Goal: Information Seeking & Learning: Learn about a topic

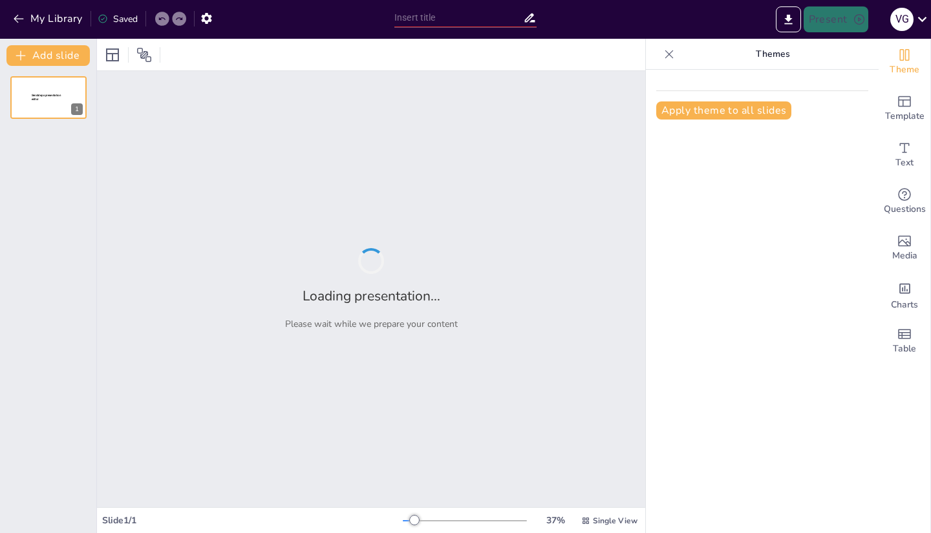
type input "Definiciones y Conceptos Clave en la Gestión Cinexética"
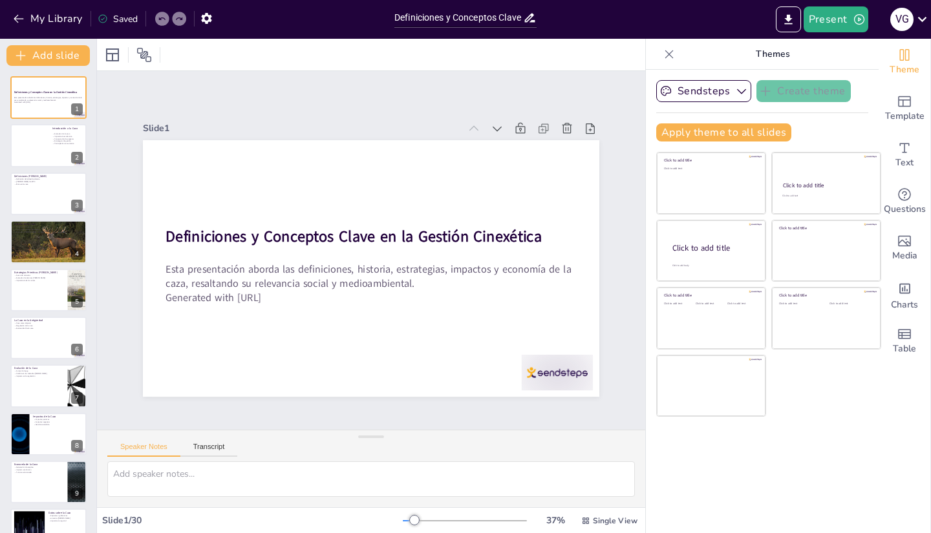
checkbox input "true"
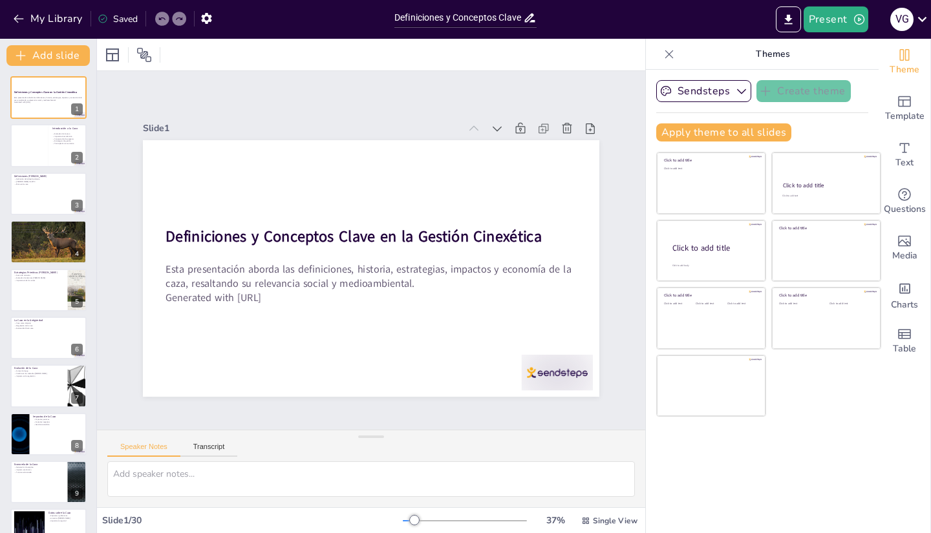
checkbox input "true"
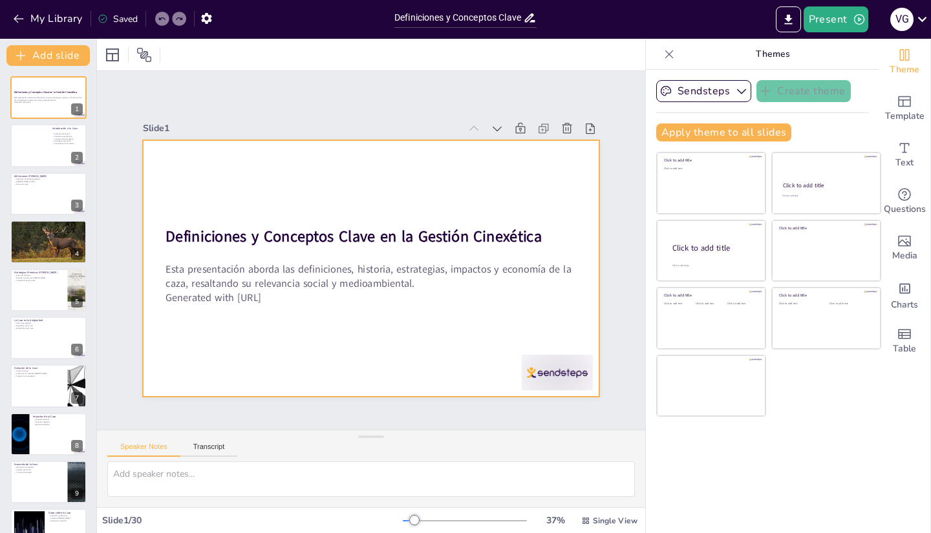
checkbox input "true"
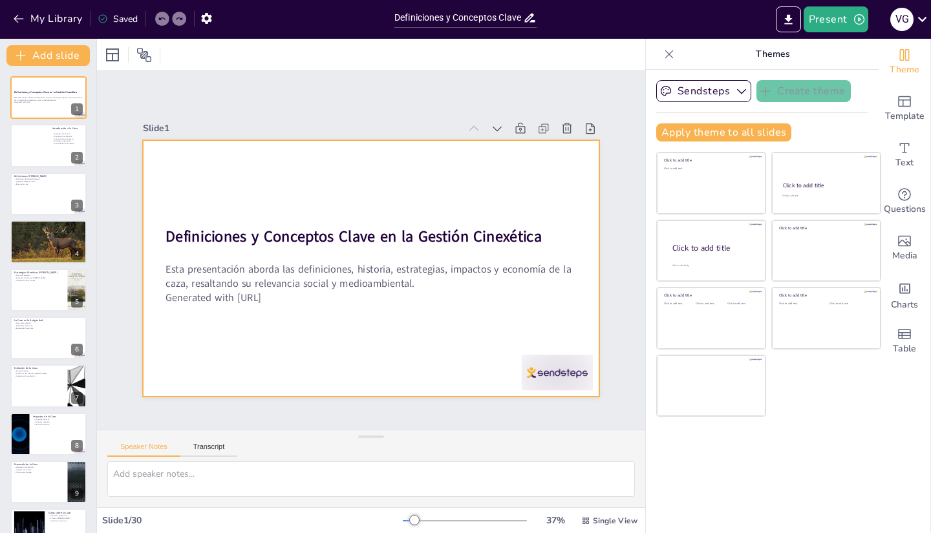
checkbox input "true"
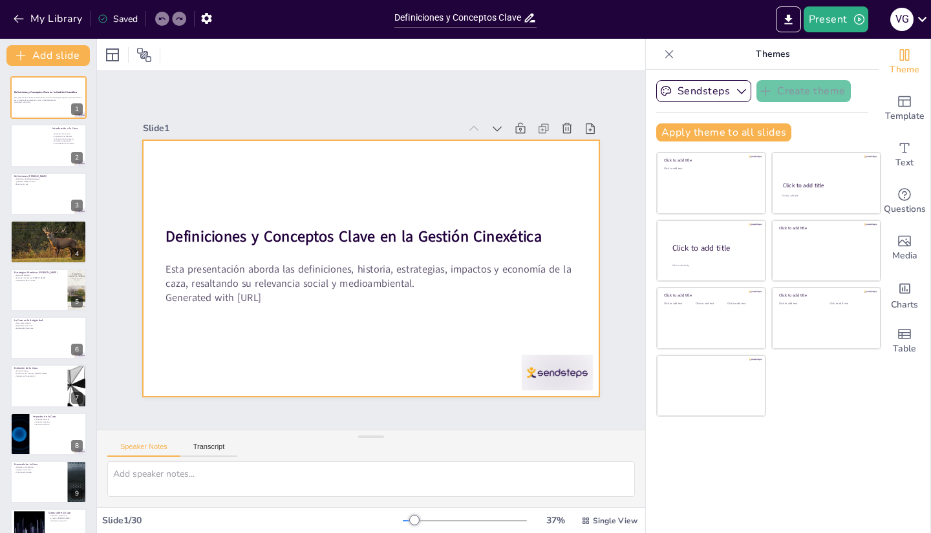
checkbox input "true"
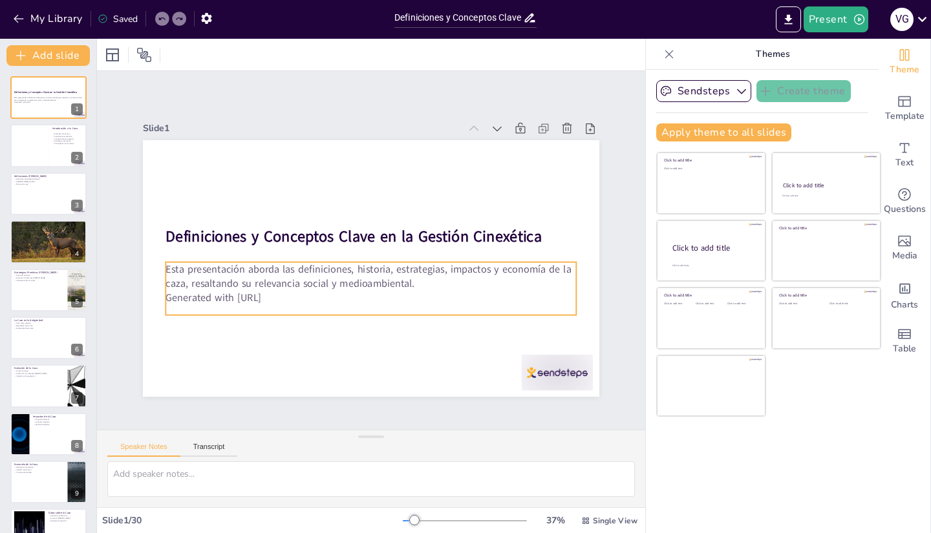
checkbox input "true"
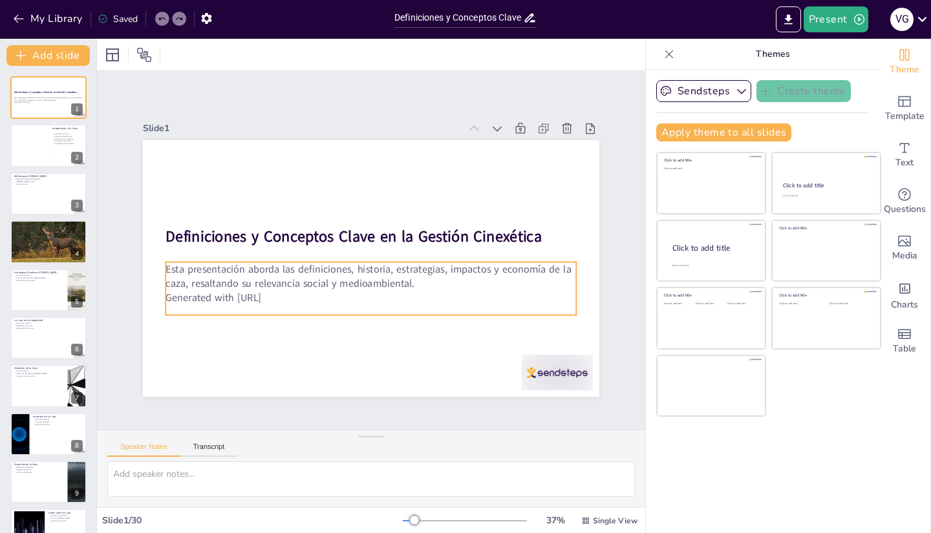
checkbox input "true"
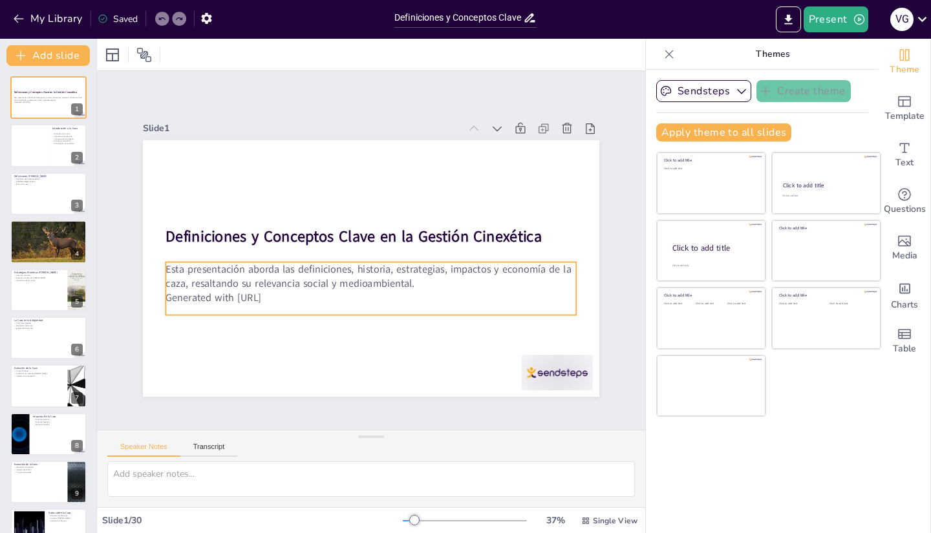
checkbox input "true"
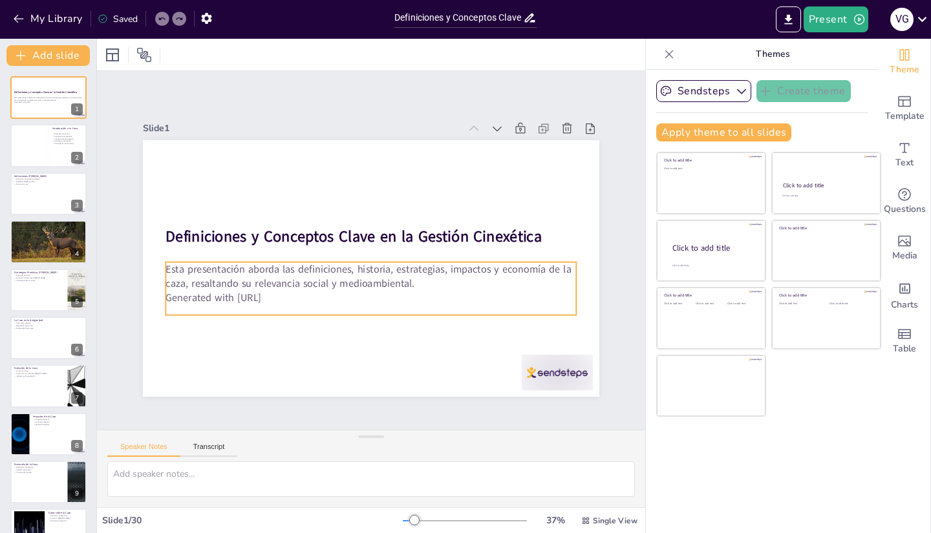
checkbox input "true"
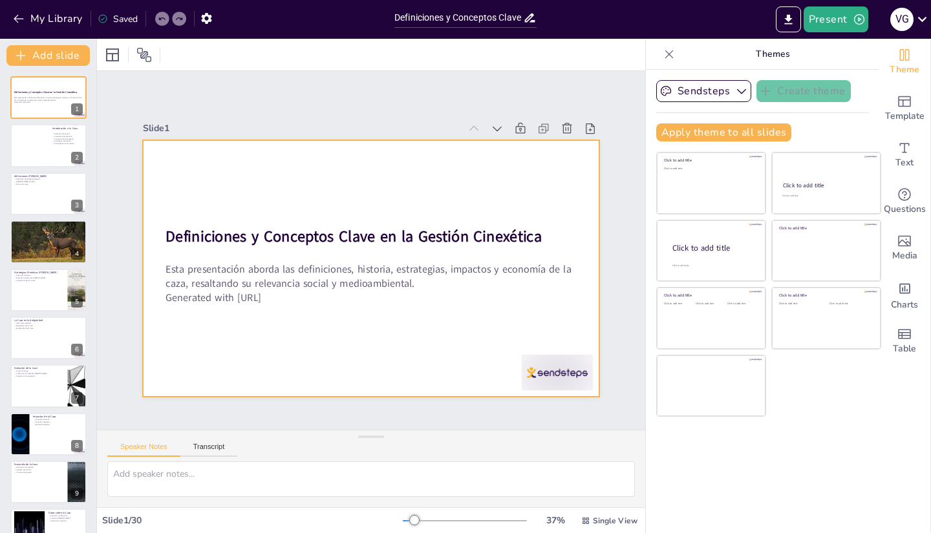
checkbox input "true"
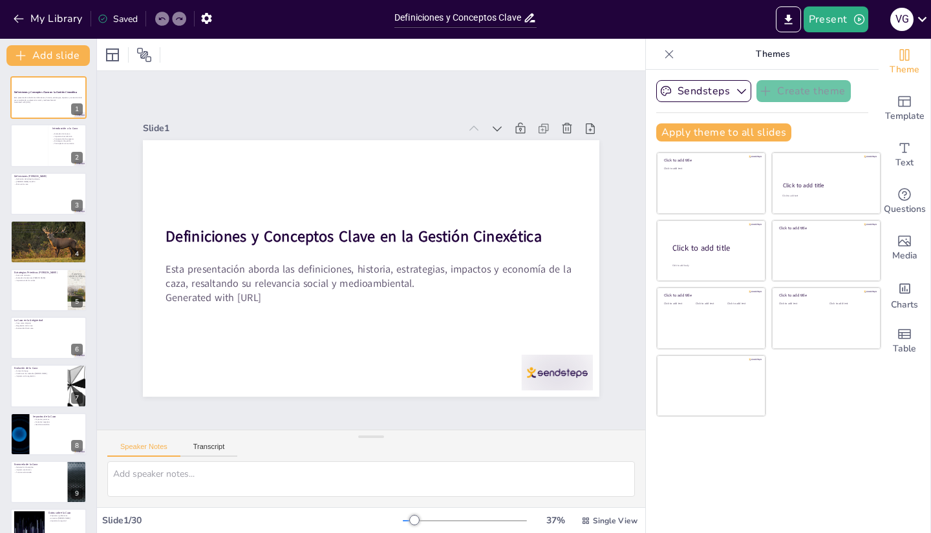
checkbox input "true"
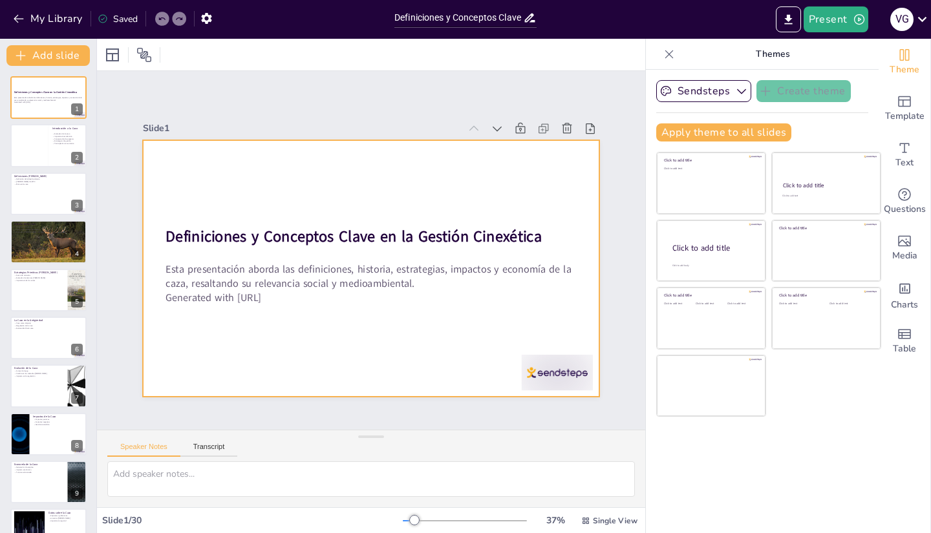
checkbox input "true"
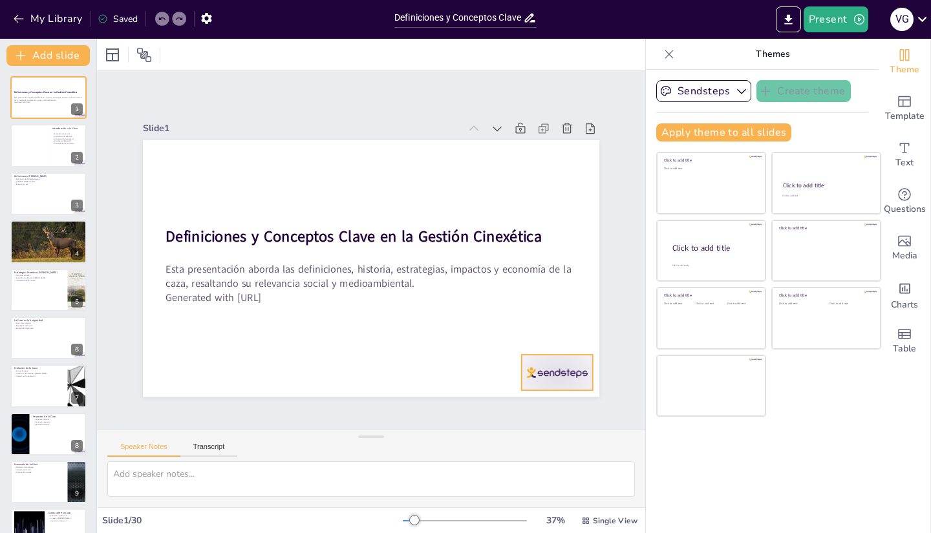
click at [522, 374] on div at bounding box center [543, 391] width 74 height 43
checkbox input "true"
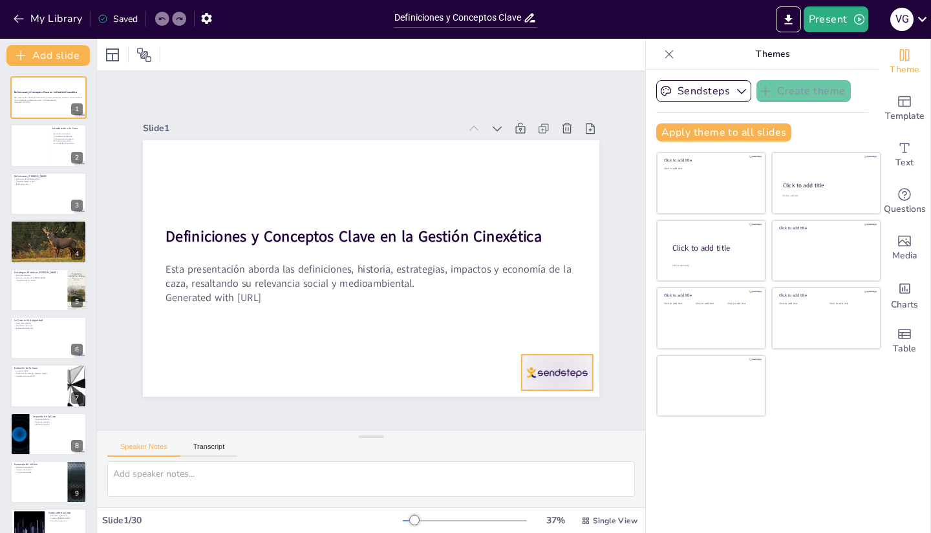
checkbox input "true"
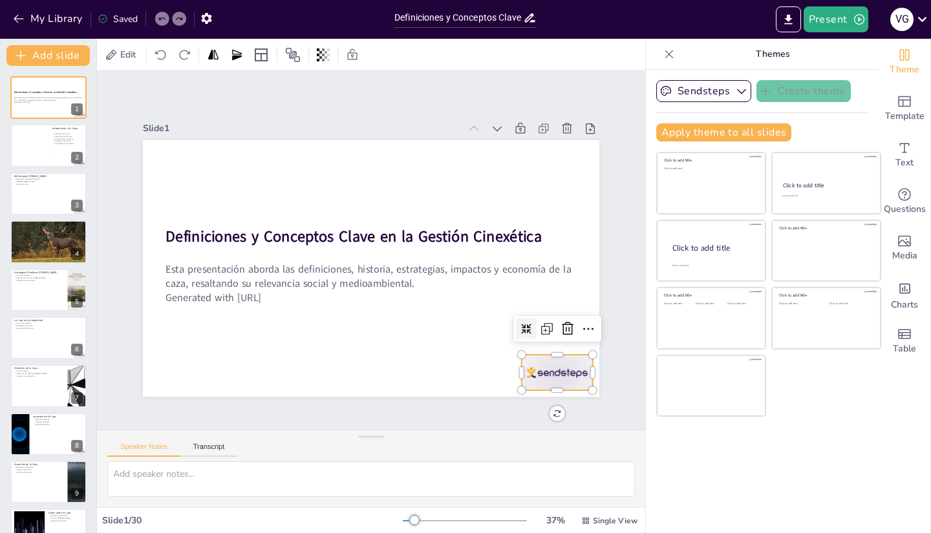
checkbox input "true"
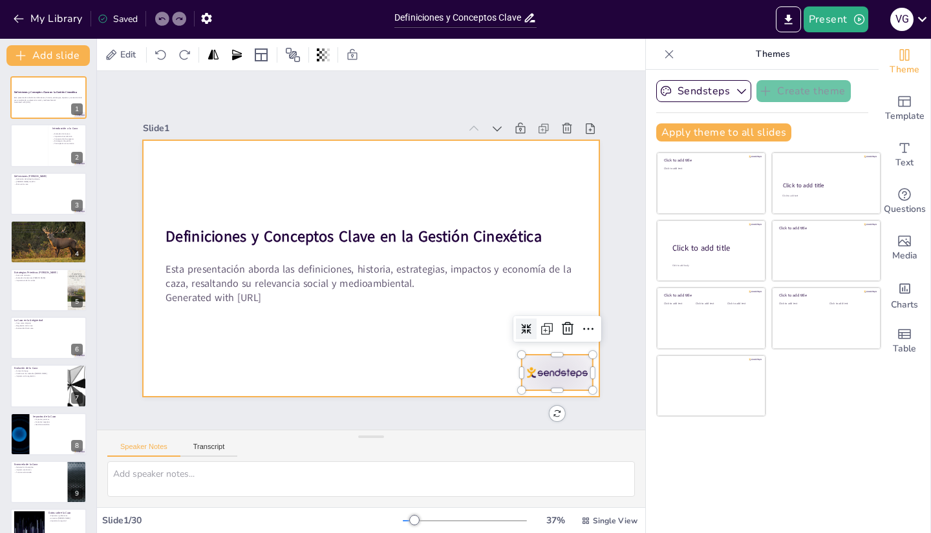
checkbox input "true"
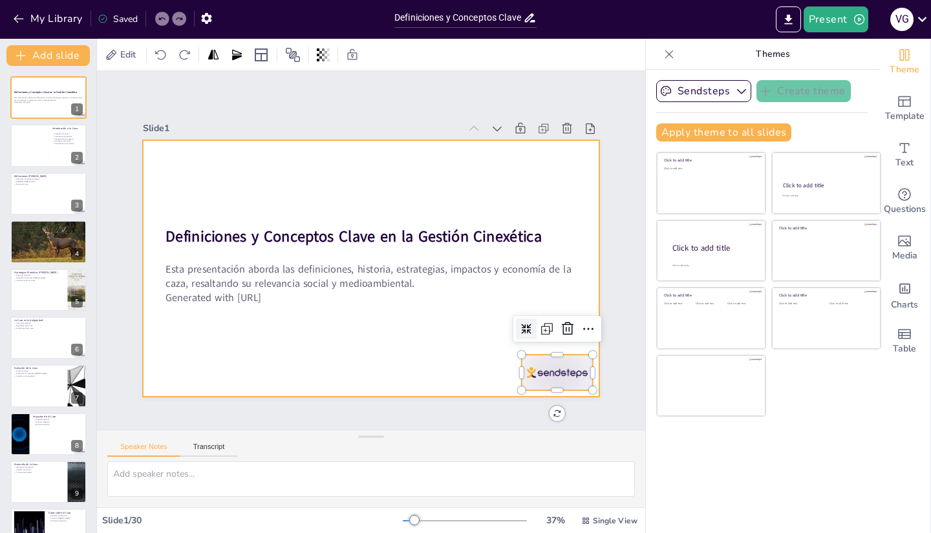
checkbox input "true"
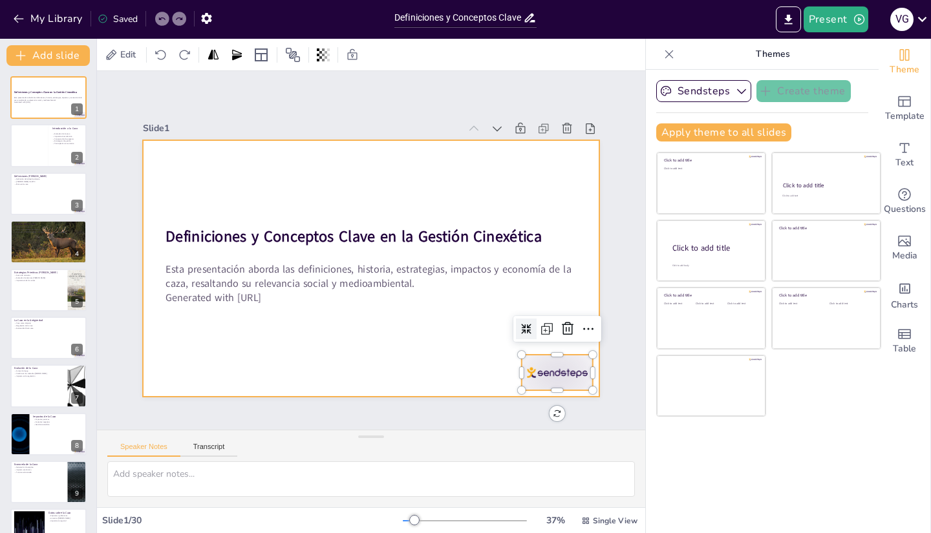
checkbox input "true"
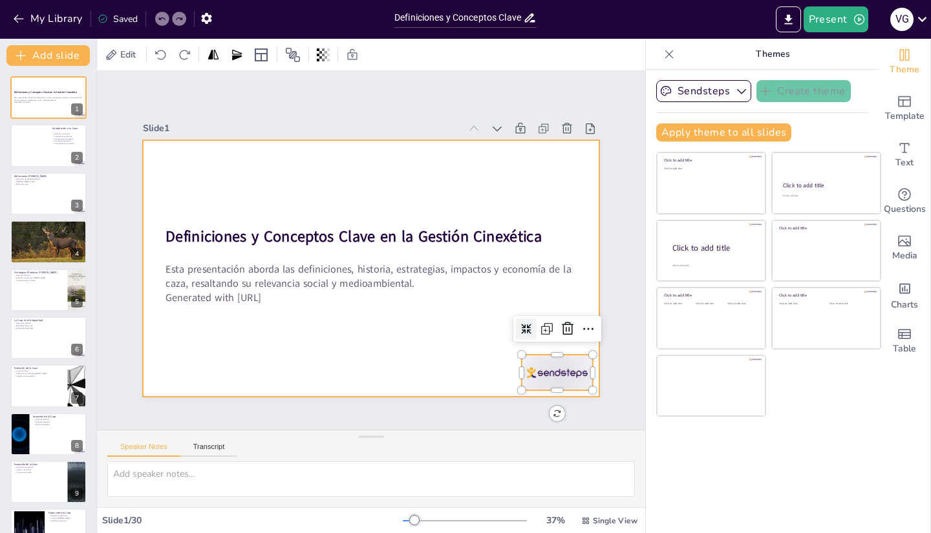
checkbox input "true"
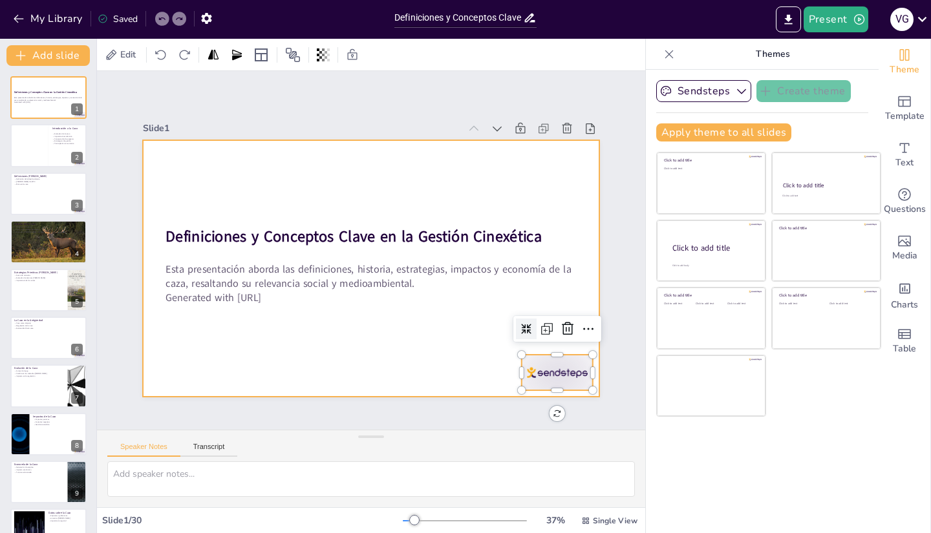
checkbox input "true"
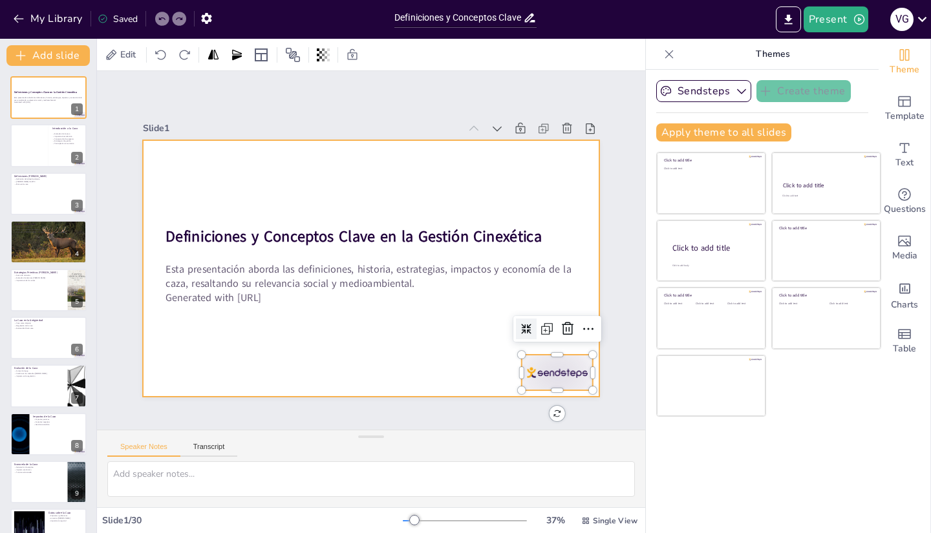
checkbox input "true"
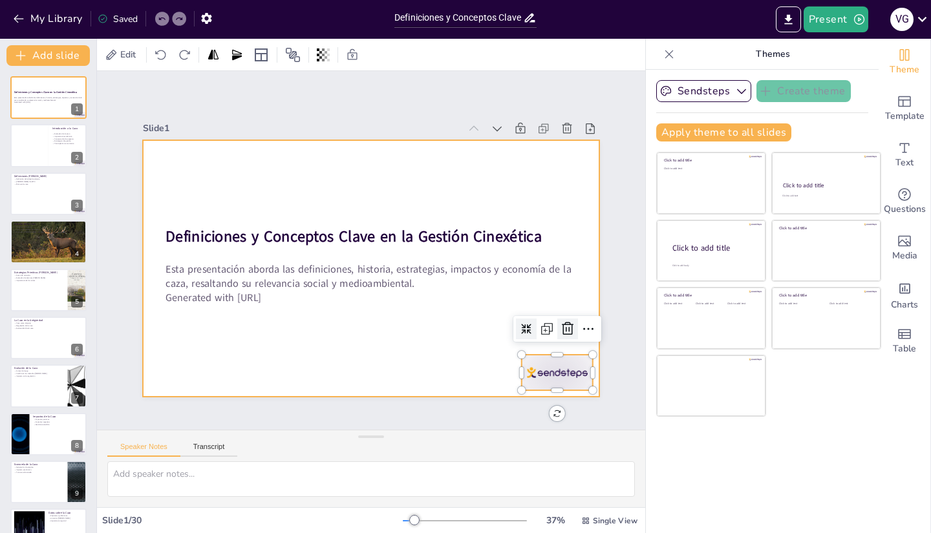
checkbox input "true"
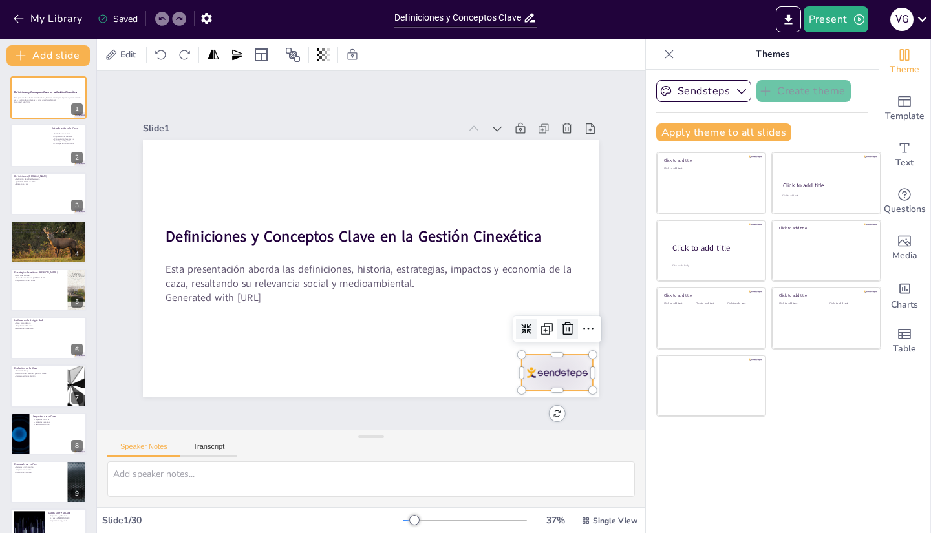
click at [562, 337] on div at bounding box center [558, 348] width 23 height 23
checkbox input "true"
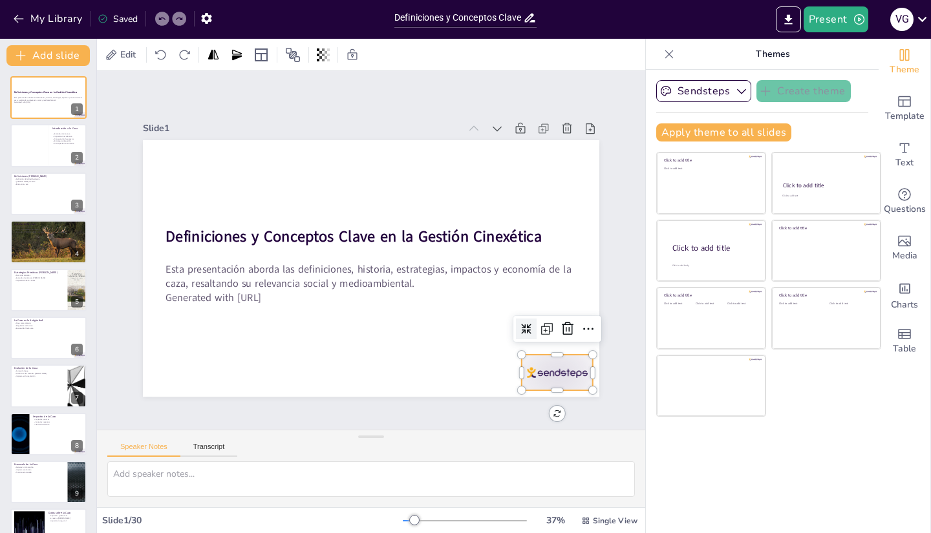
checkbox input "true"
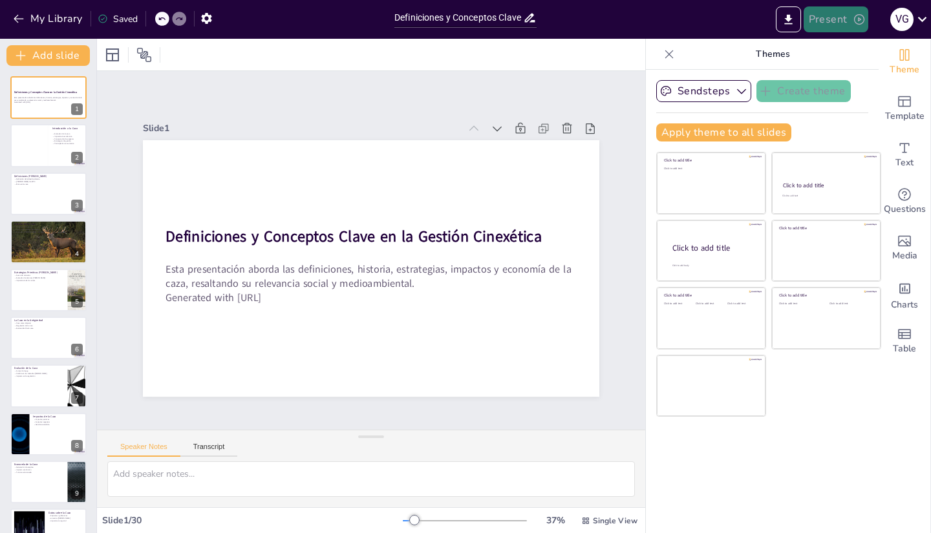
click at [838, 32] on button "Present" at bounding box center [836, 19] width 65 height 26
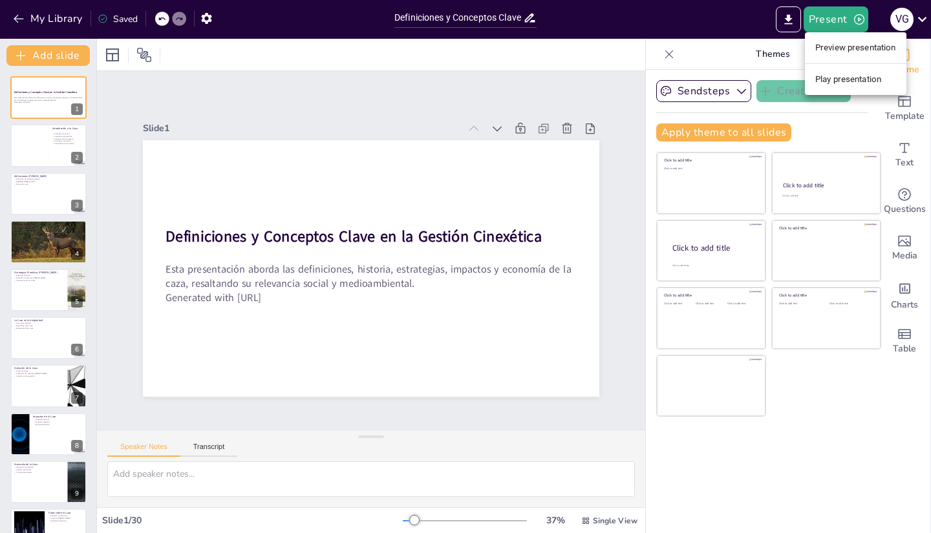
click at [785, 28] on div at bounding box center [465, 266] width 931 height 533
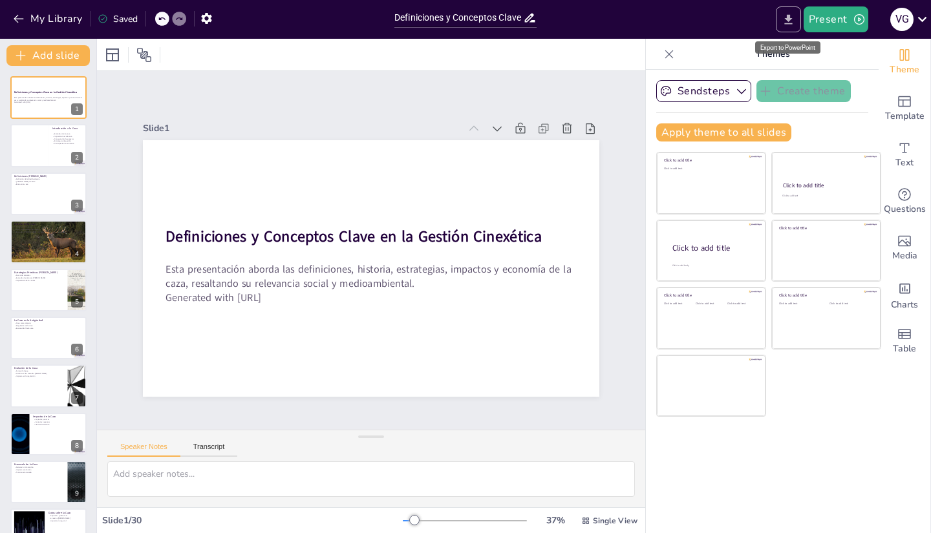
click at [785, 19] on icon "Export to PowerPoint" at bounding box center [789, 20] width 14 height 14
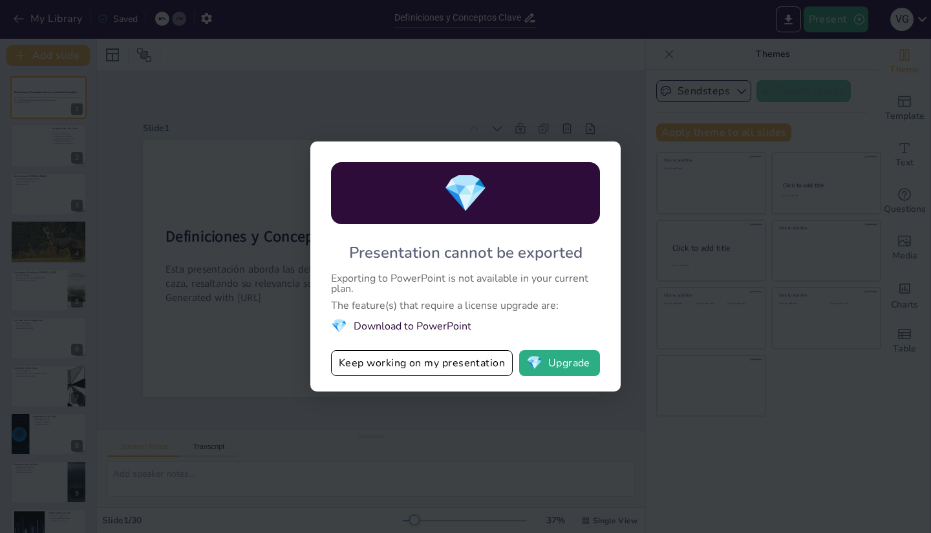
click at [562, 418] on div "💎 Presentation cannot be exported Exporting to PowerPoint is not available in y…" at bounding box center [465, 266] width 931 height 533
checkbox input "true"
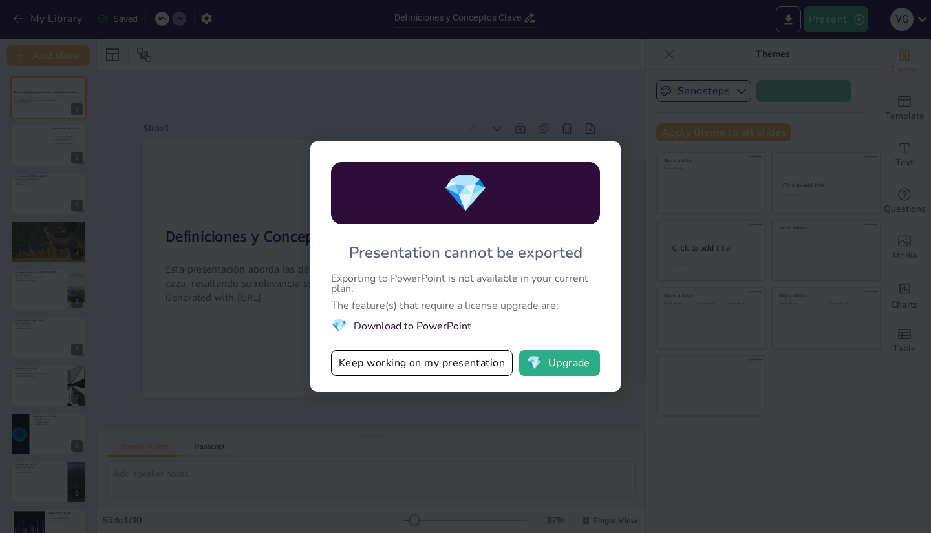
checkbox input "true"
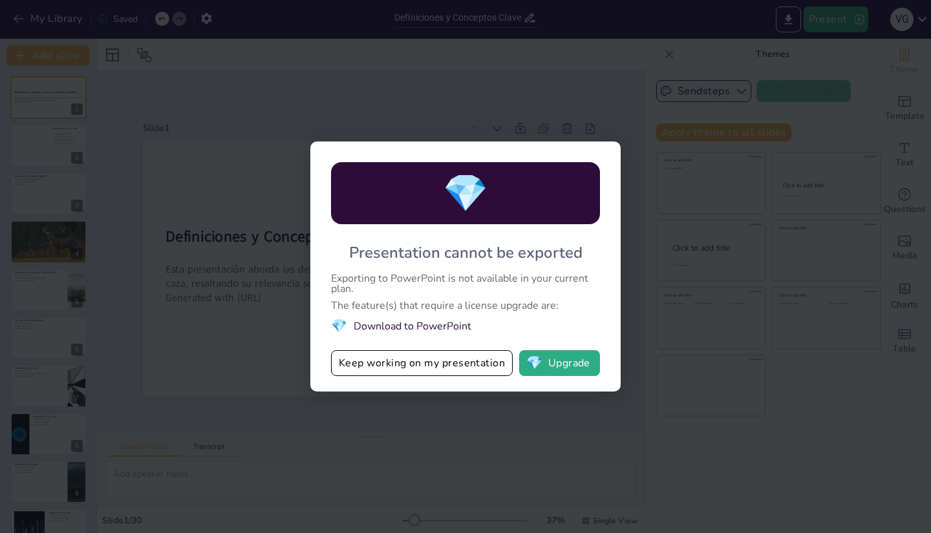
checkbox input "true"
click at [478, 372] on button "Keep working on my presentation" at bounding box center [422, 363] width 182 height 26
checkbox input "true"
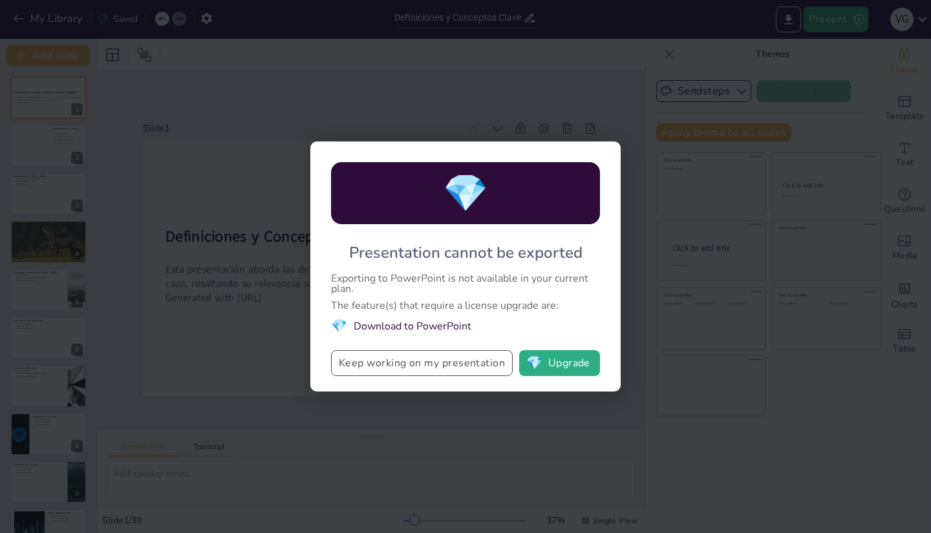
checkbox input "true"
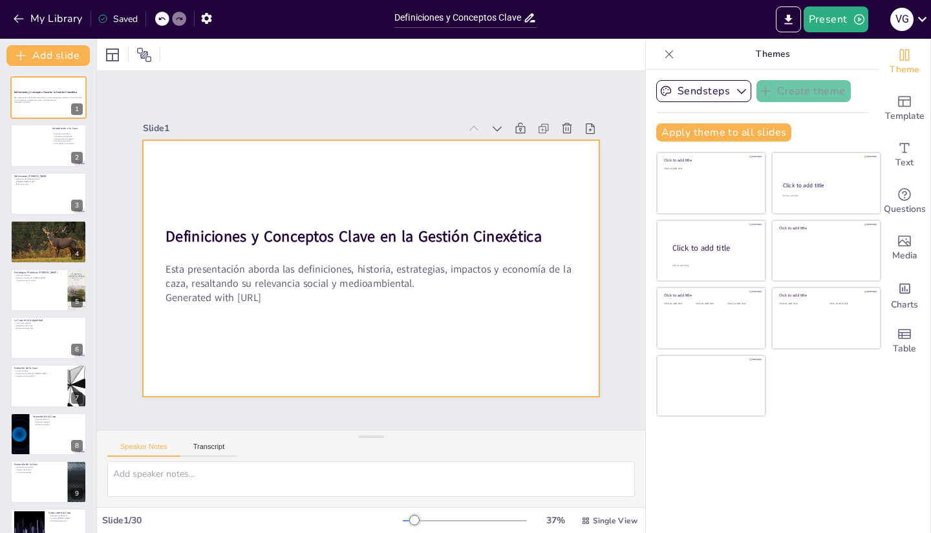
checkbox input "true"
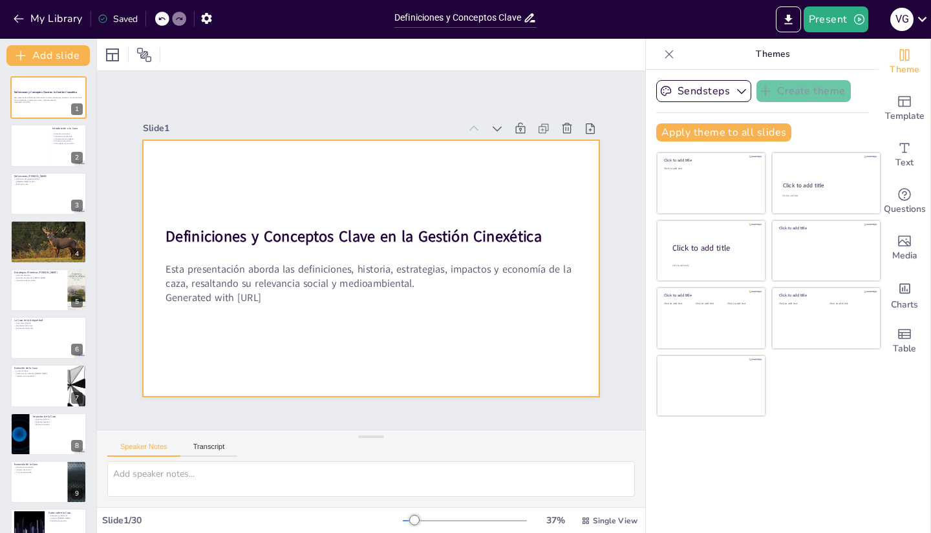
checkbox input "true"
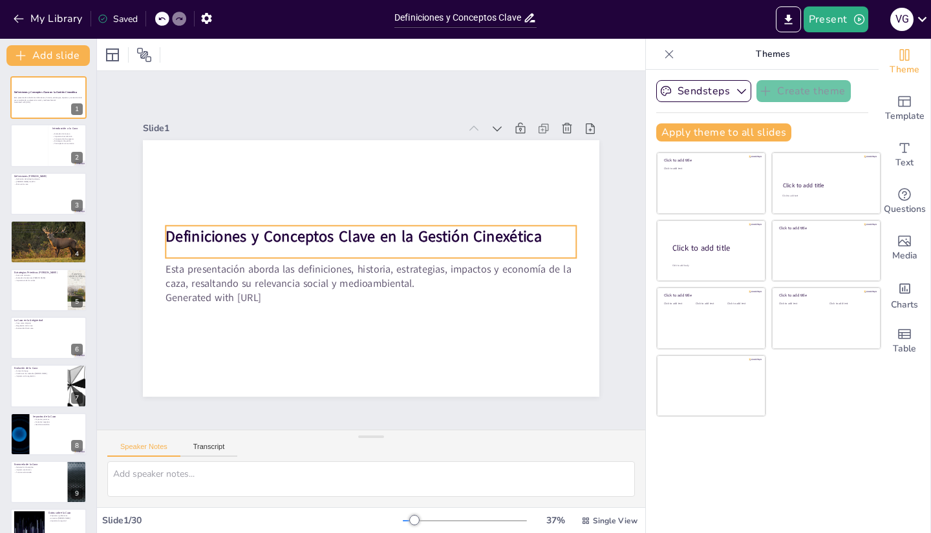
checkbox input "true"
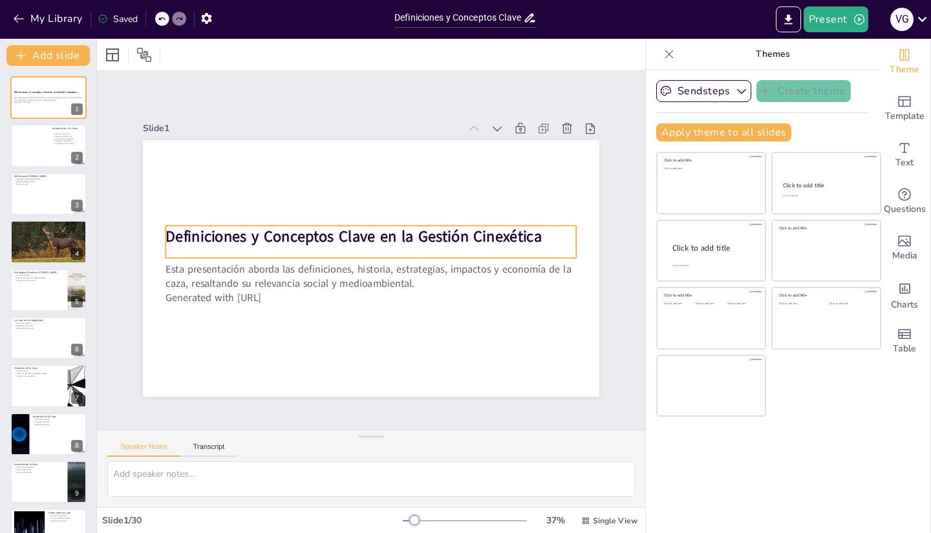
checkbox input "true"
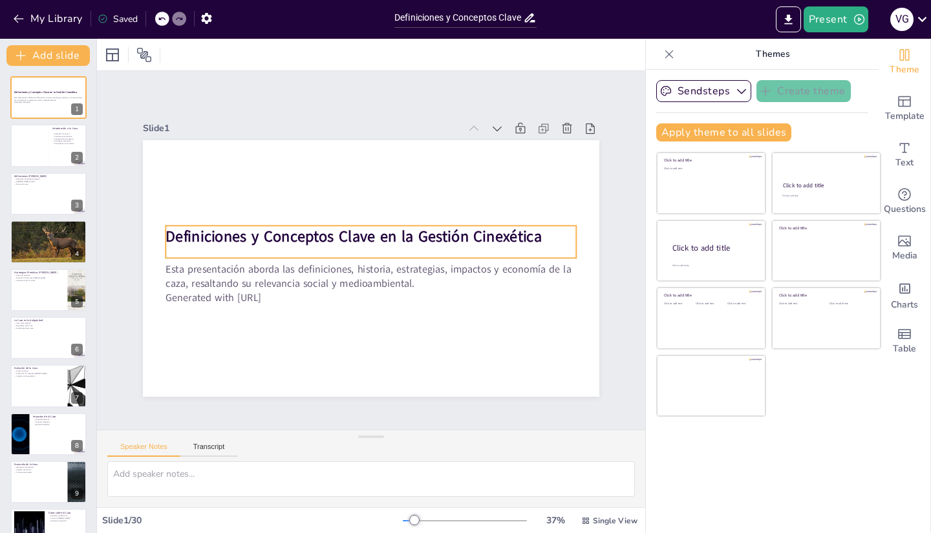
checkbox input "true"
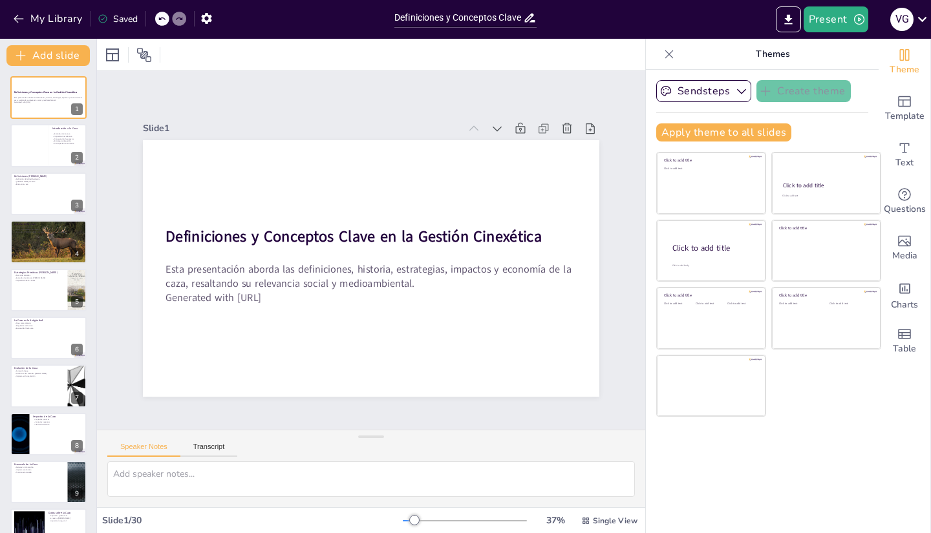
checkbox input "true"
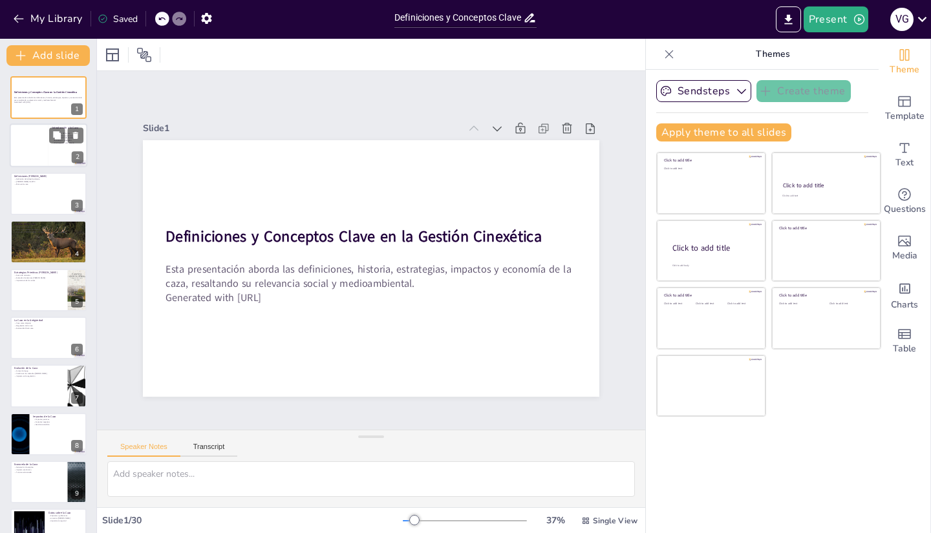
checkbox input "true"
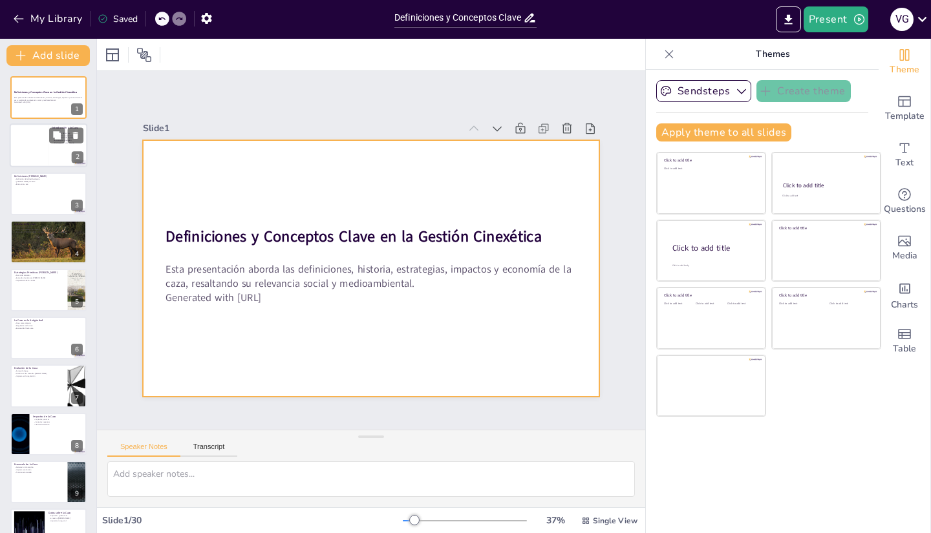
checkbox input "true"
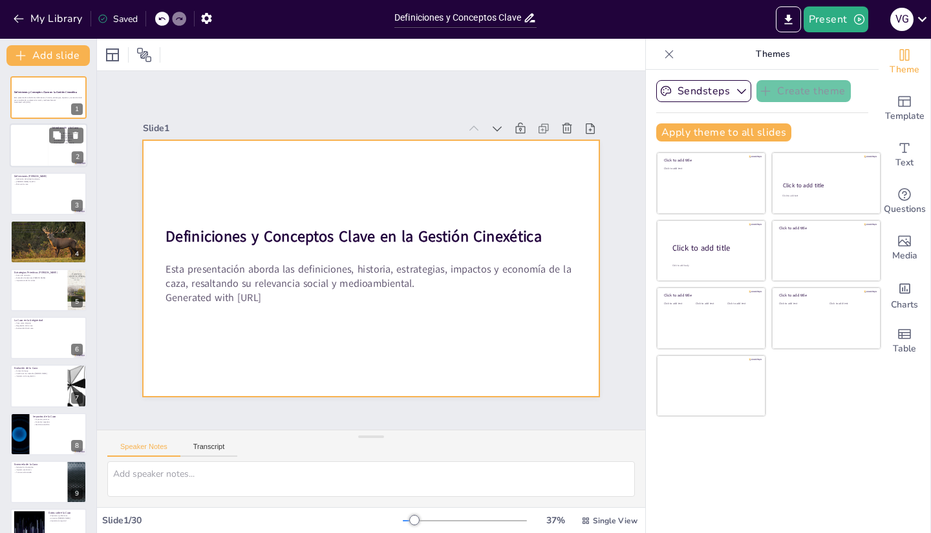
checkbox input "true"
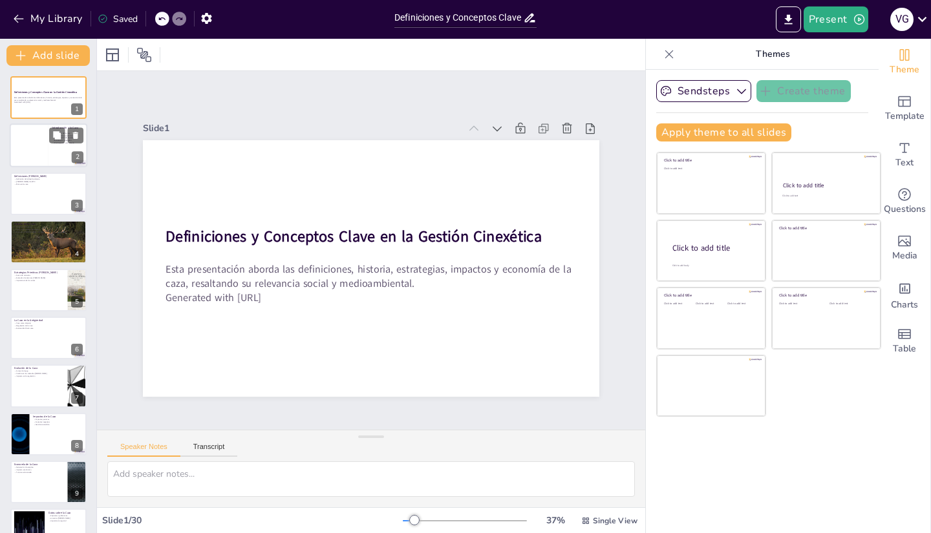
click at [40, 151] on div at bounding box center [29, 146] width 39 height 44
checkbox input "true"
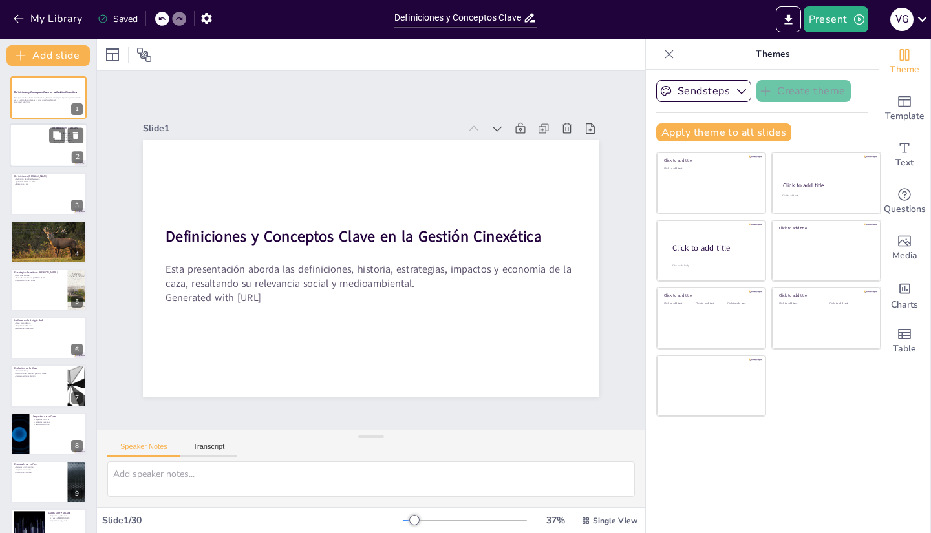
checkbox input "true"
type textarea "La evolución de la caza refleja cómo las sociedades han cambiado sus necesidade…"
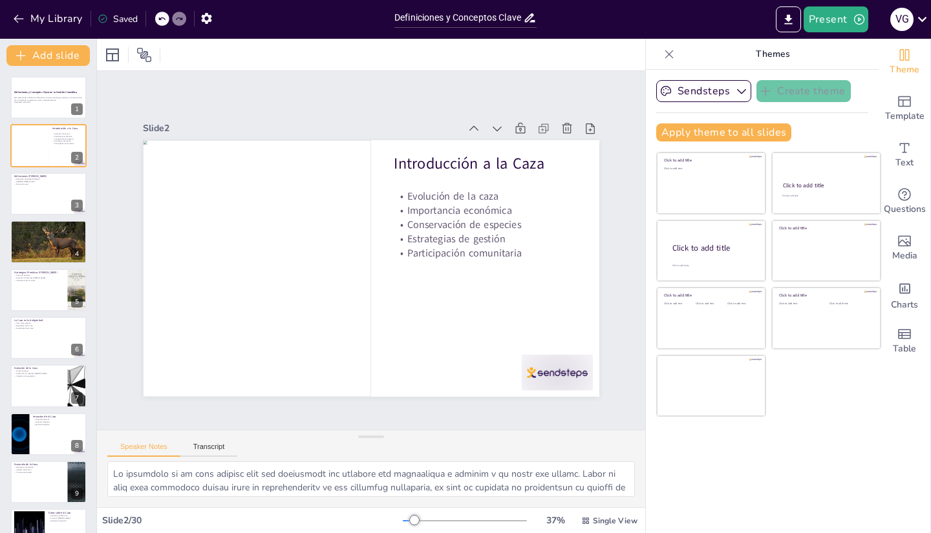
checkbox input "true"
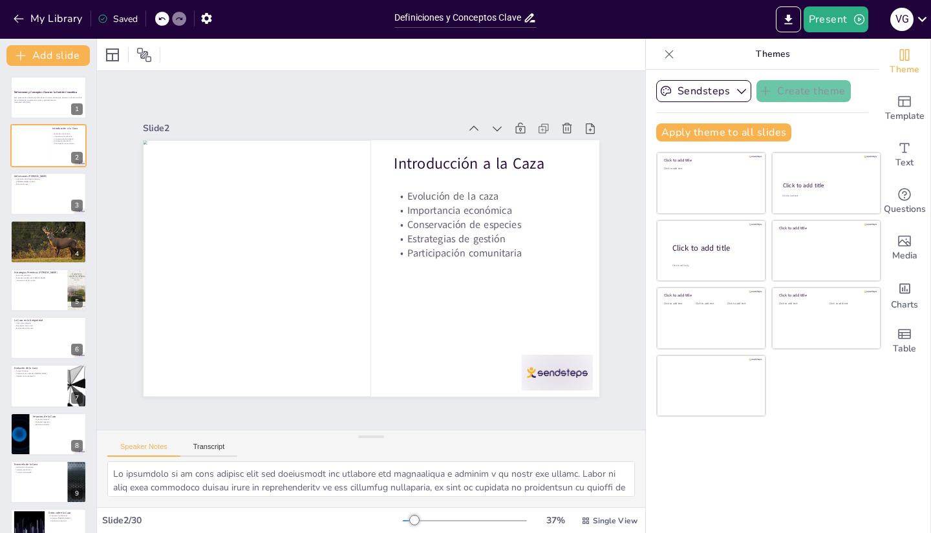
checkbox input "true"
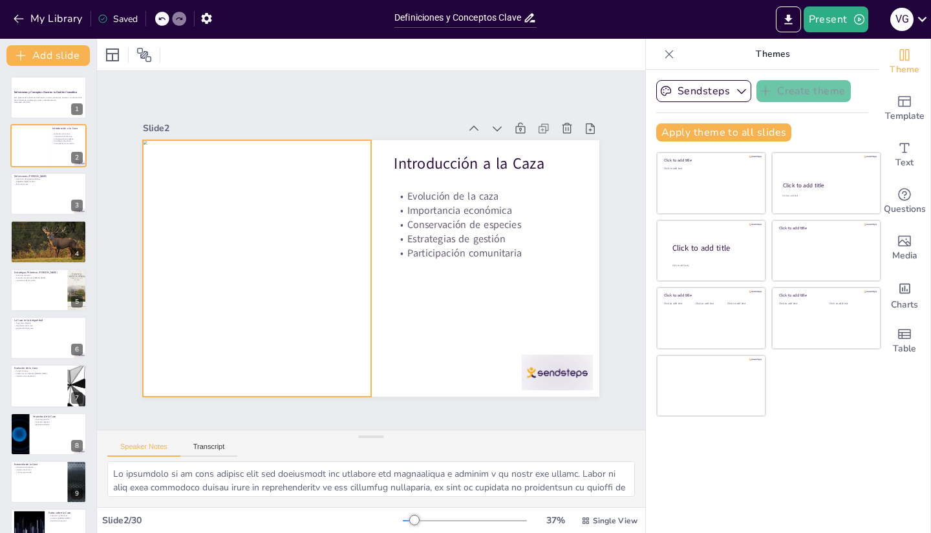
checkbox input "true"
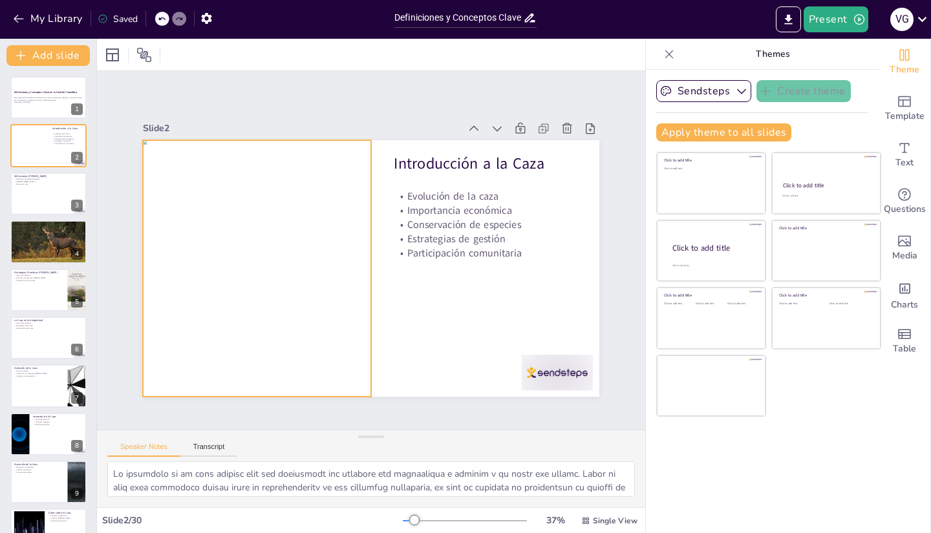
checkbox input "true"
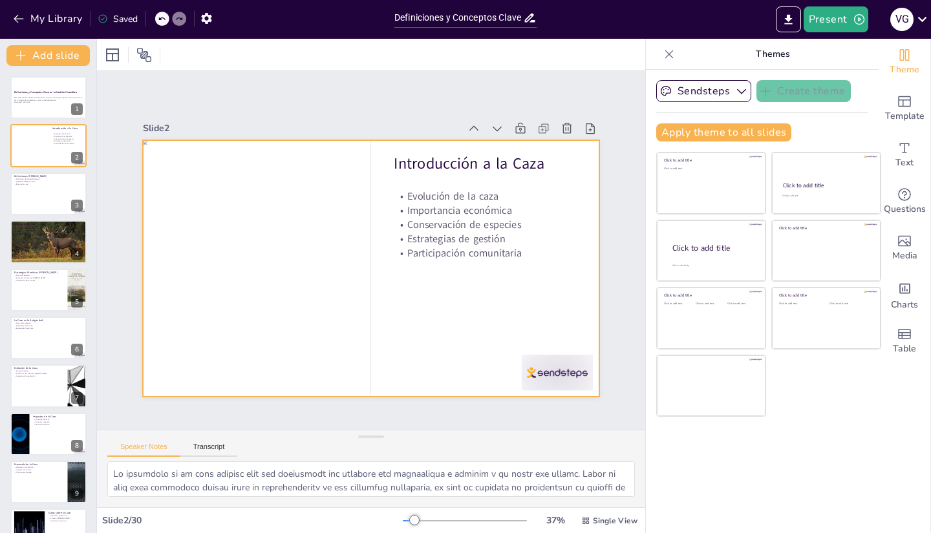
checkbox input "true"
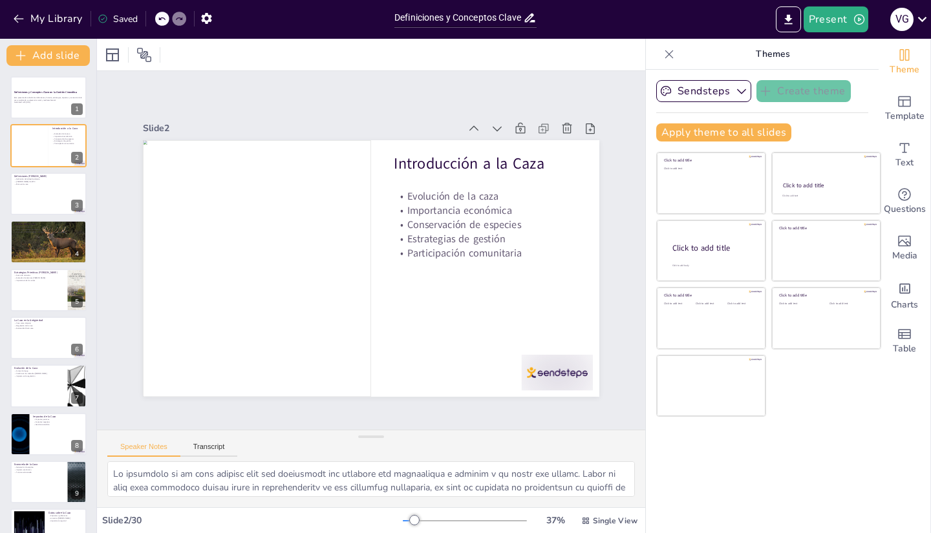
click at [556, 382] on div at bounding box center [543, 391] width 74 height 43
click at [32, 195] on div at bounding box center [49, 194] width 78 height 44
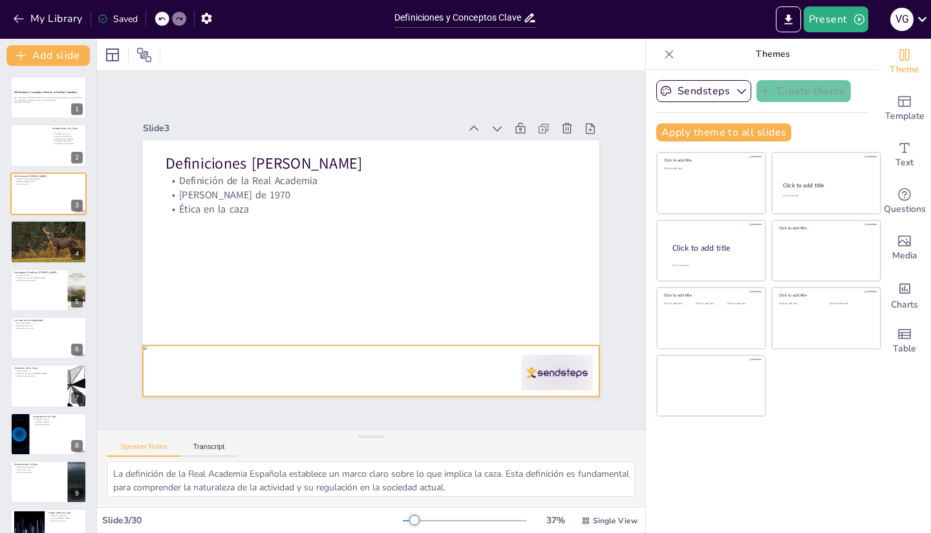
click at [578, 370] on div at bounding box center [371, 371] width 456 height 51
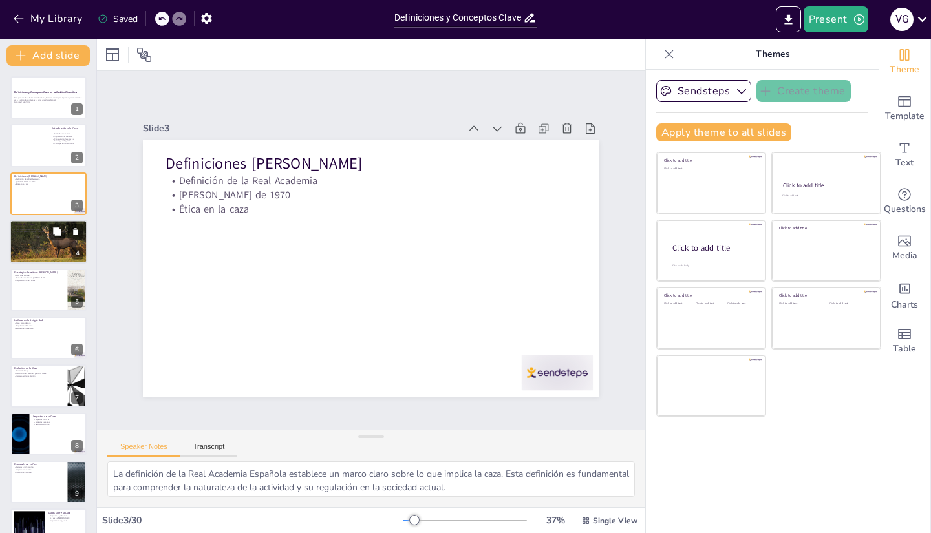
click at [28, 241] on div at bounding box center [49, 242] width 78 height 52
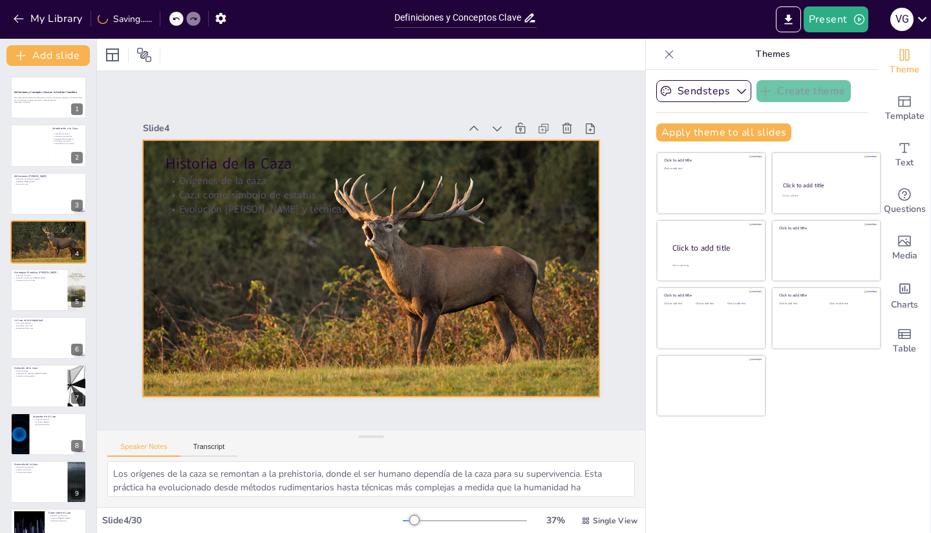
click at [222, 267] on div at bounding box center [363, 268] width 540 height 464
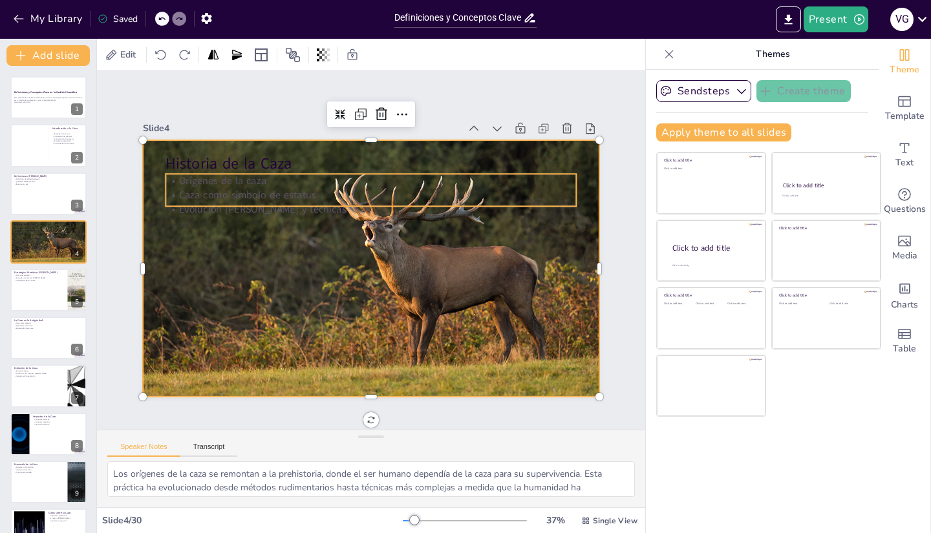
click at [340, 206] on p "Evolución de armas y técnicas" at bounding box center [410, 263] width 140 height 395
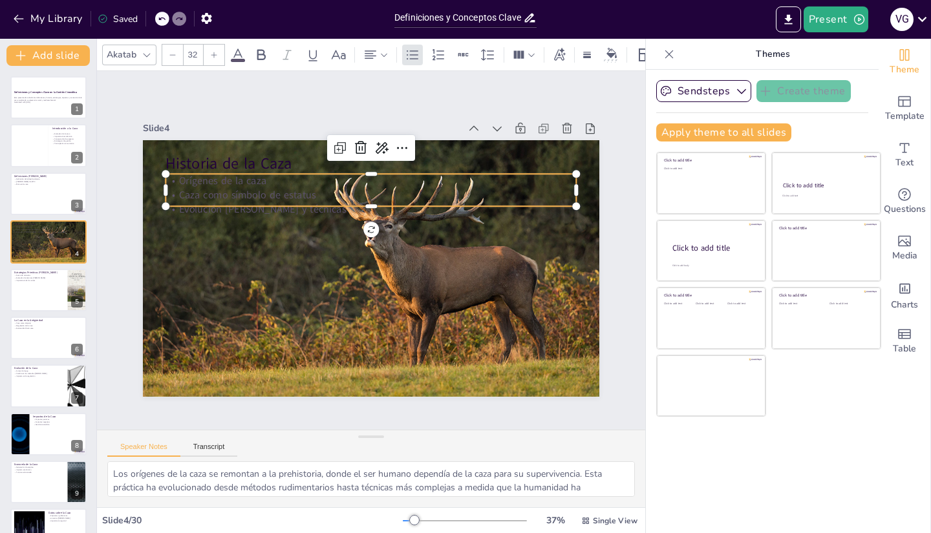
click at [242, 49] on icon at bounding box center [238, 55] width 16 height 16
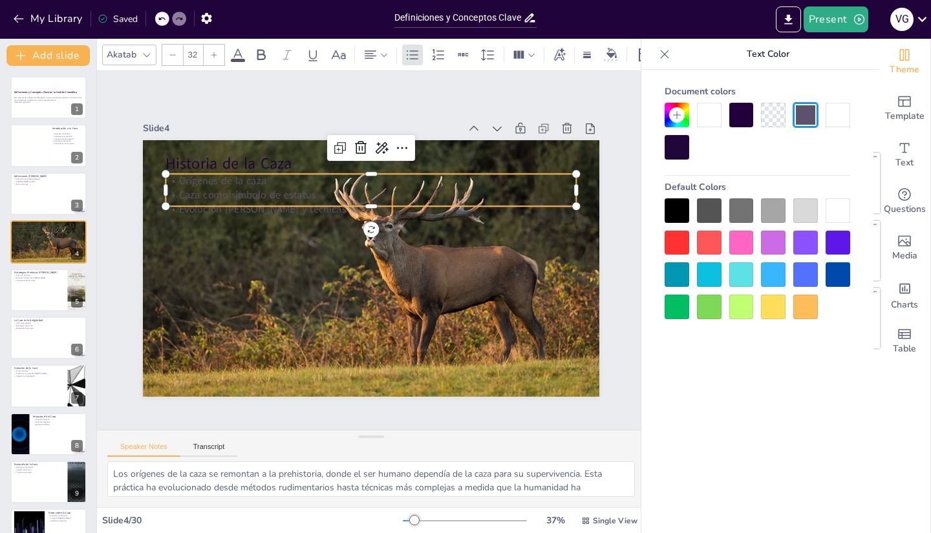
click at [844, 209] on div at bounding box center [838, 210] width 25 height 25
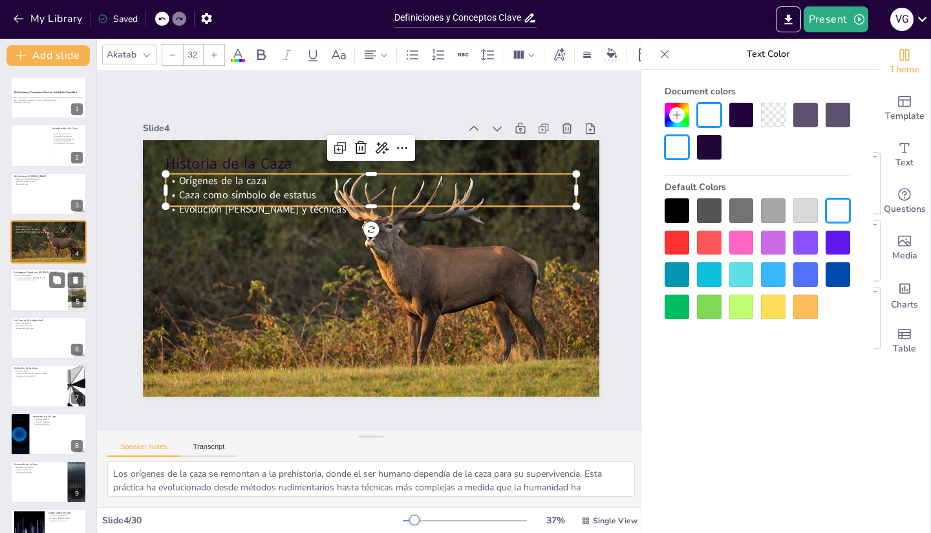
click at [15, 305] on div at bounding box center [49, 290] width 78 height 44
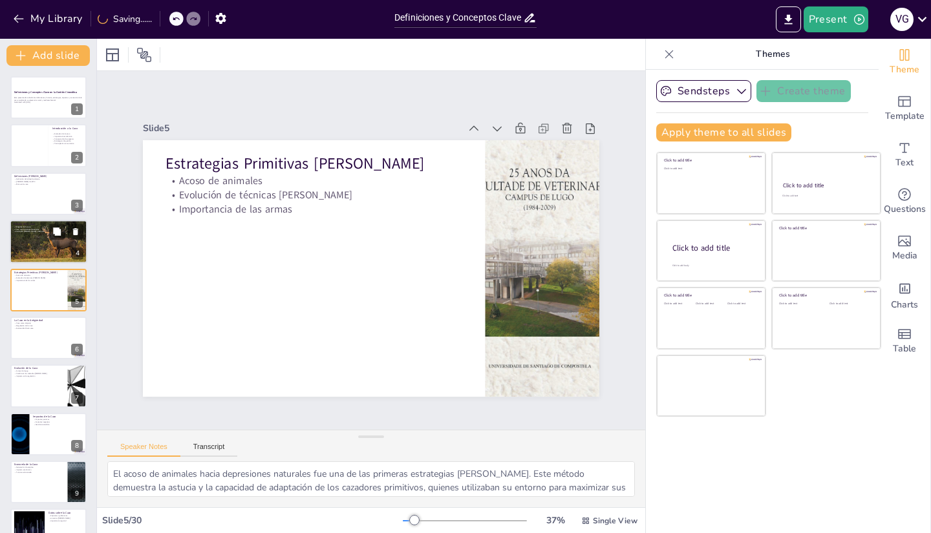
click at [46, 241] on div at bounding box center [49, 242] width 78 height 52
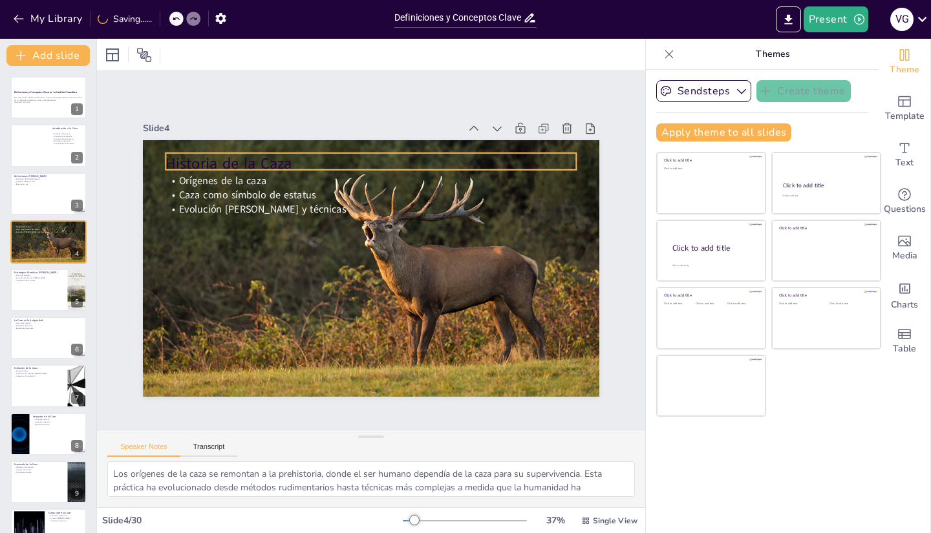
click at [175, 153] on p "Historia de la Caza" at bounding box center [380, 164] width 411 height 64
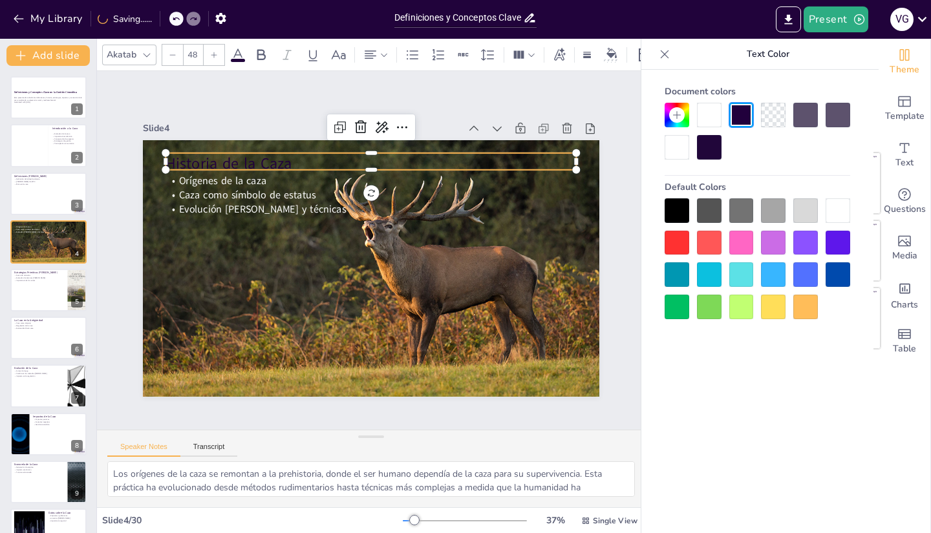
click at [808, 217] on div at bounding box center [805, 210] width 25 height 25
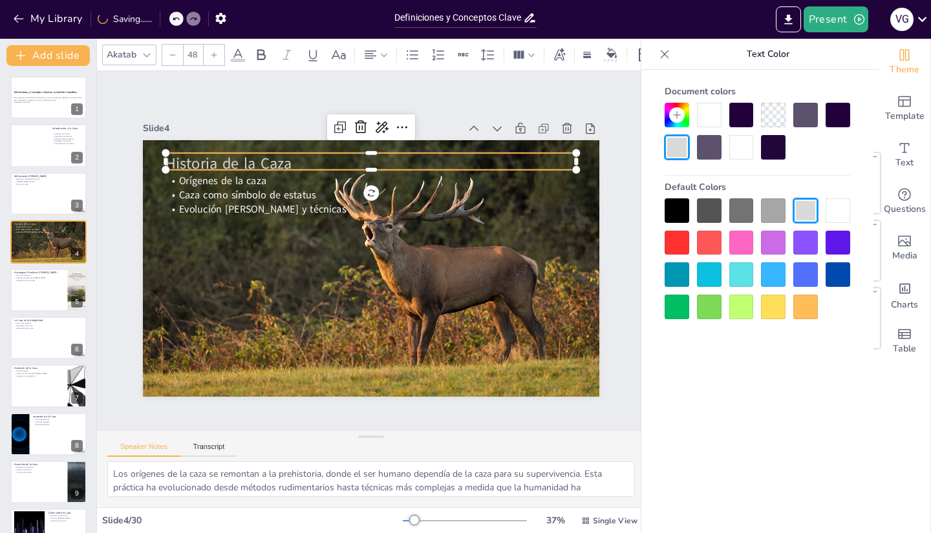
click at [769, 217] on div at bounding box center [773, 210] width 25 height 25
click at [33, 284] on div at bounding box center [49, 290] width 78 height 44
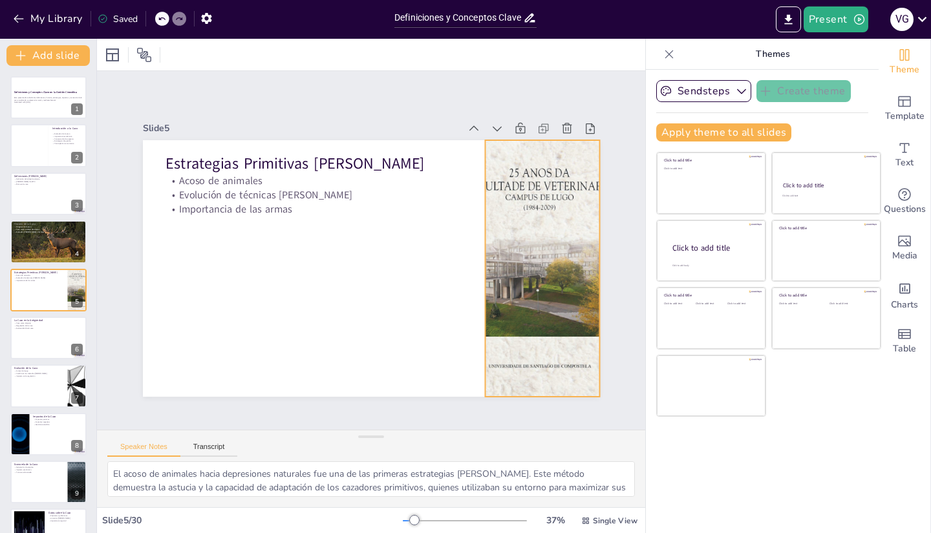
click at [536, 218] on div at bounding box center [542, 268] width 193 height 257
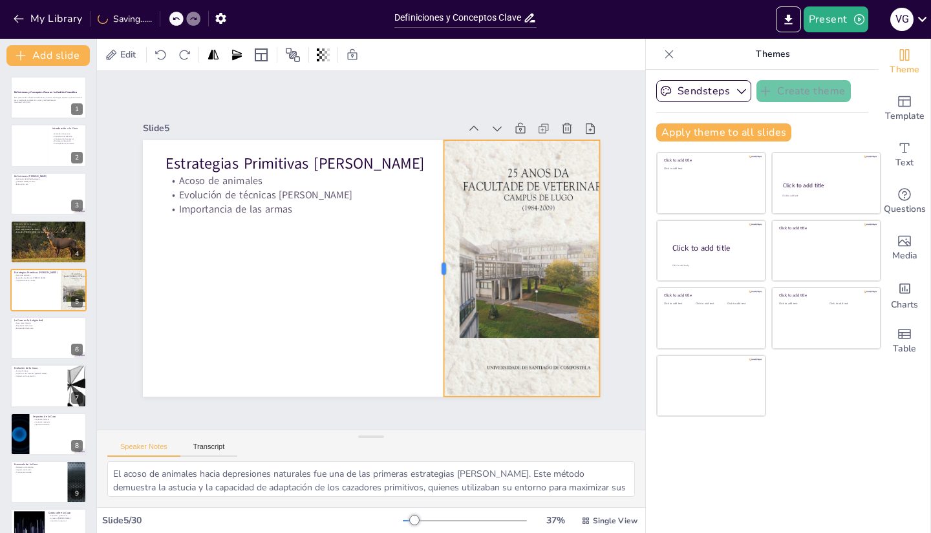
drag, startPoint x: 475, startPoint y: 259, endPoint x: 433, endPoint y: 255, distance: 41.6
click at [433, 255] on div at bounding box center [436, 275] width 37 height 257
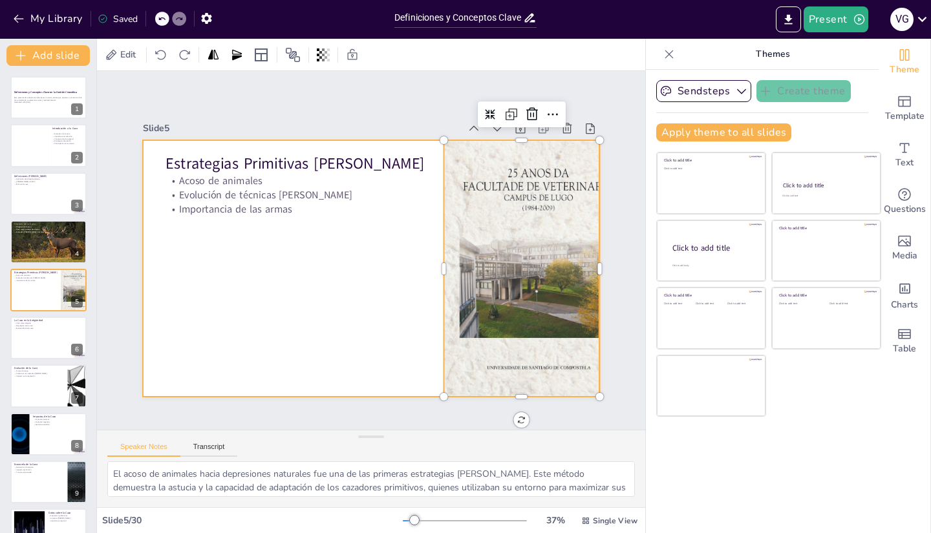
click at [310, 298] on div at bounding box center [353, 255] width 385 height 513
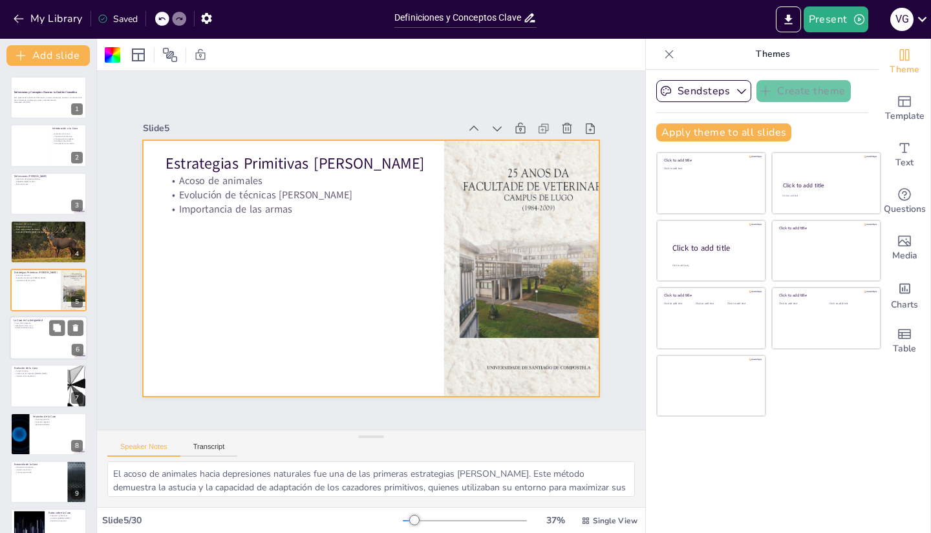
click at [31, 329] on p "Exclusividad de la caza" at bounding box center [49, 328] width 70 height 3
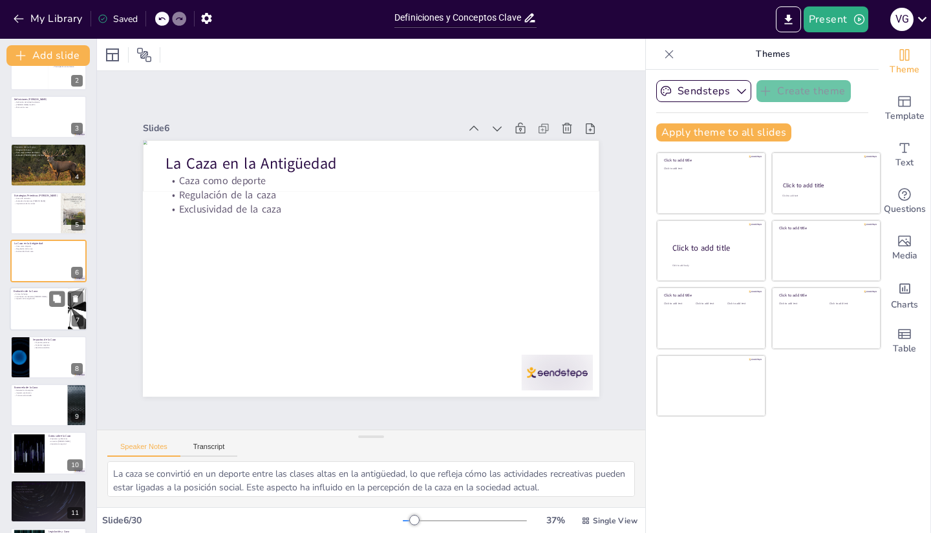
scroll to position [103, 0]
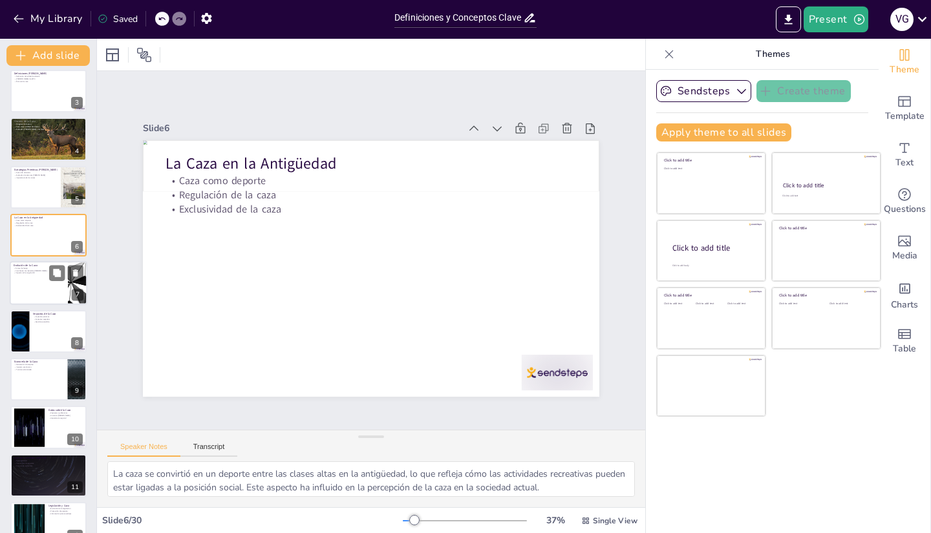
click at [30, 290] on div at bounding box center [49, 284] width 78 height 44
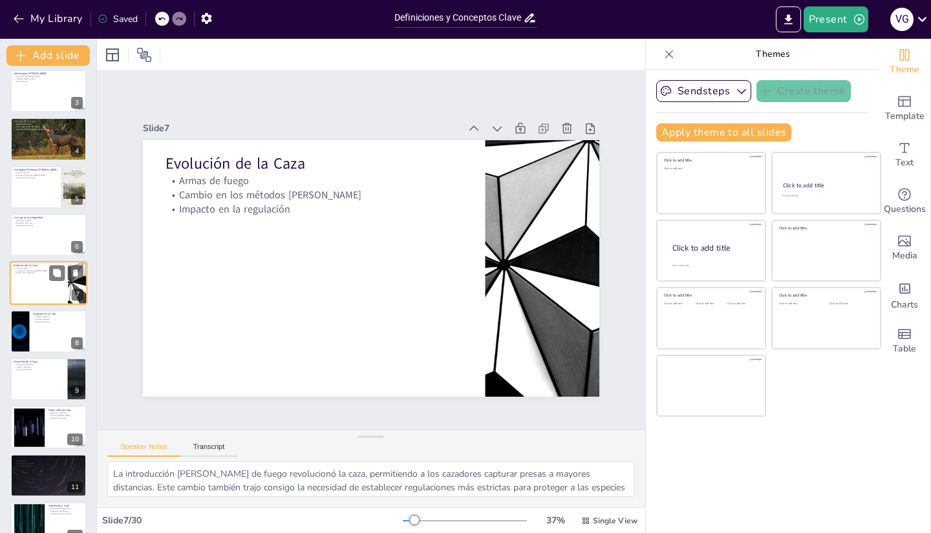
scroll to position [87, 0]
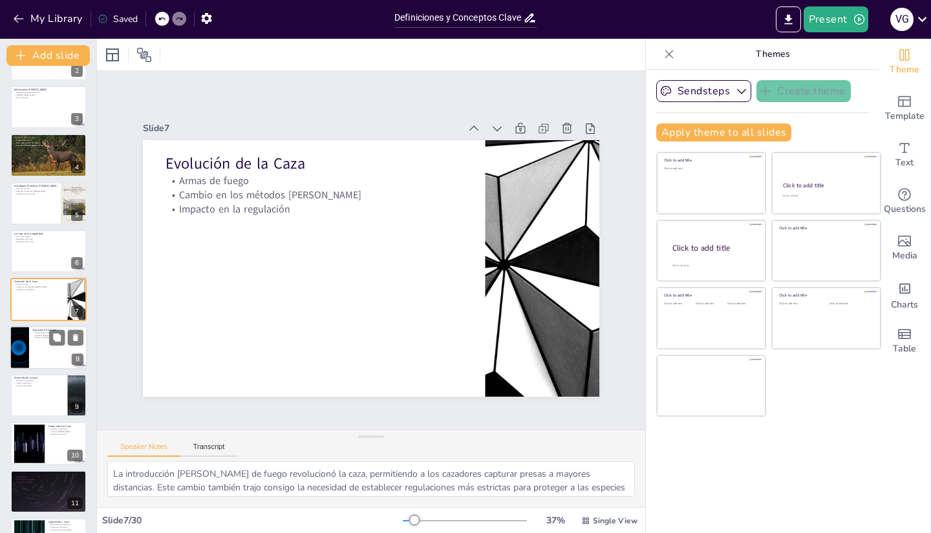
click at [52, 355] on div at bounding box center [49, 348] width 78 height 44
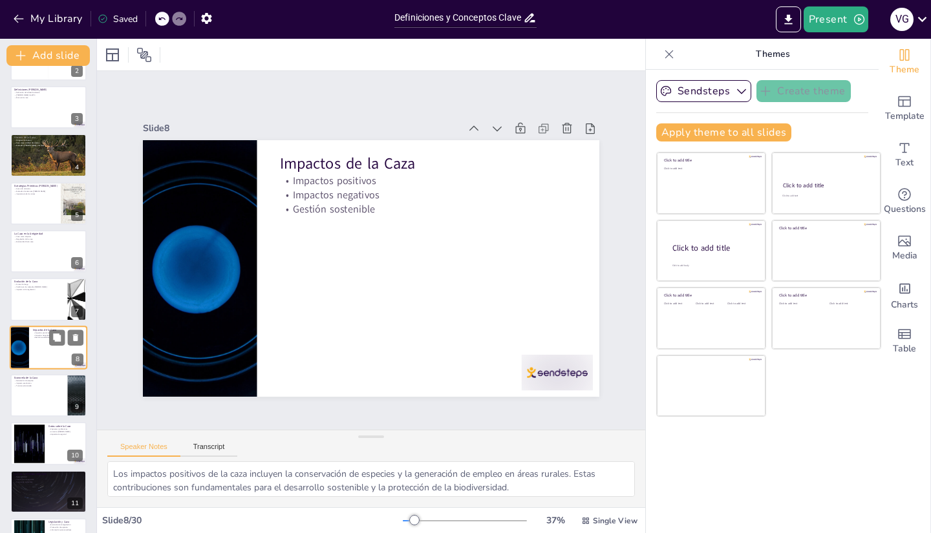
scroll to position [134, 0]
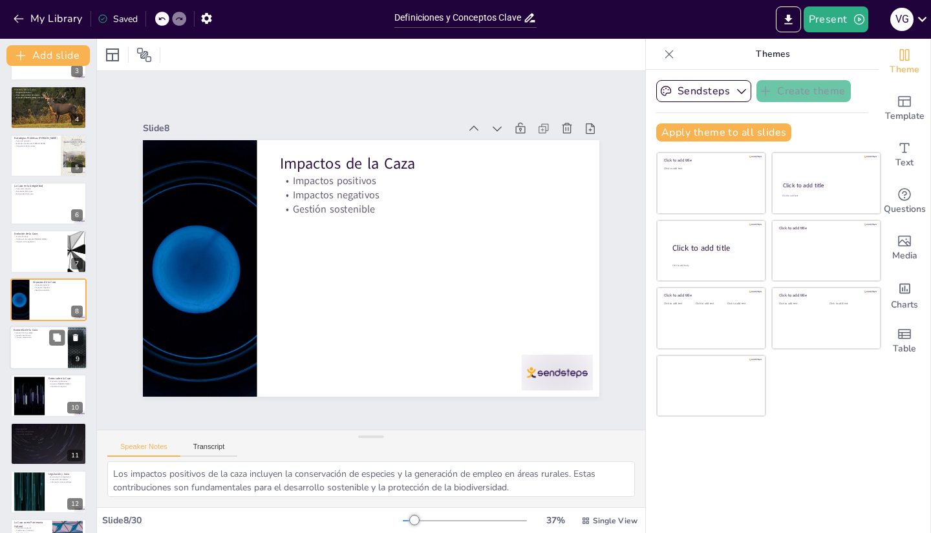
click at [31, 356] on div at bounding box center [49, 348] width 78 height 44
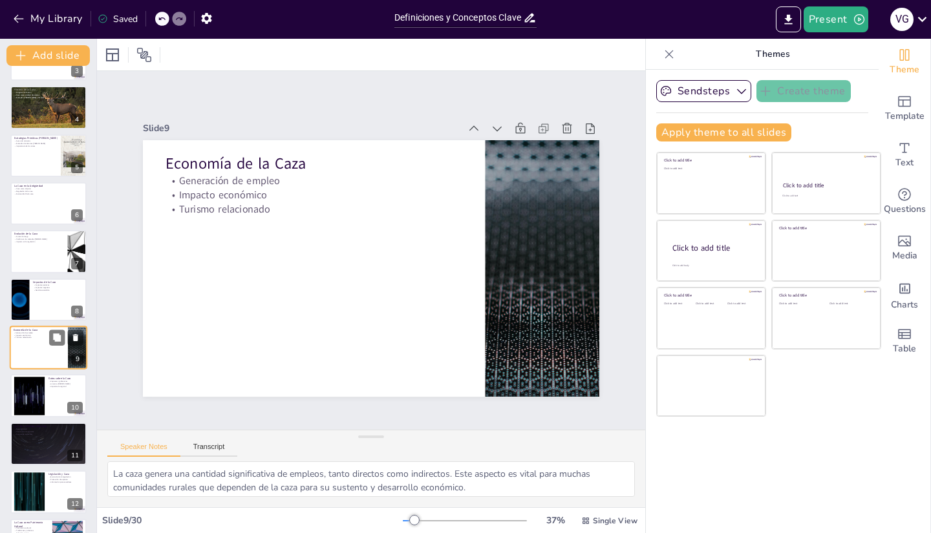
scroll to position [182, 0]
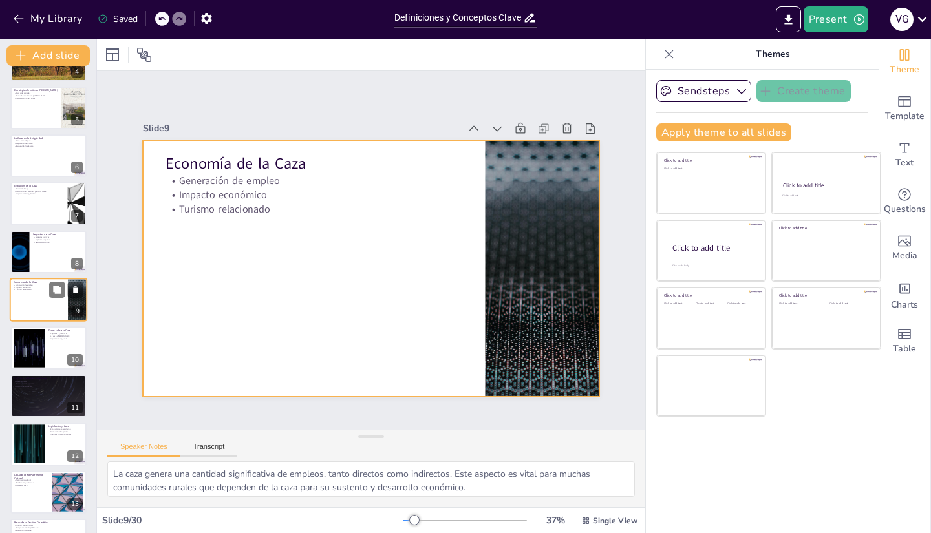
click at [30, 299] on div at bounding box center [49, 300] width 78 height 44
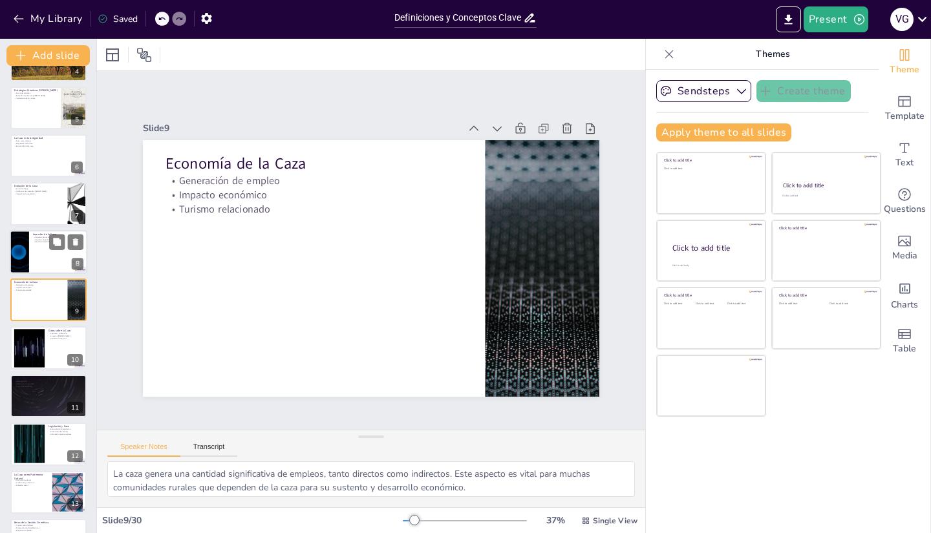
click at [54, 255] on div at bounding box center [49, 252] width 78 height 44
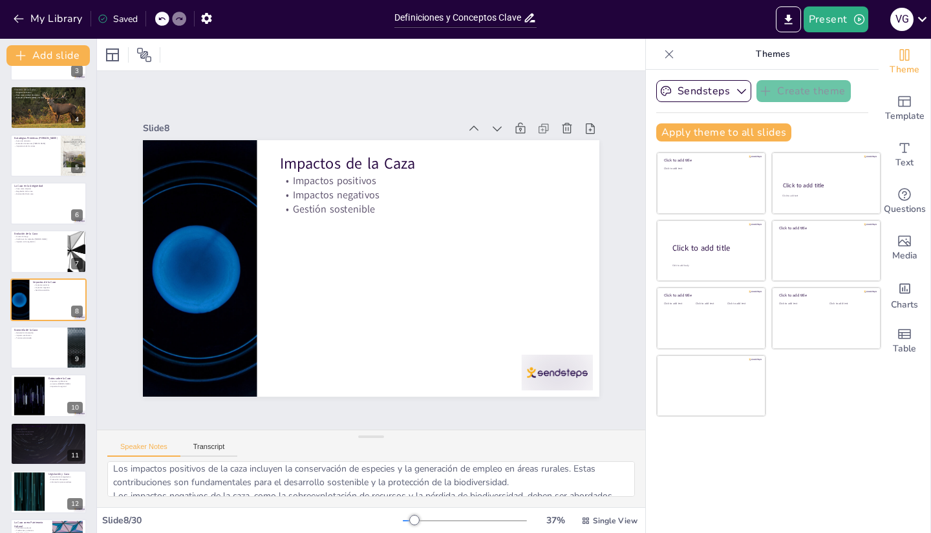
scroll to position [0, 0]
click at [35, 342] on div at bounding box center [49, 348] width 78 height 44
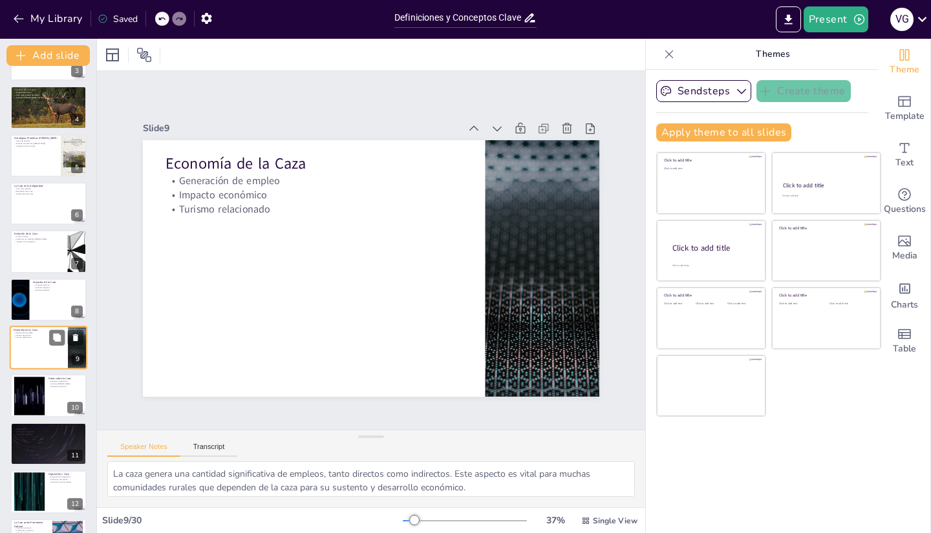
scroll to position [182, 0]
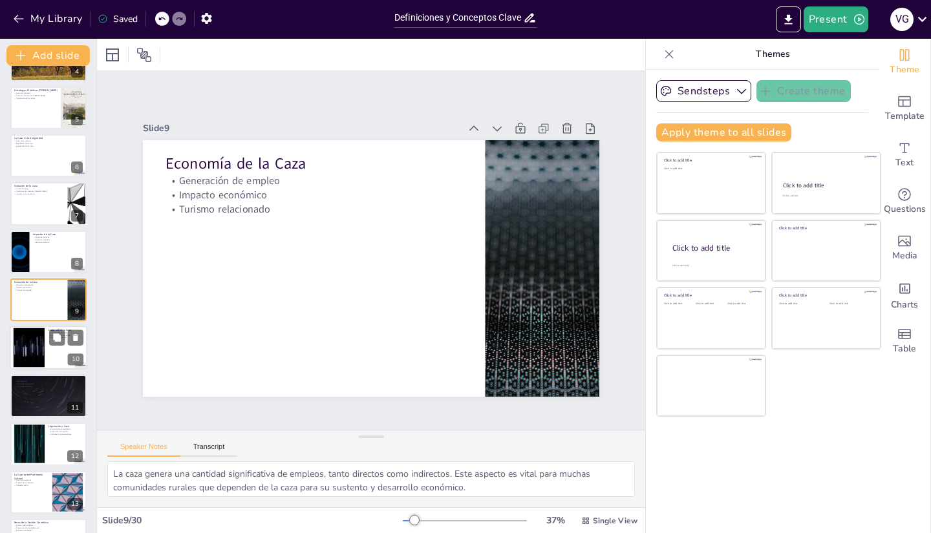
click at [27, 363] on div at bounding box center [29, 347] width 70 height 39
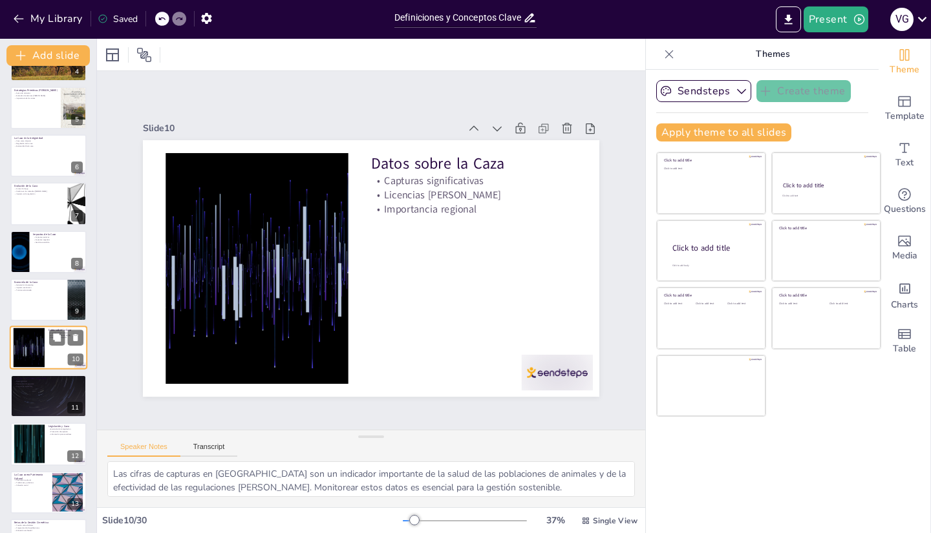
scroll to position [231, 0]
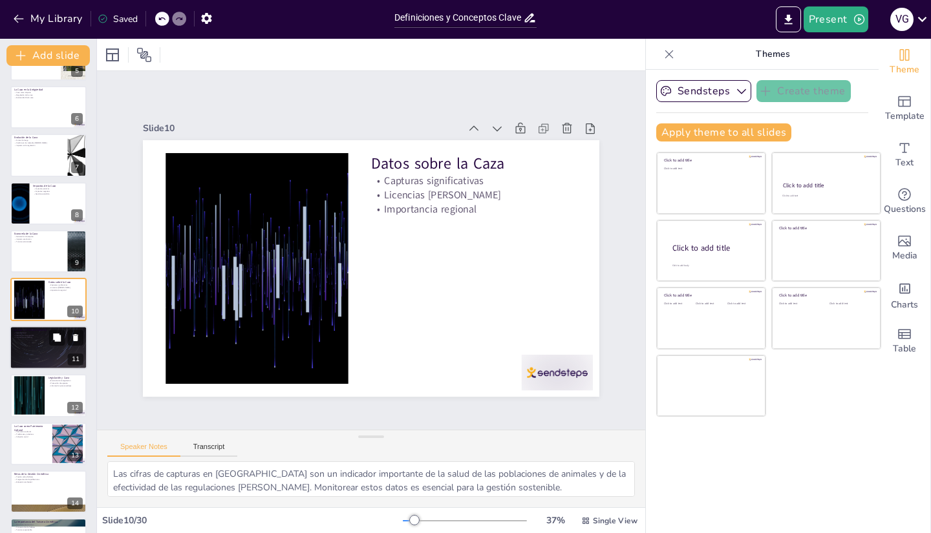
click at [36, 358] on div at bounding box center [49, 348] width 78 height 44
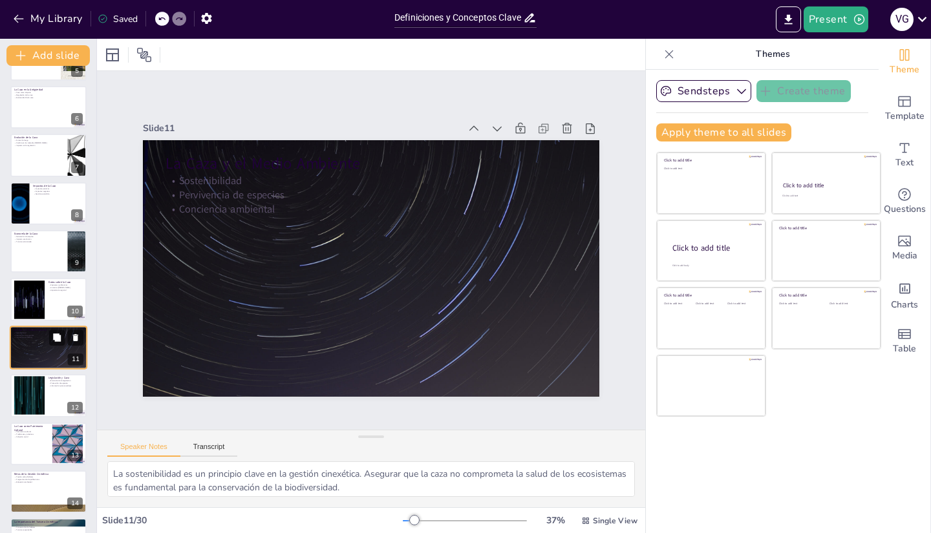
scroll to position [279, 0]
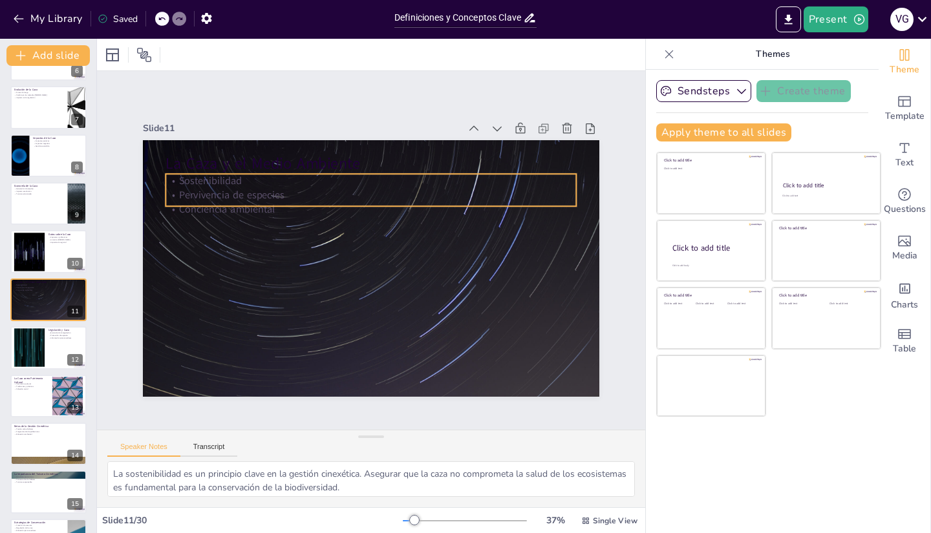
click at [184, 177] on p "Sostenibilidad" at bounding box center [378, 182] width 410 height 58
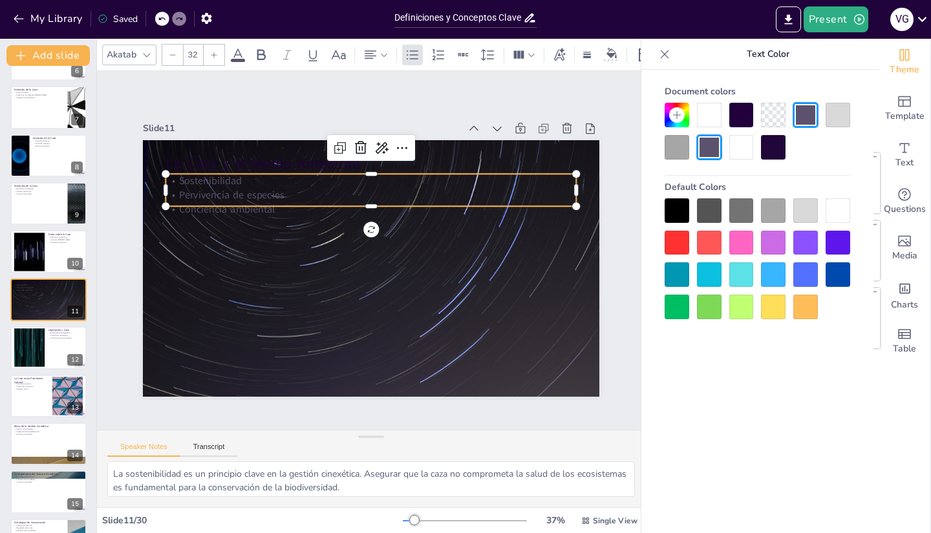
click at [847, 205] on div at bounding box center [838, 210] width 25 height 25
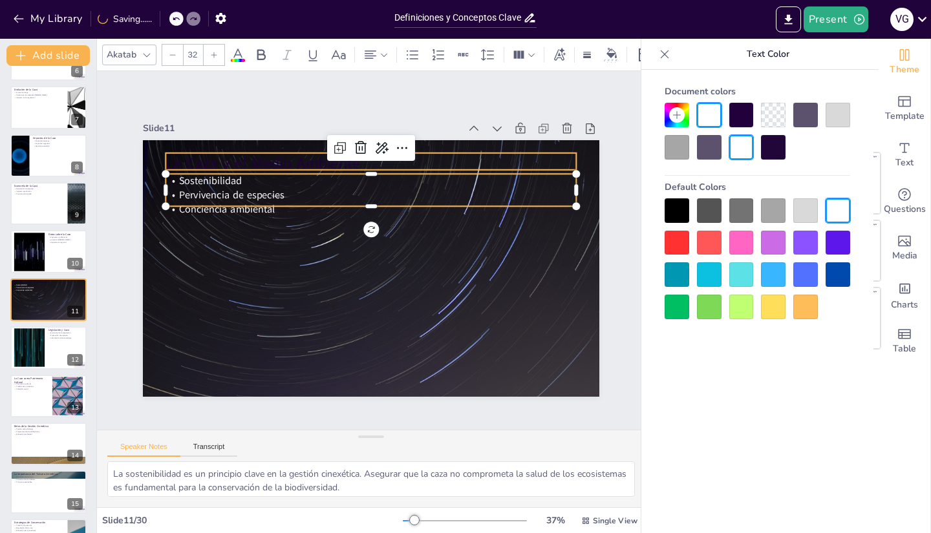
click at [207, 158] on p "La Caza y el Medio Ambiente" at bounding box center [296, 294] width 224 height 367
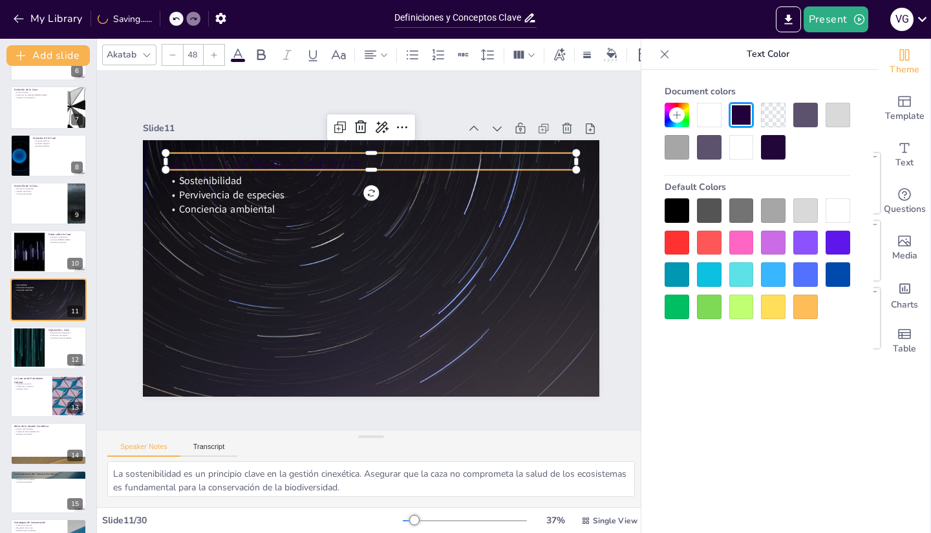
click at [783, 211] on div at bounding box center [773, 210] width 25 height 25
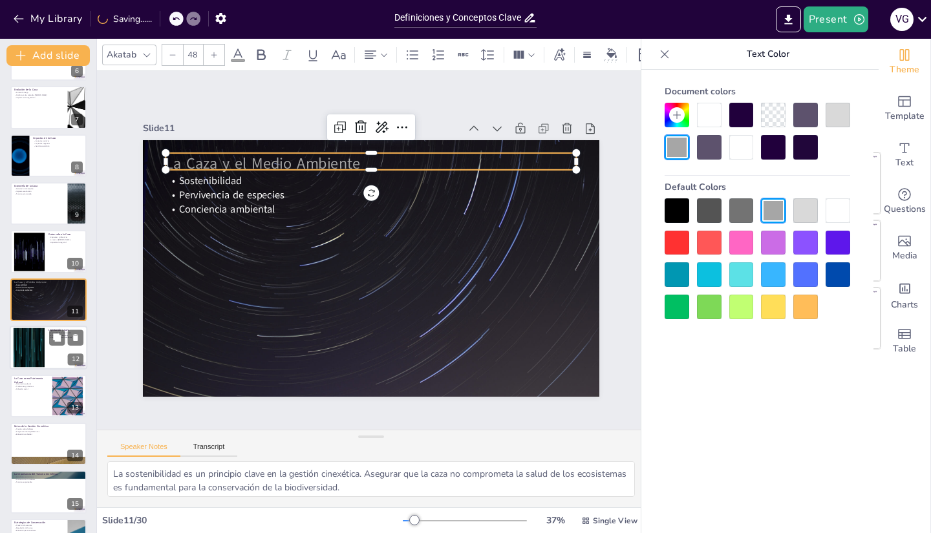
click at [39, 363] on div at bounding box center [29, 347] width 70 height 39
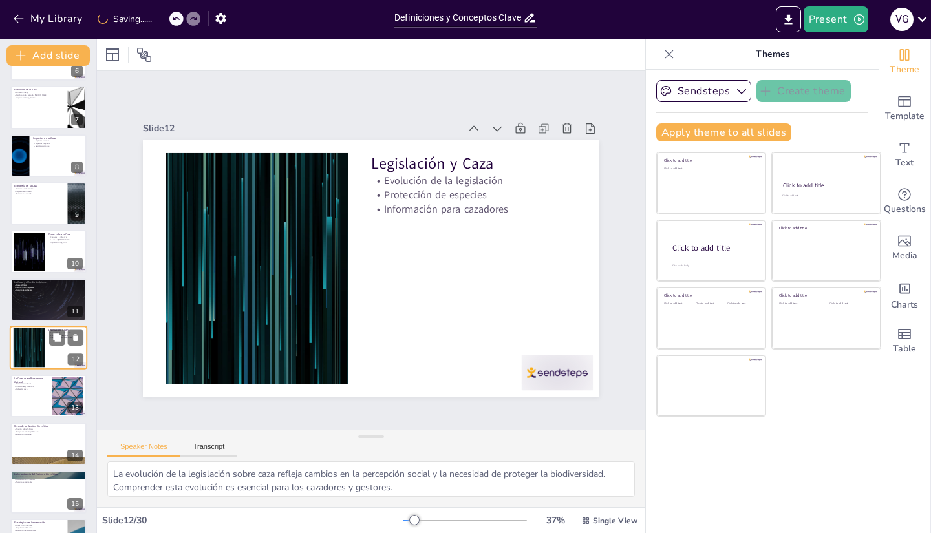
scroll to position [327, 0]
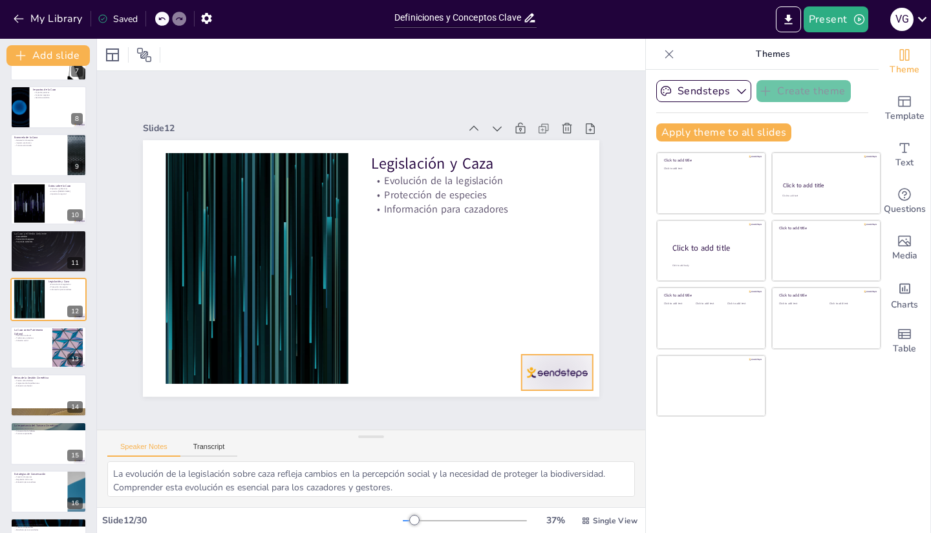
click at [531, 407] on div at bounding box center [492, 437] width 80 height 61
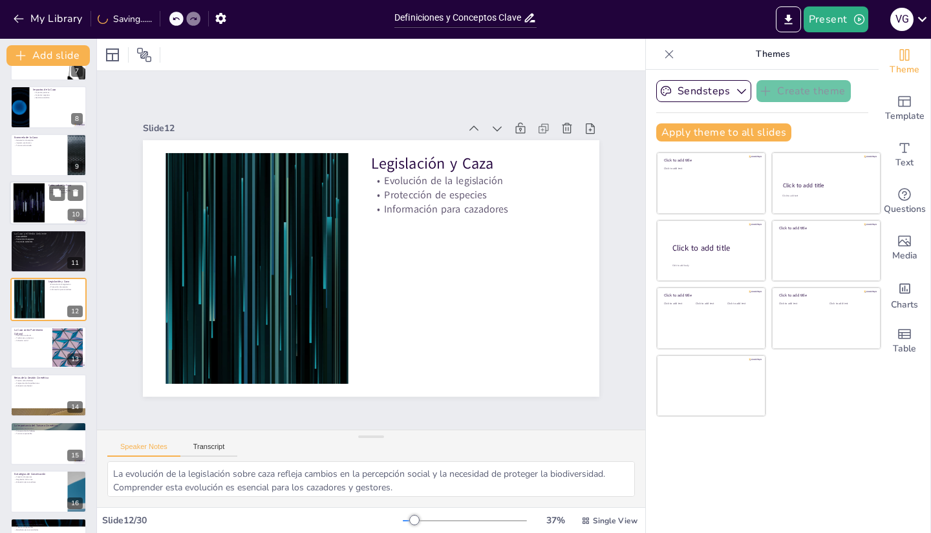
click at [47, 205] on div at bounding box center [49, 204] width 78 height 44
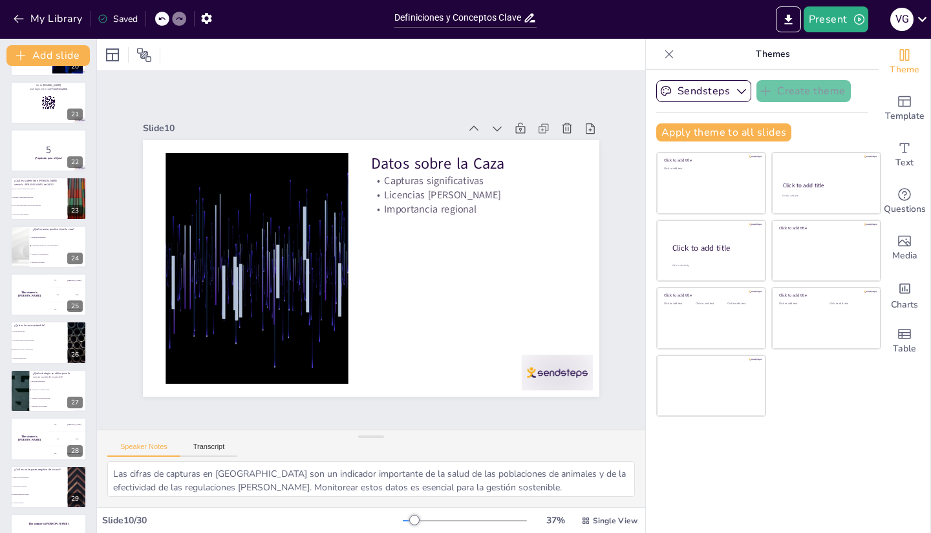
scroll to position [990, 0]
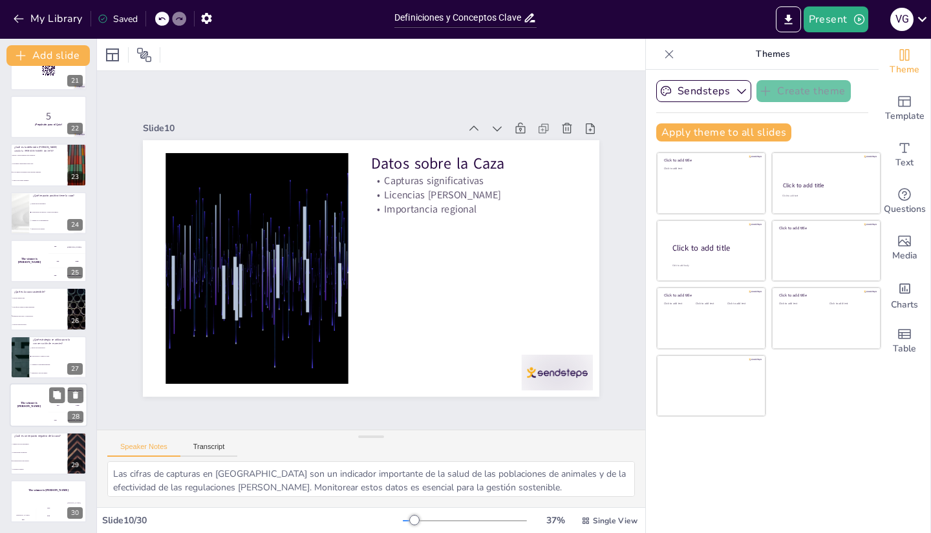
click at [32, 407] on h4 "The winner is [PERSON_NAME]" at bounding box center [29, 405] width 39 height 6
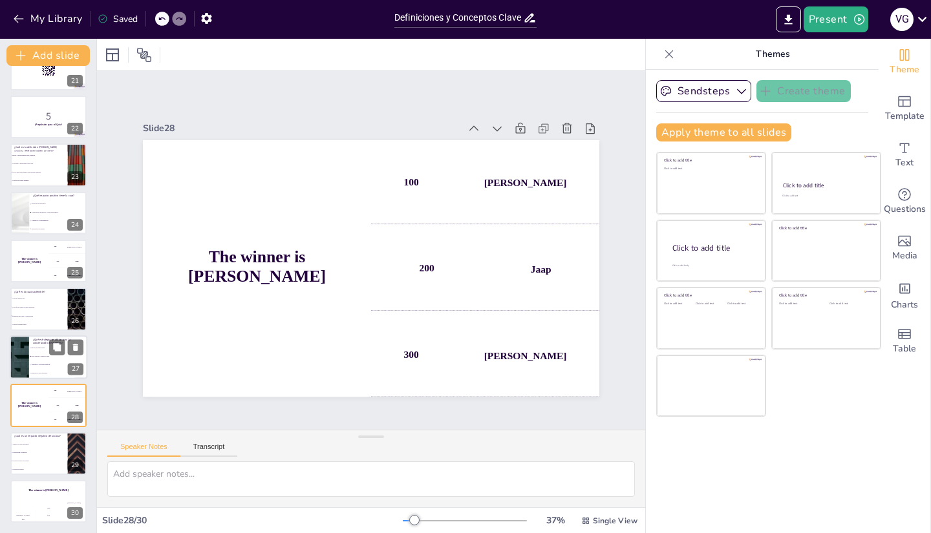
click at [33, 361] on li "Aumentar la caza indiscriminada." at bounding box center [58, 365] width 58 height 8
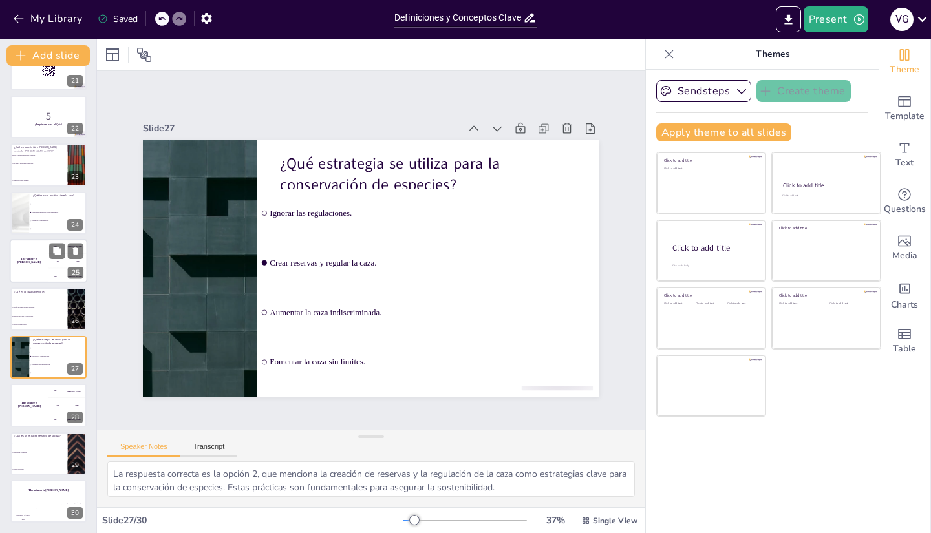
click at [34, 249] on div "The winner is [PERSON_NAME]" at bounding box center [29, 261] width 39 height 44
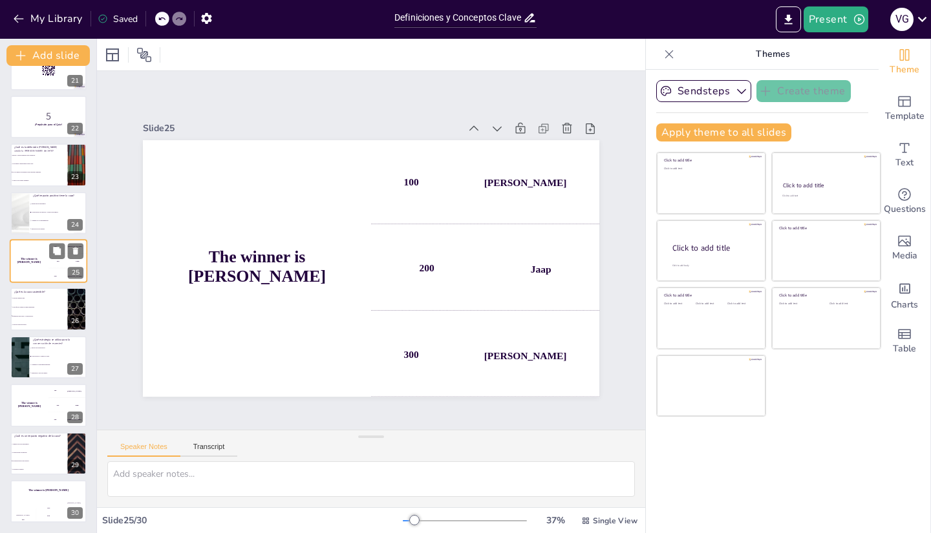
scroll to position [952, 0]
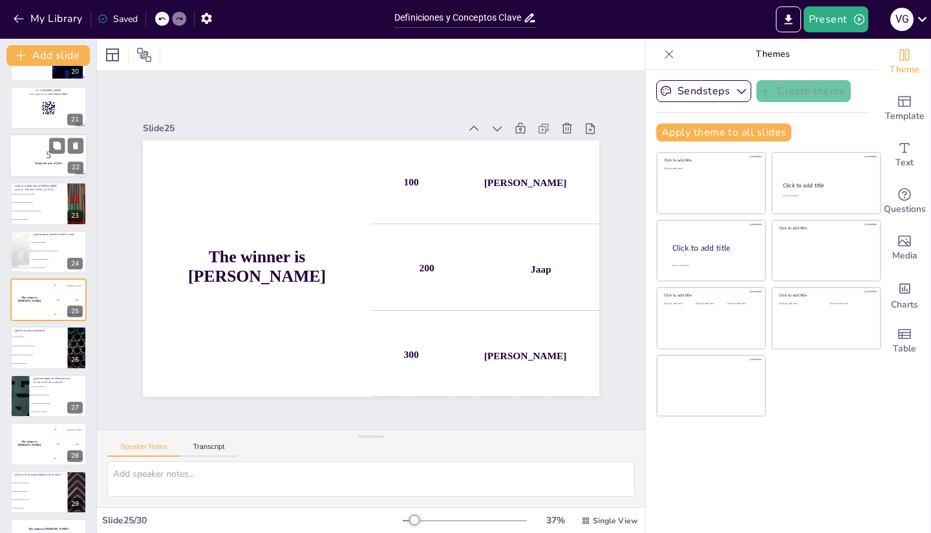
click at [36, 162] on strong "¡Prepárate para el Quiz!" at bounding box center [48, 163] width 27 height 3
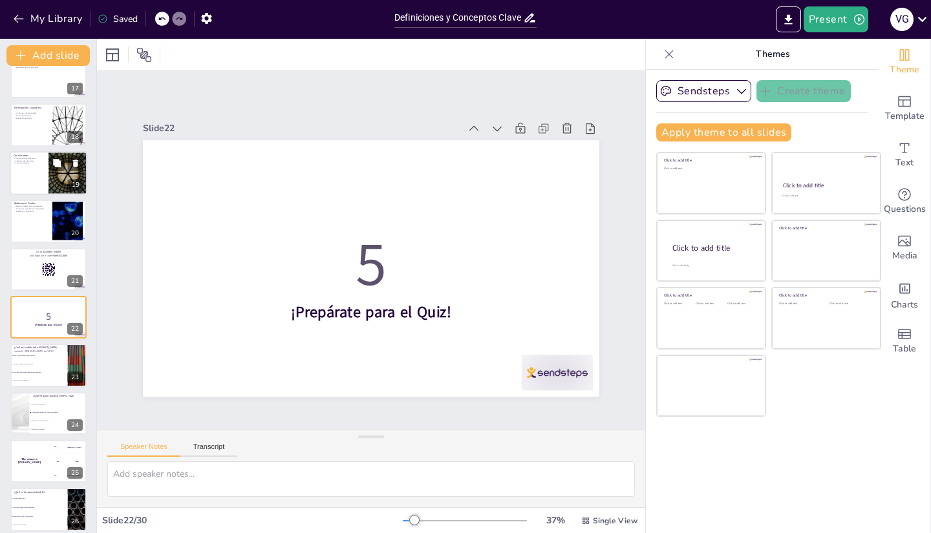
scroll to position [743, 0]
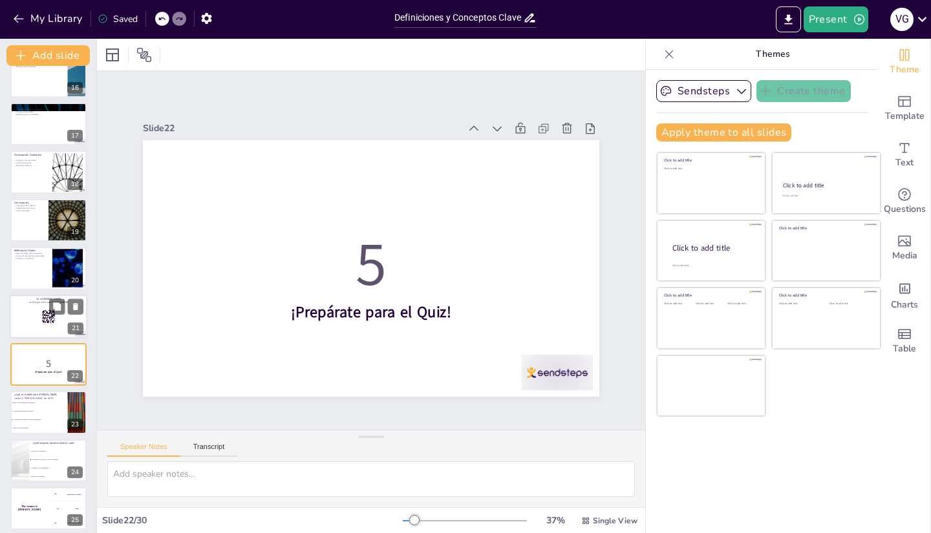
click at [41, 310] on rect at bounding box center [48, 317] width 14 height 14
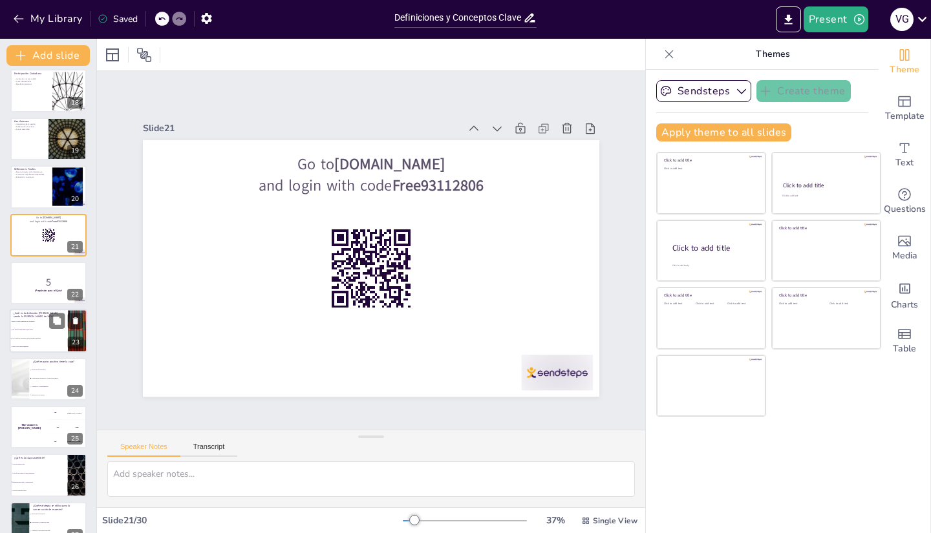
click at [41, 332] on li "Usar medios inapropiados para cazar." at bounding box center [39, 330] width 58 height 8
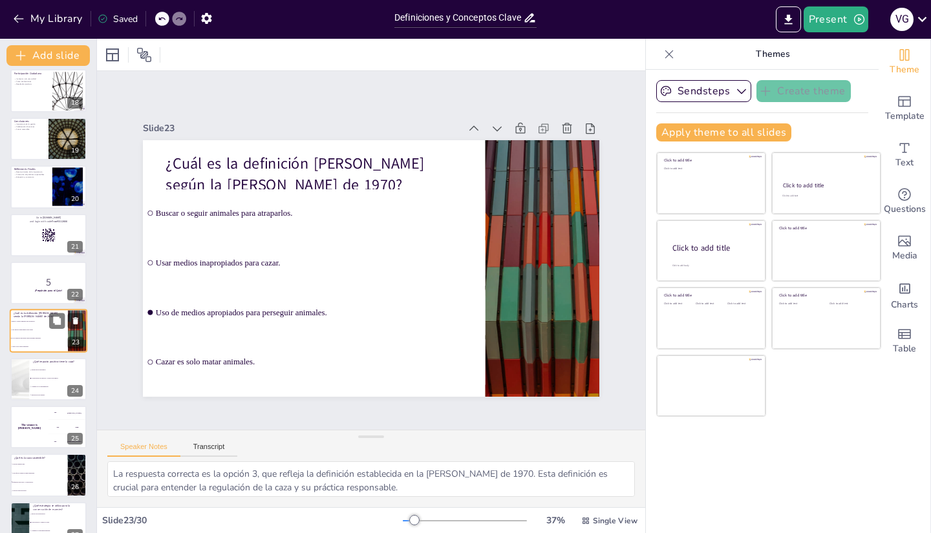
scroll to position [856, 0]
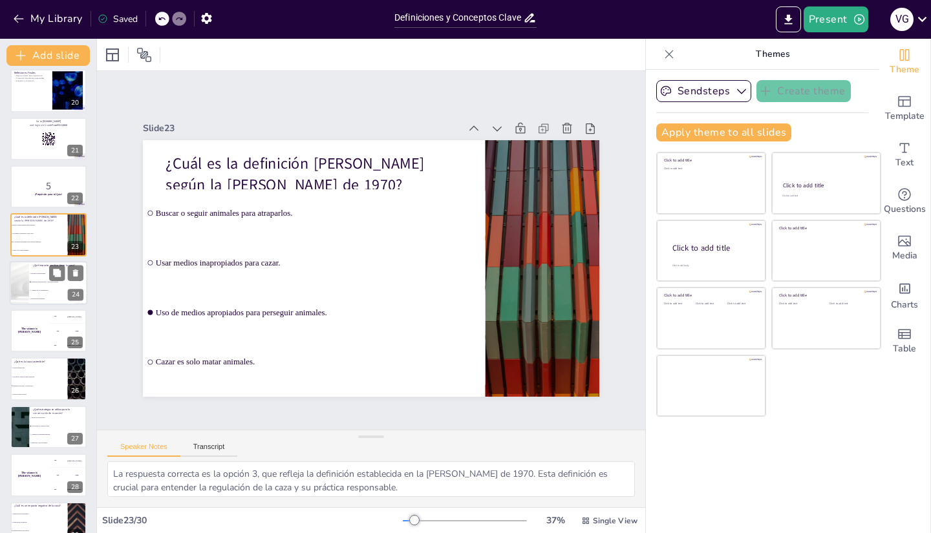
click at [39, 302] on li "Destrucción de hábitats." at bounding box center [58, 299] width 58 height 8
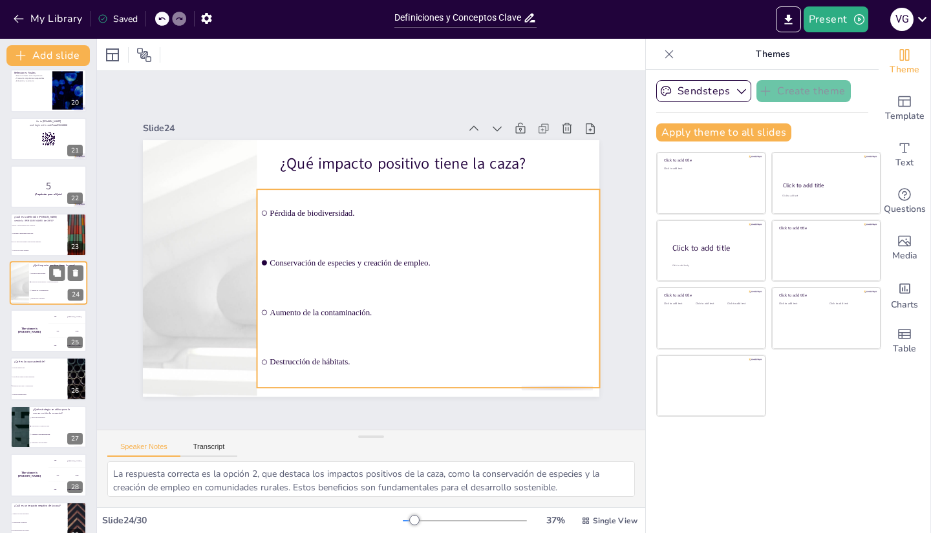
scroll to position [904, 0]
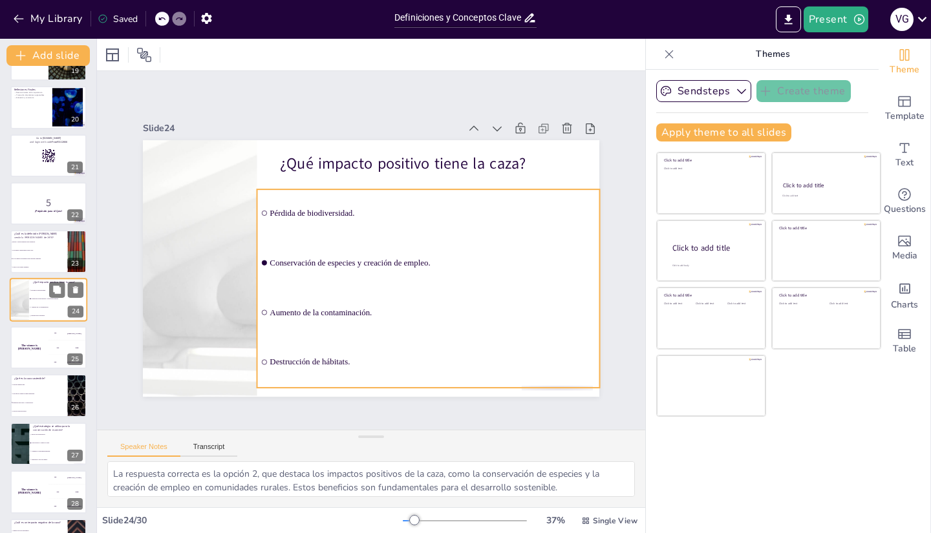
click at [45, 319] on li "Destrucción de hábitats." at bounding box center [58, 316] width 58 height 8
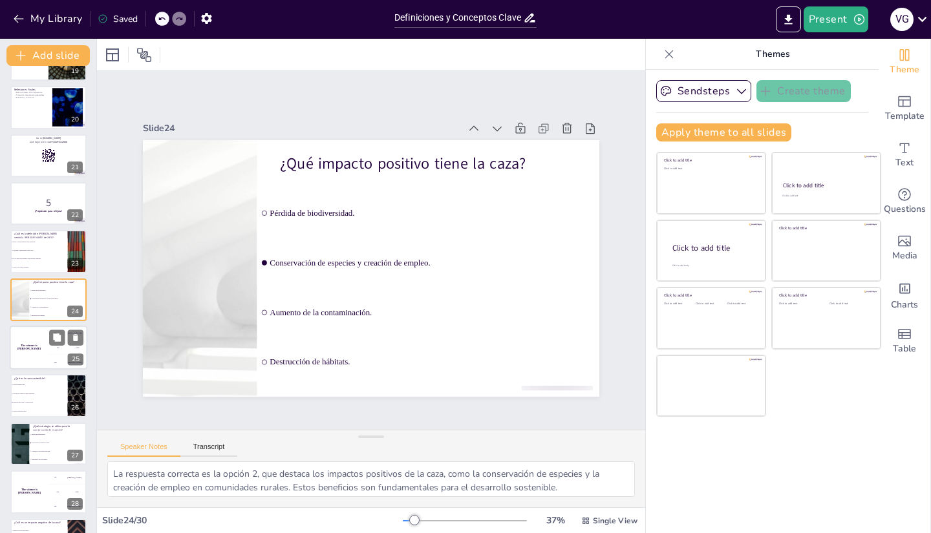
click at [38, 351] on div "The winner is [PERSON_NAME]" at bounding box center [29, 348] width 39 height 44
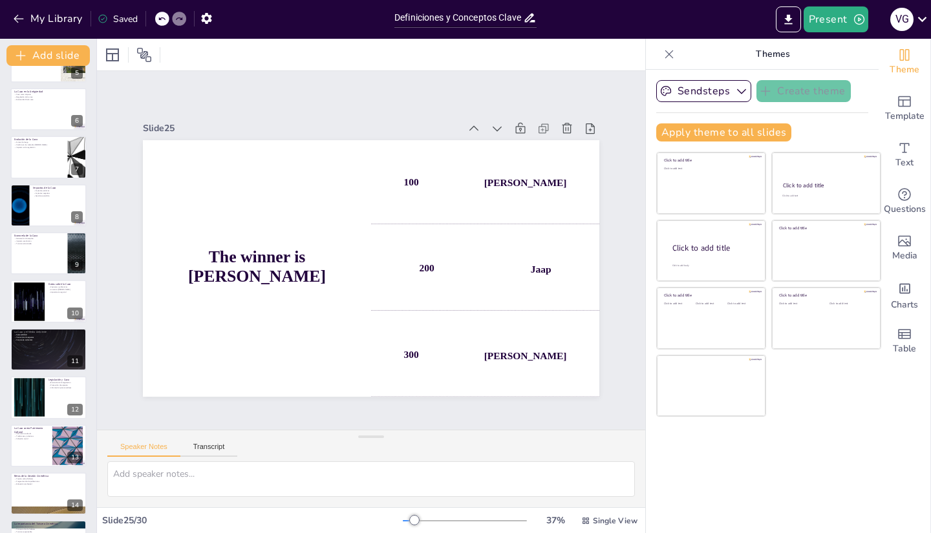
scroll to position [0, 0]
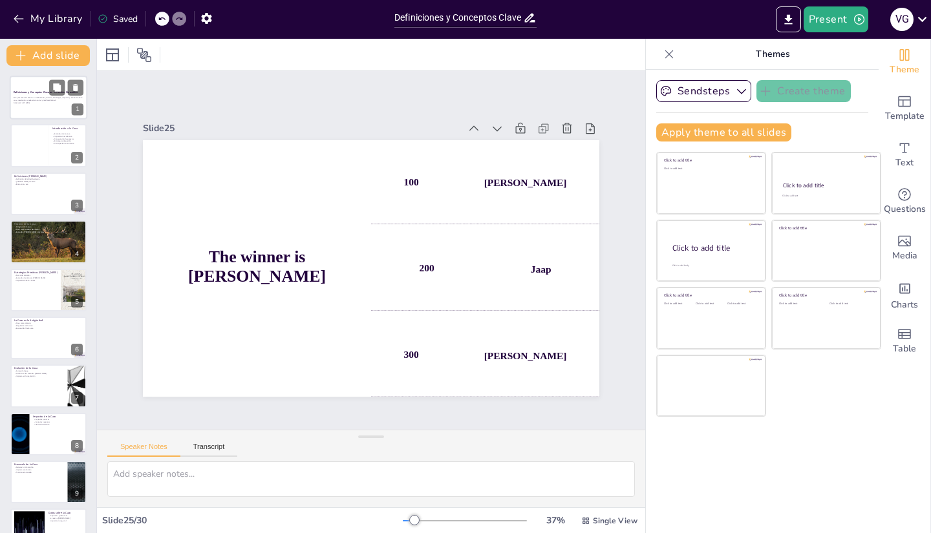
click at [35, 91] on strong "Definiciones y Conceptos Clave en la Gestión Cinexética" at bounding box center [46, 92] width 64 height 3
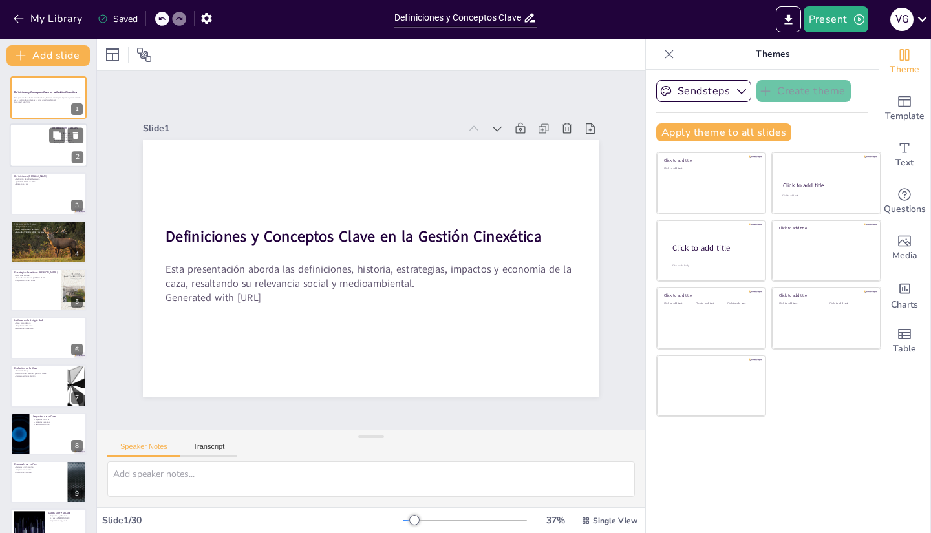
click at [30, 134] on div at bounding box center [29, 146] width 39 height 44
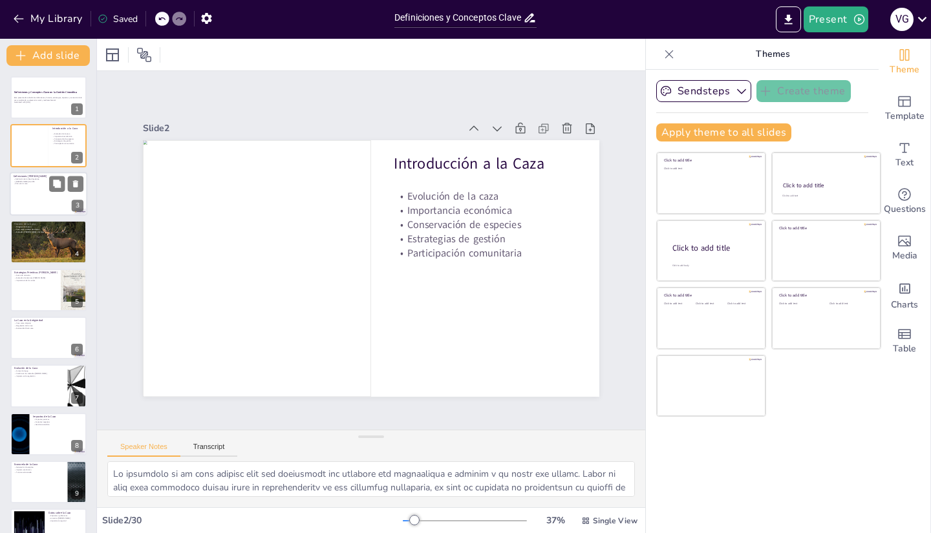
click at [32, 187] on div at bounding box center [49, 194] width 78 height 44
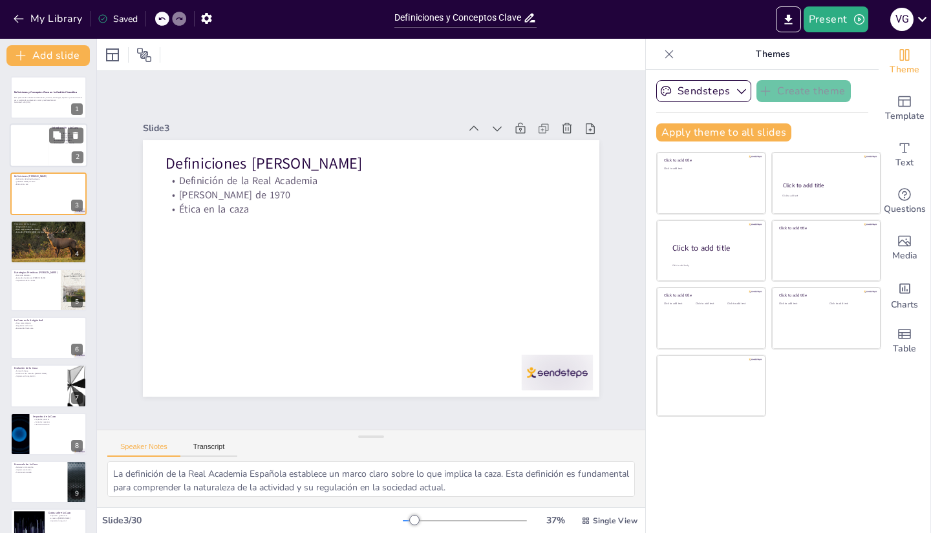
click at [35, 133] on div at bounding box center [29, 146] width 39 height 44
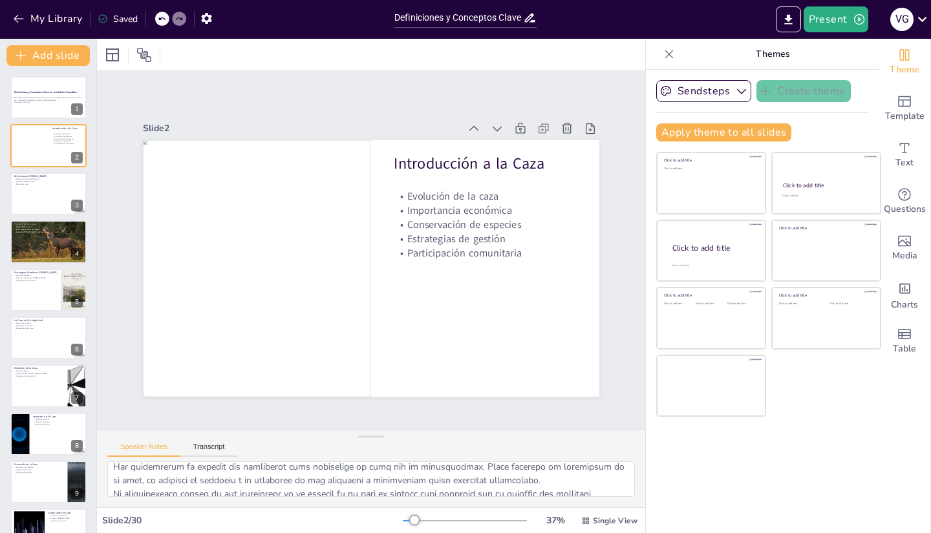
scroll to position [166, 0]
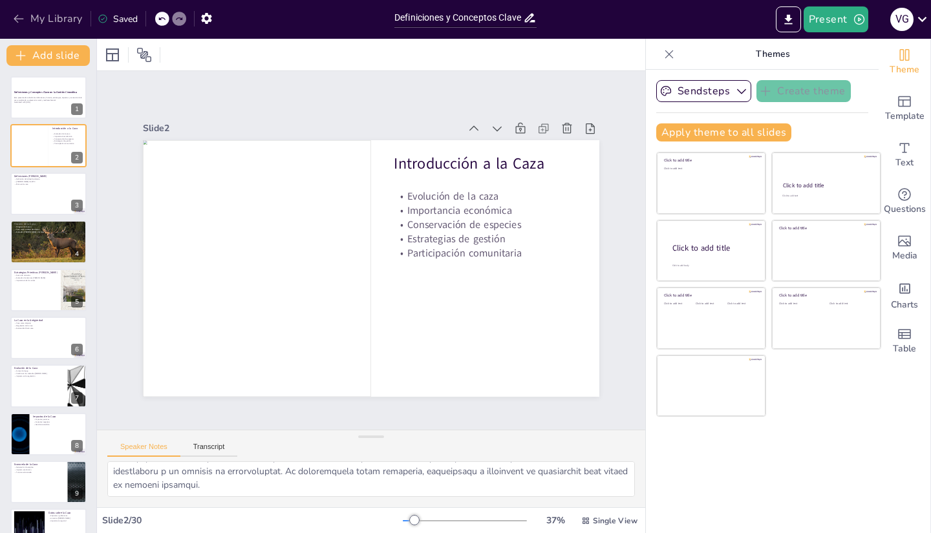
click at [39, 25] on button "My Library" at bounding box center [49, 18] width 78 height 21
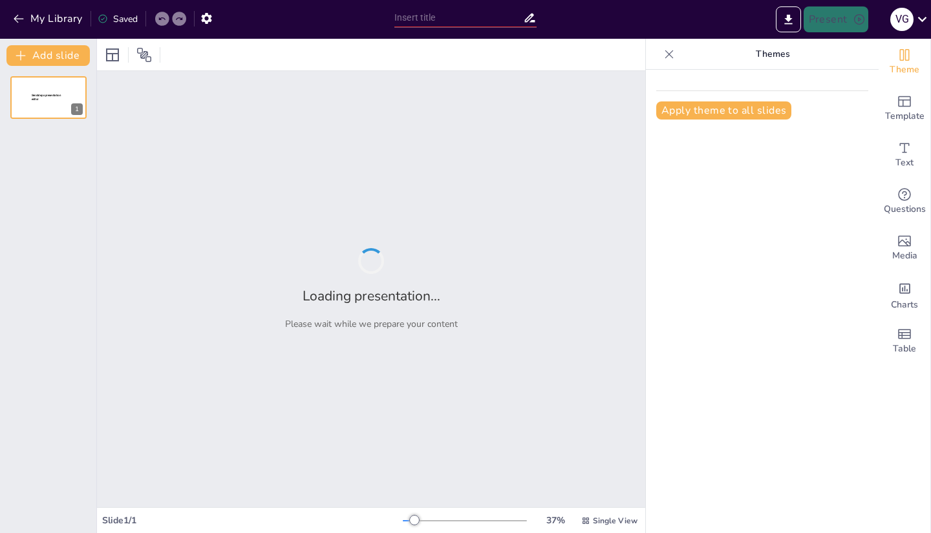
type input "[PERSON_NAME] DE GALICIA"
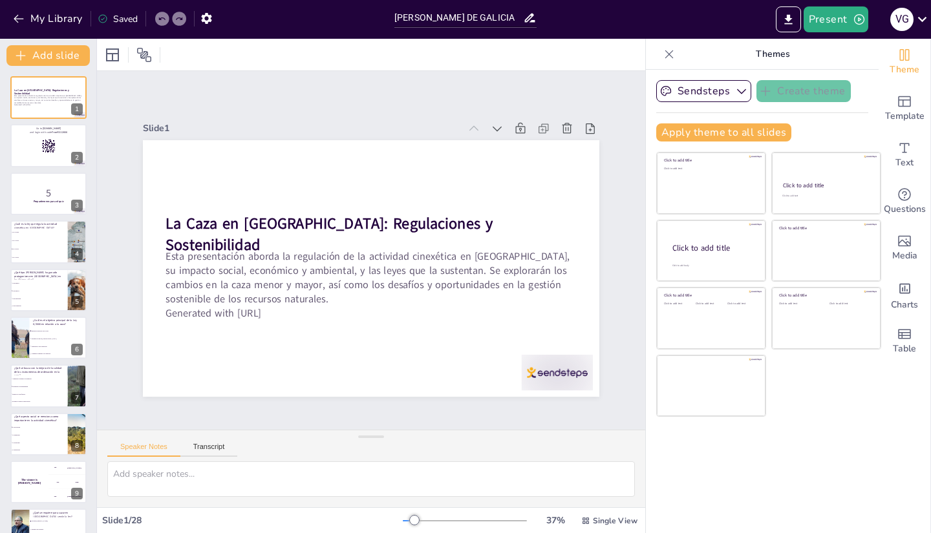
checkbox input "true"
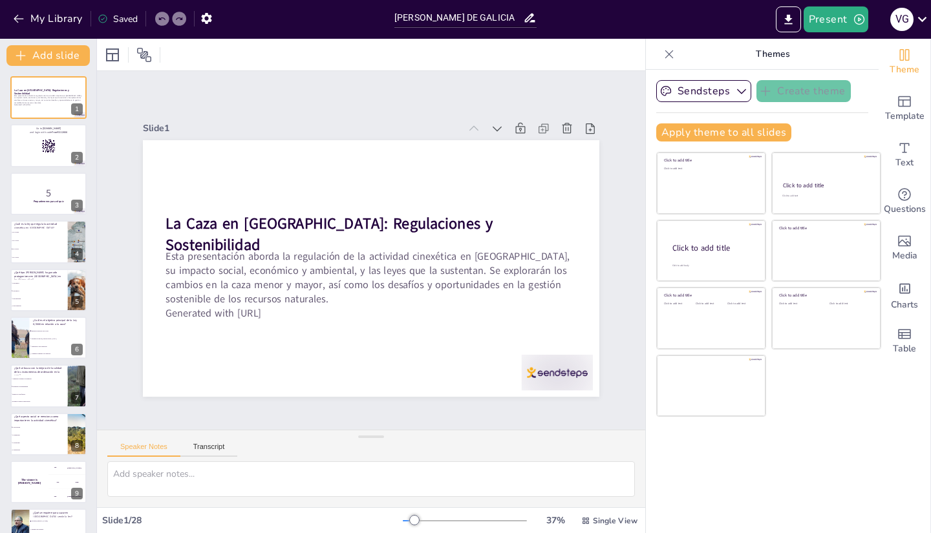
checkbox input "true"
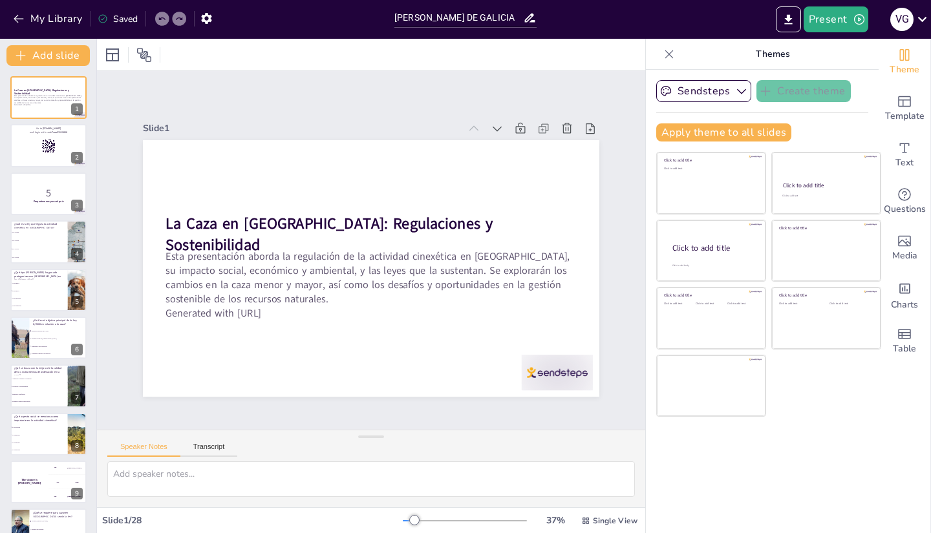
checkbox input "true"
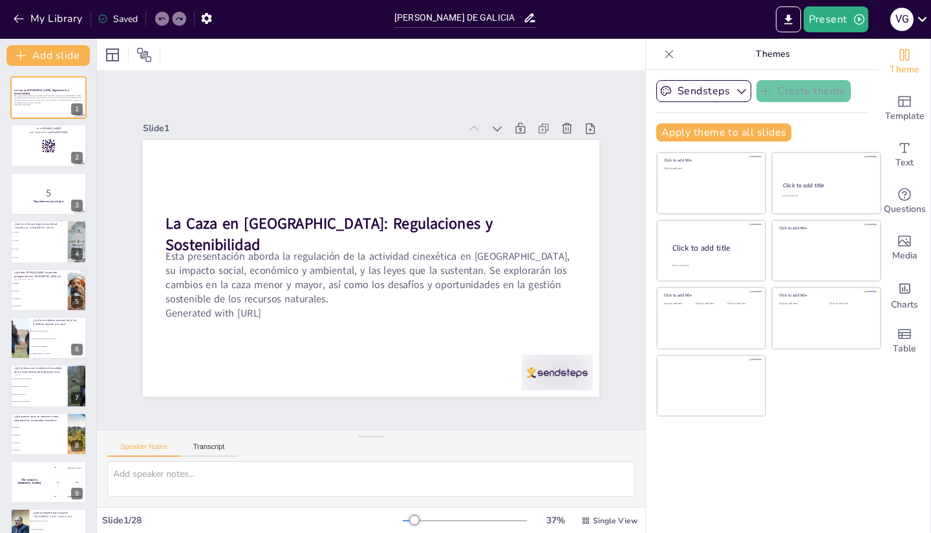
checkbox input "true"
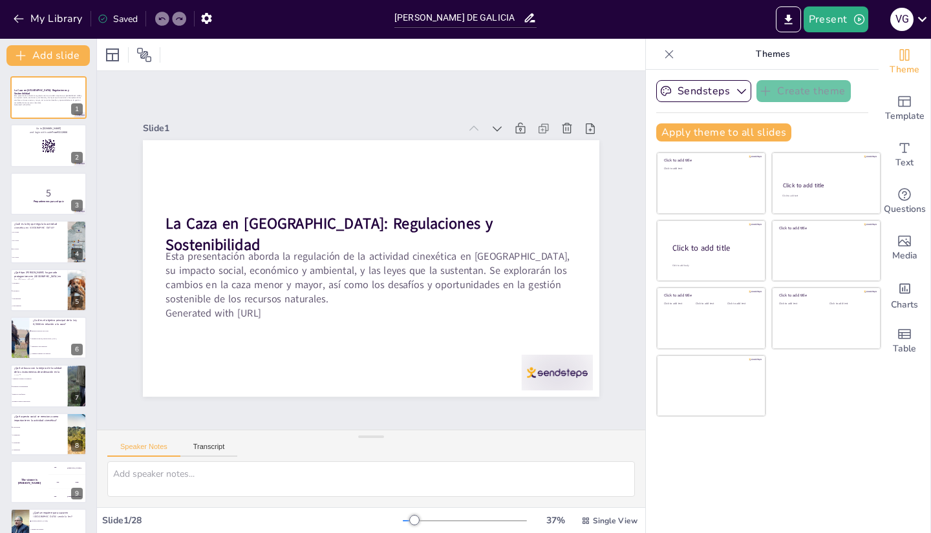
checkbox input "true"
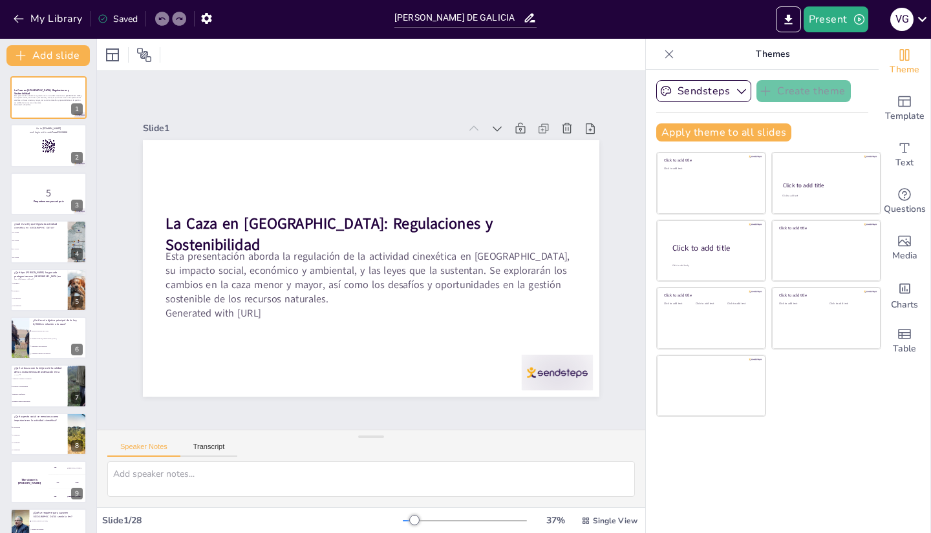
checkbox input "true"
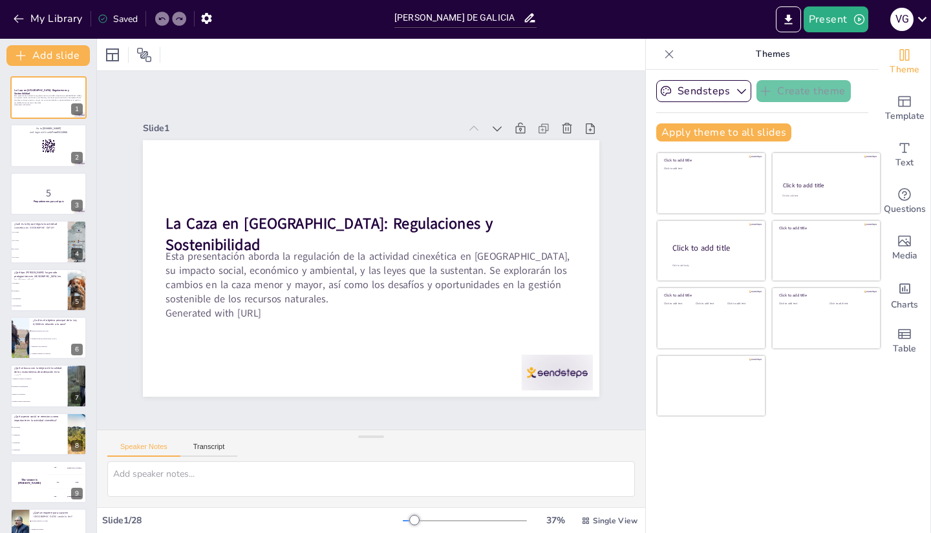
checkbox input "true"
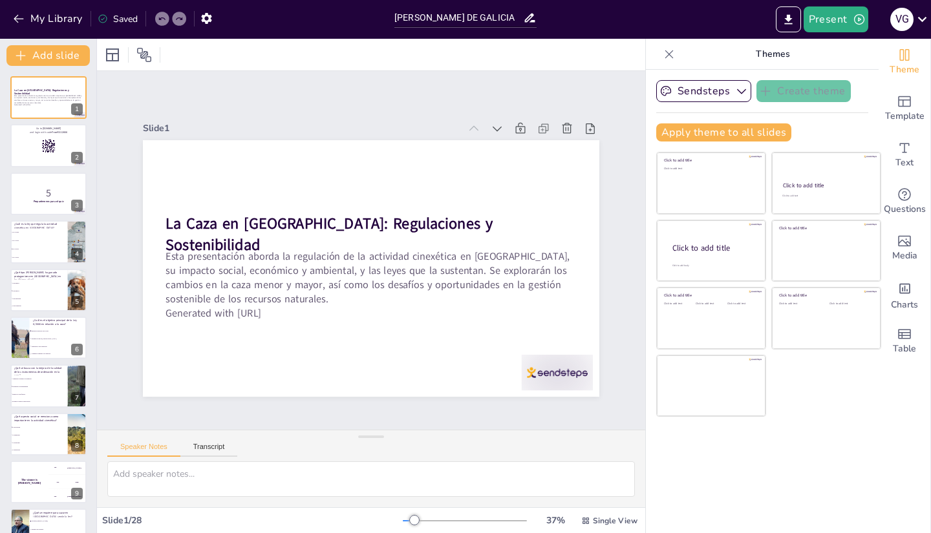
checkbox input "true"
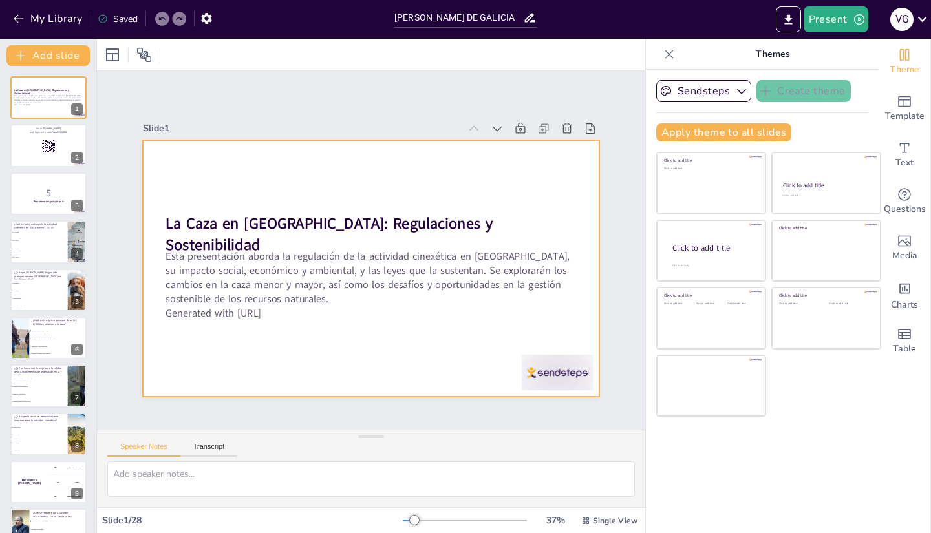
checkbox input "true"
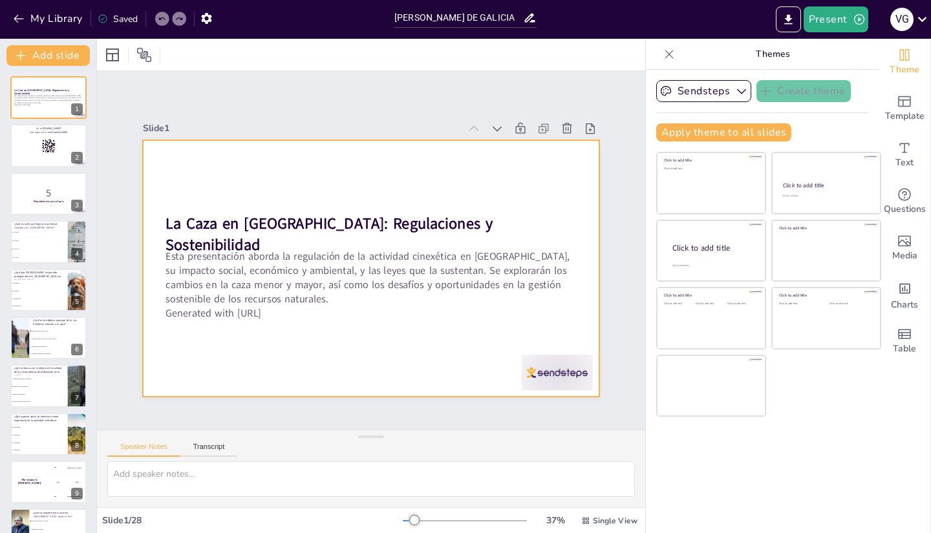
checkbox input "true"
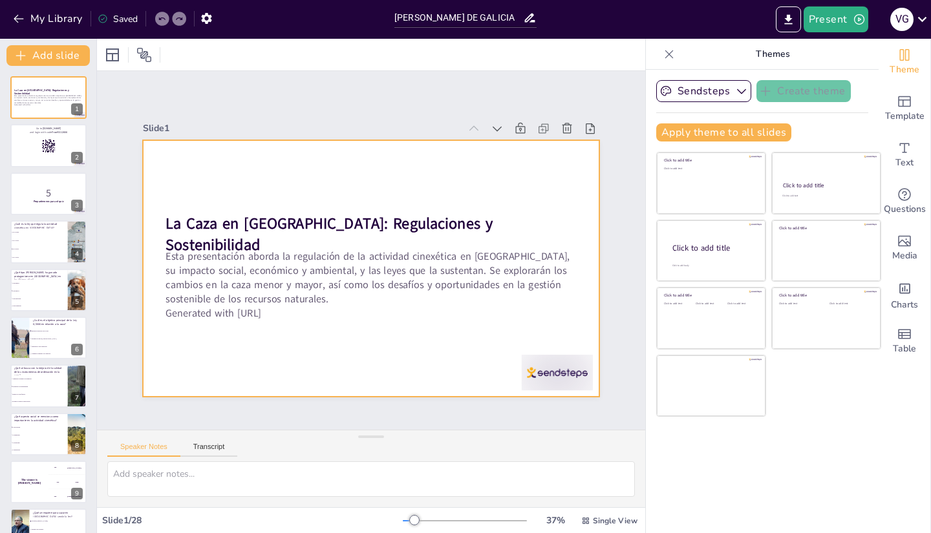
checkbox input "true"
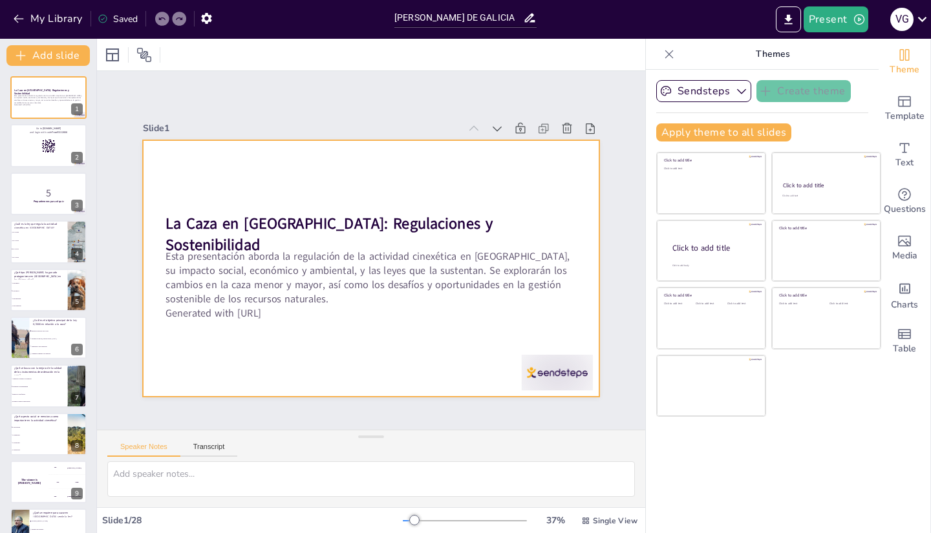
checkbox input "true"
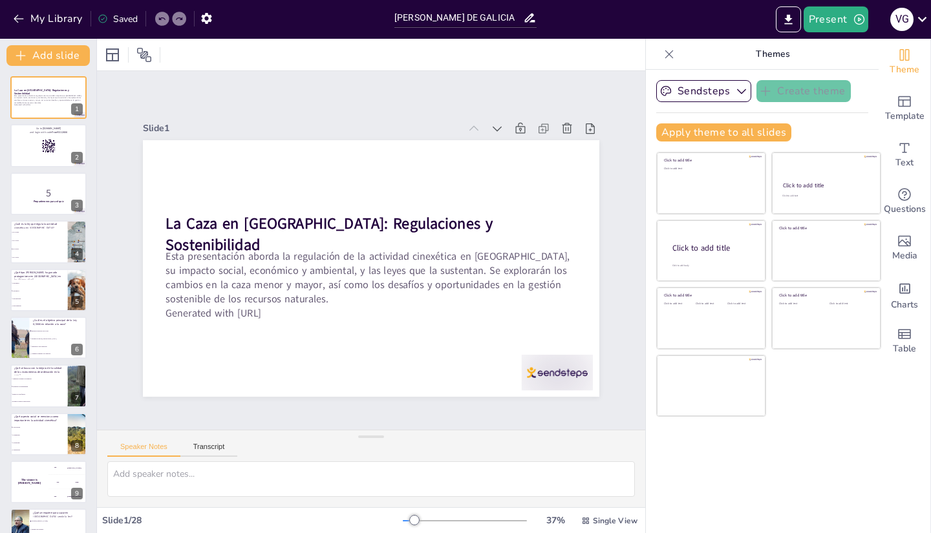
checkbox input "true"
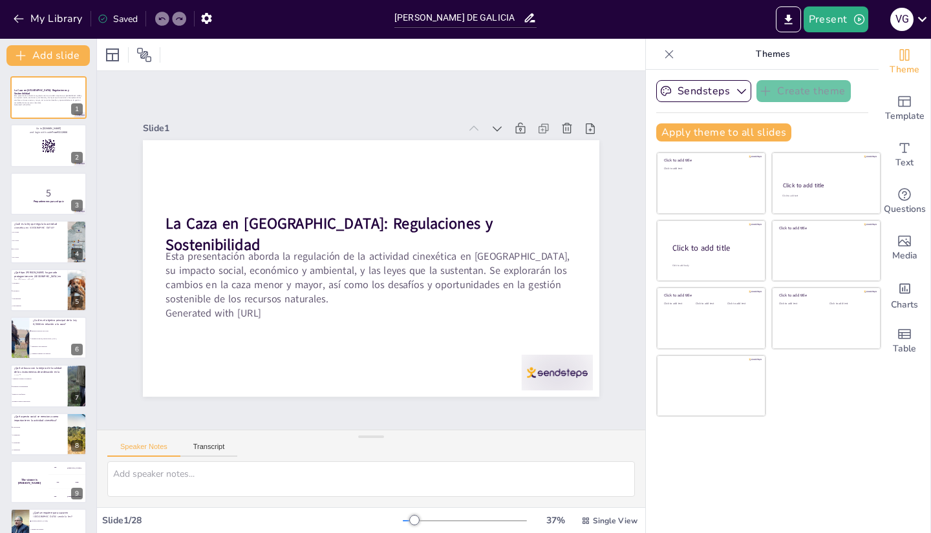
checkbox input "true"
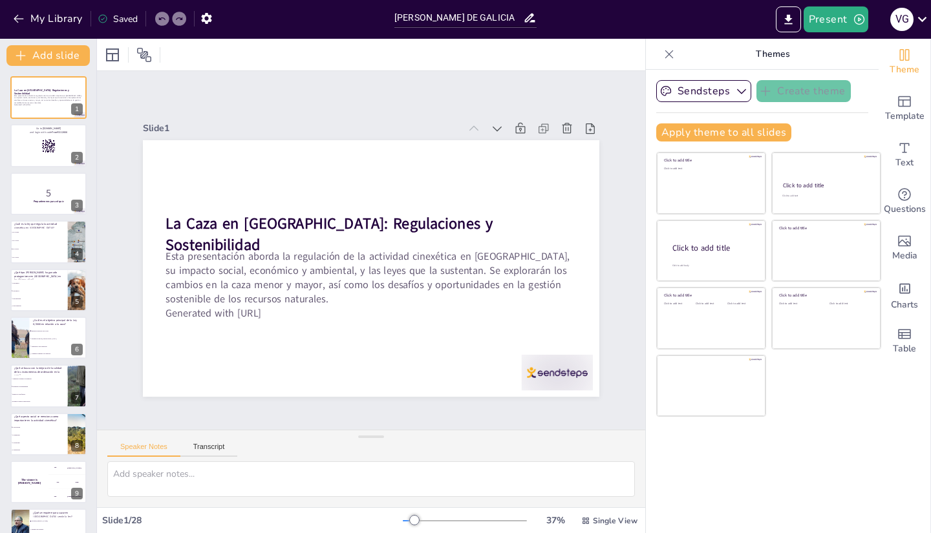
checkbox input "true"
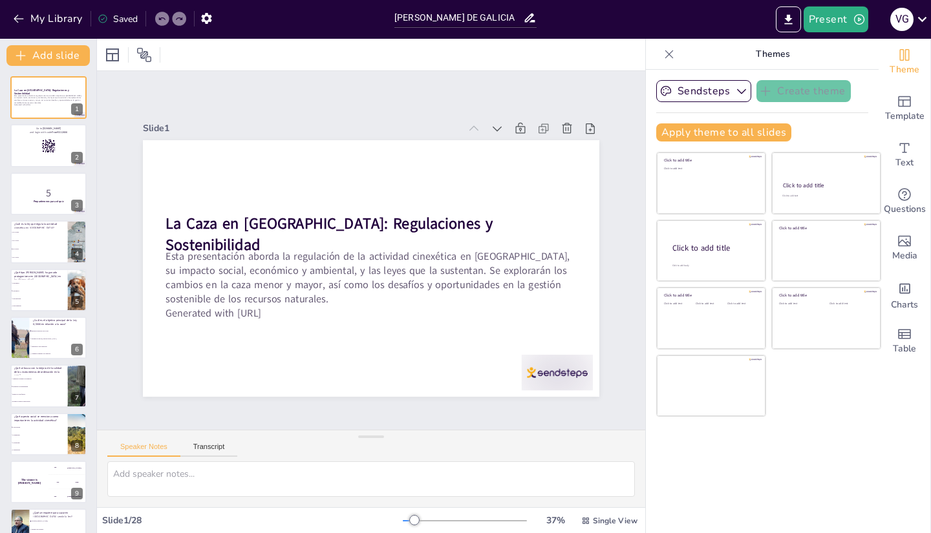
checkbox input "true"
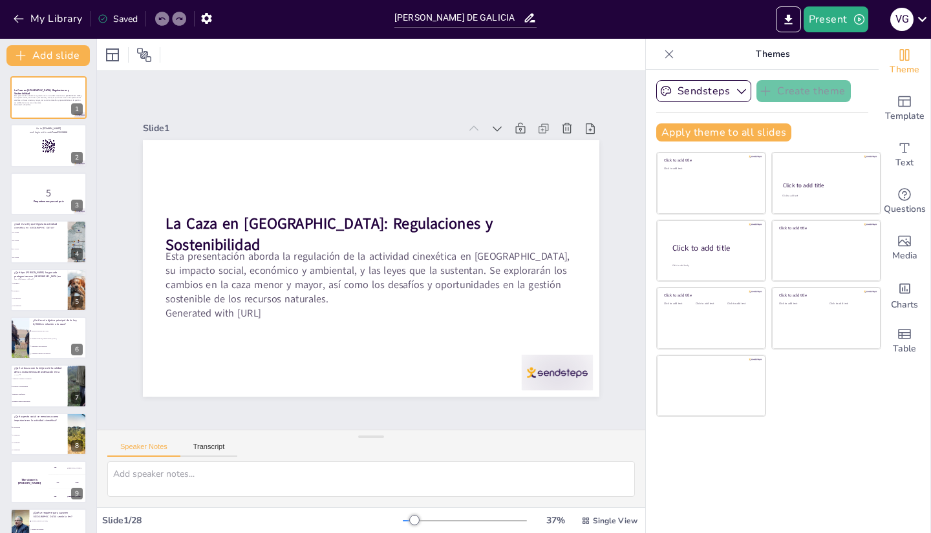
checkbox input "true"
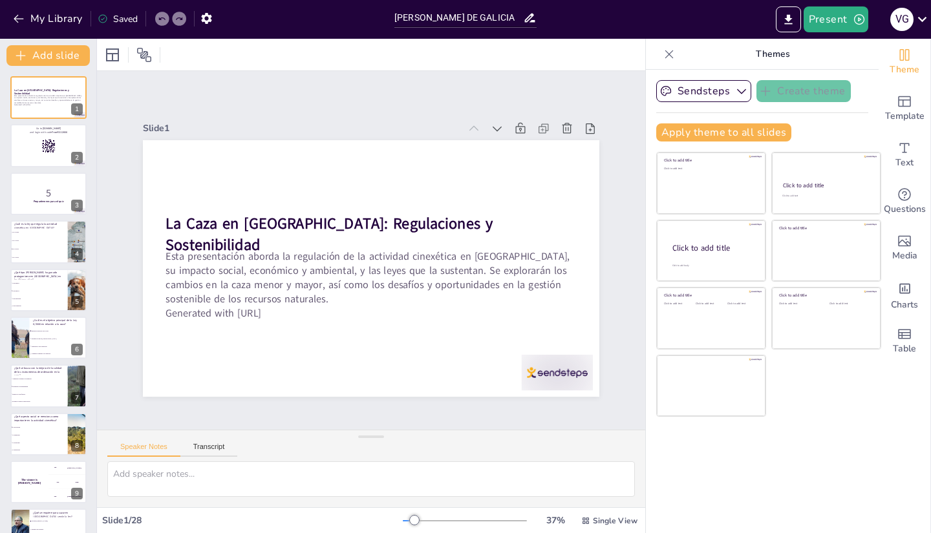
checkbox input "true"
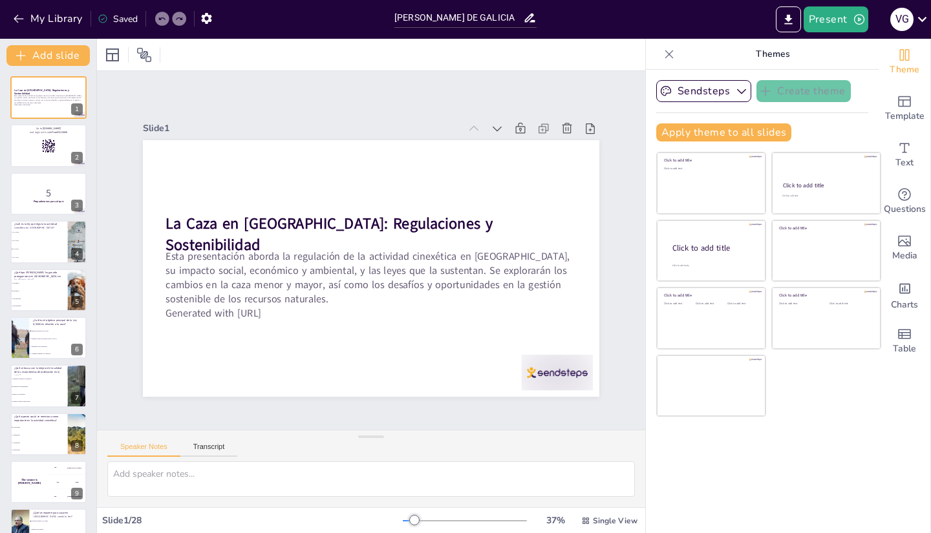
checkbox input "true"
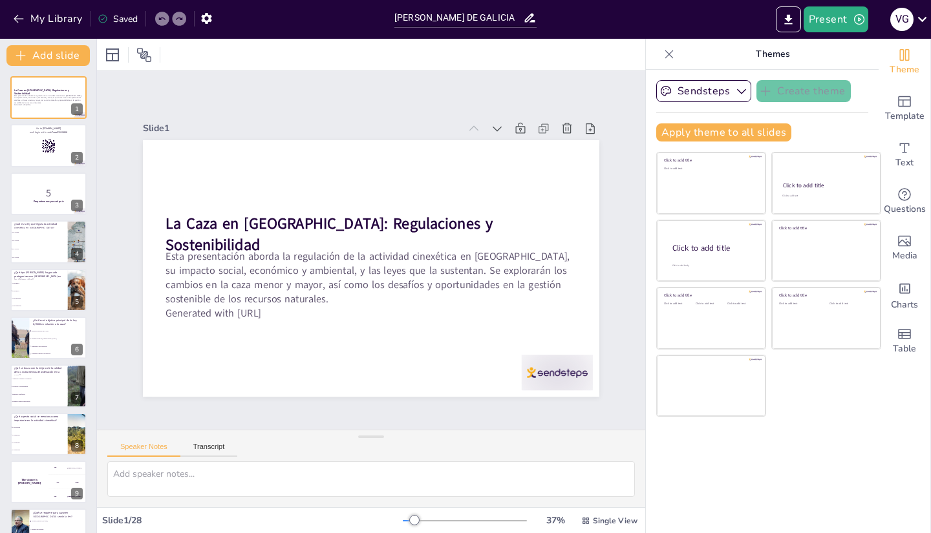
checkbox input "true"
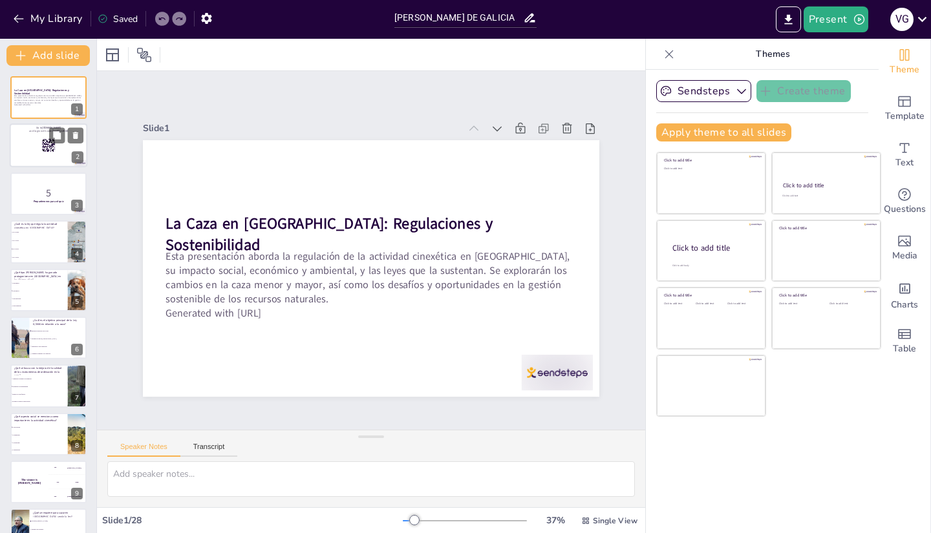
checkbox input "true"
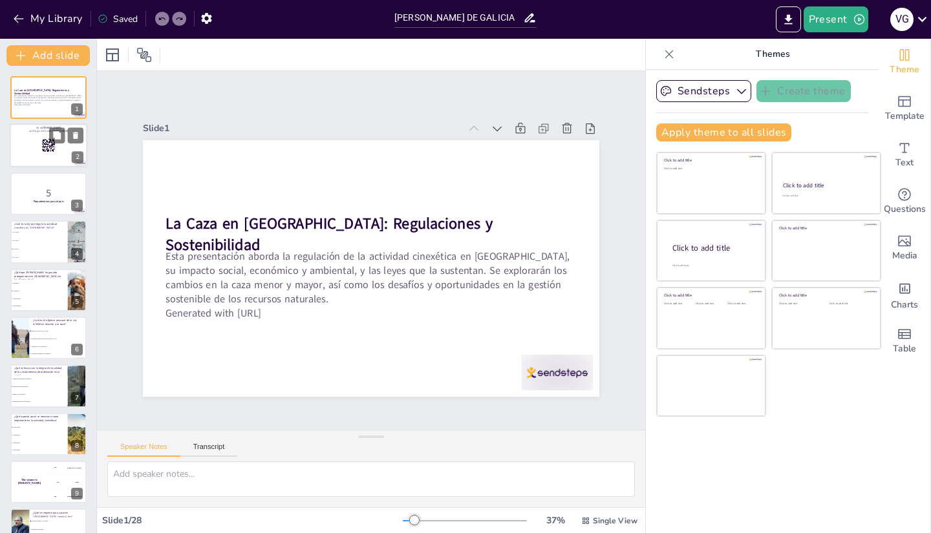
checkbox input "true"
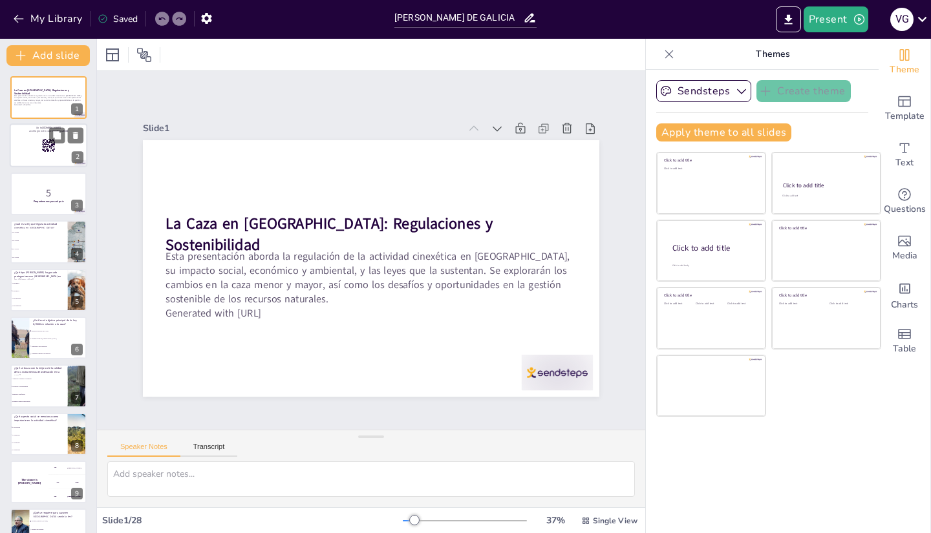
checkbox input "true"
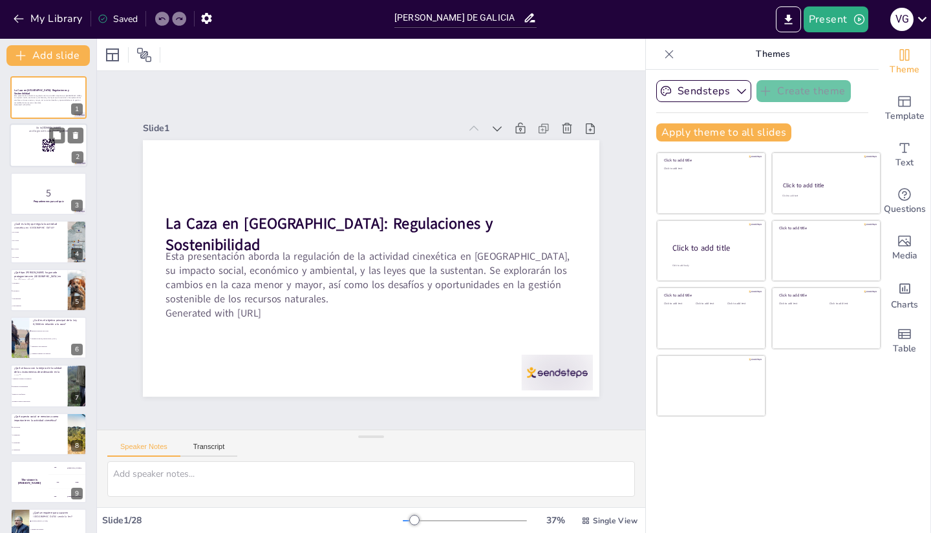
checkbox input "true"
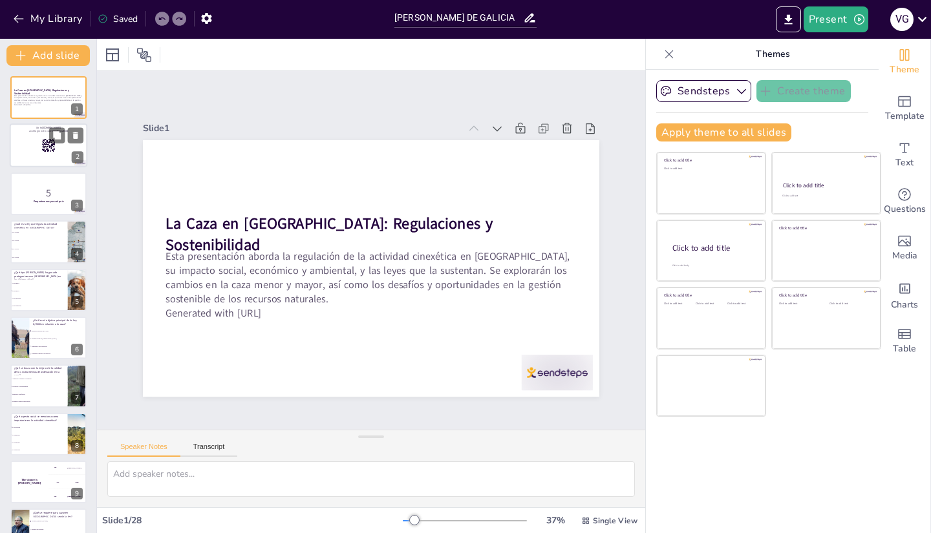
checkbox input "true"
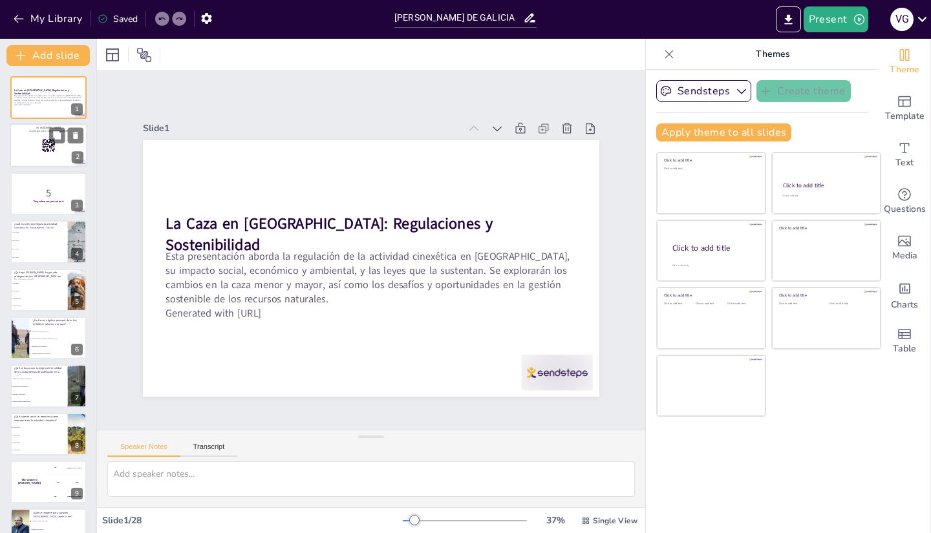
checkbox input "true"
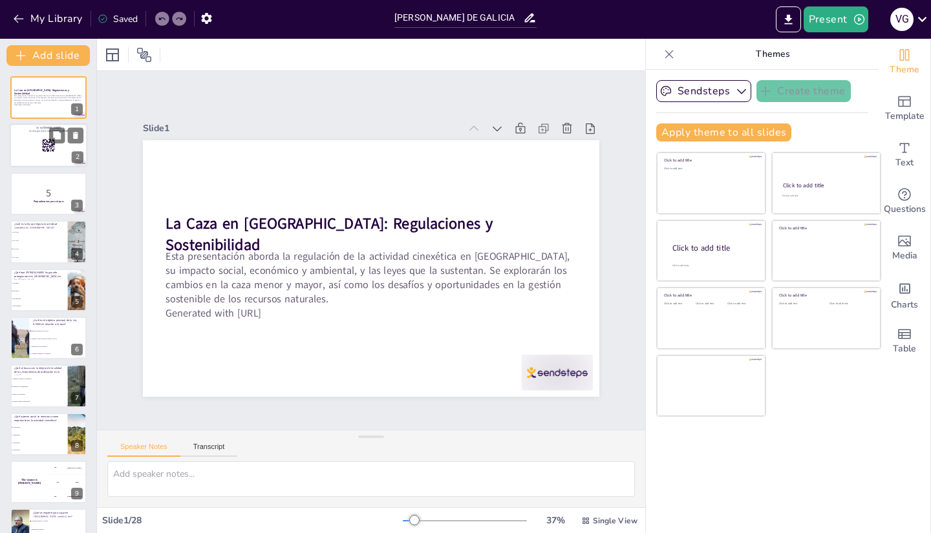
checkbox input "true"
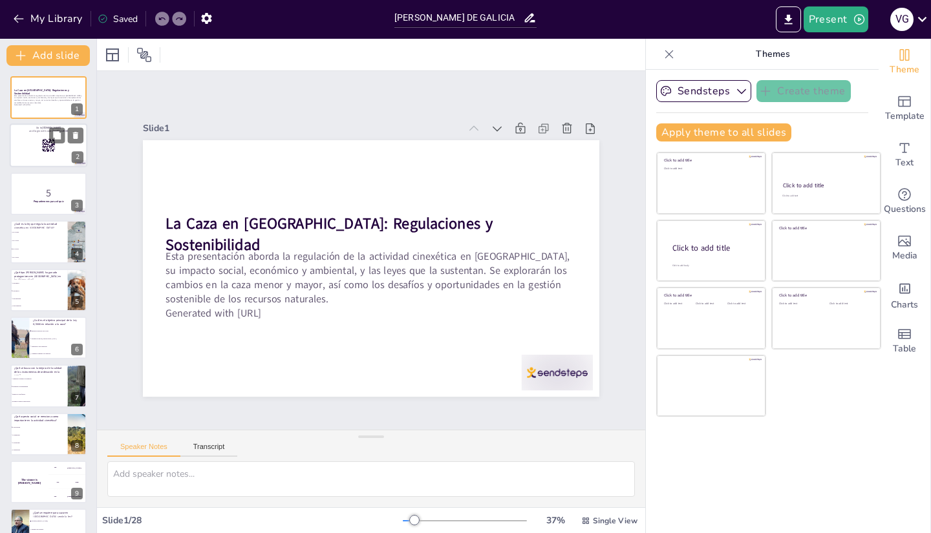
checkbox input "true"
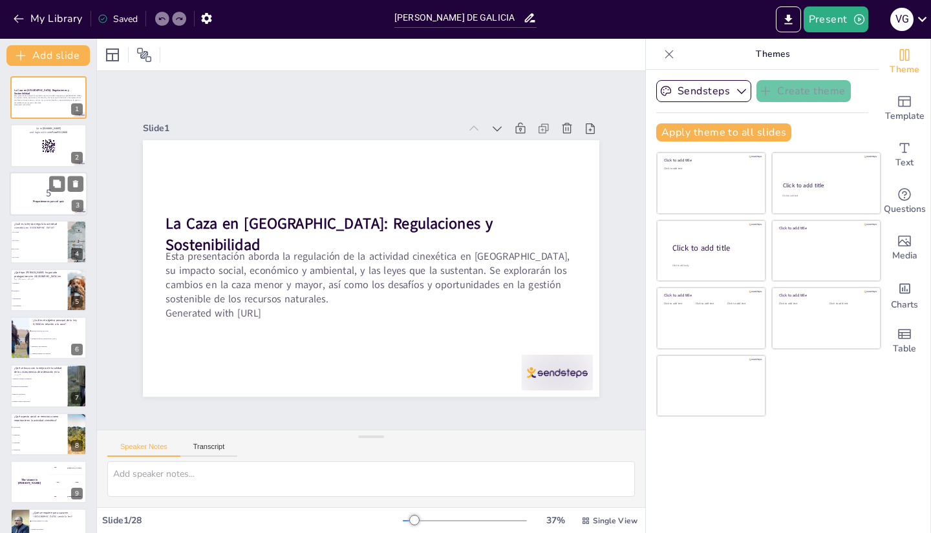
checkbox input "true"
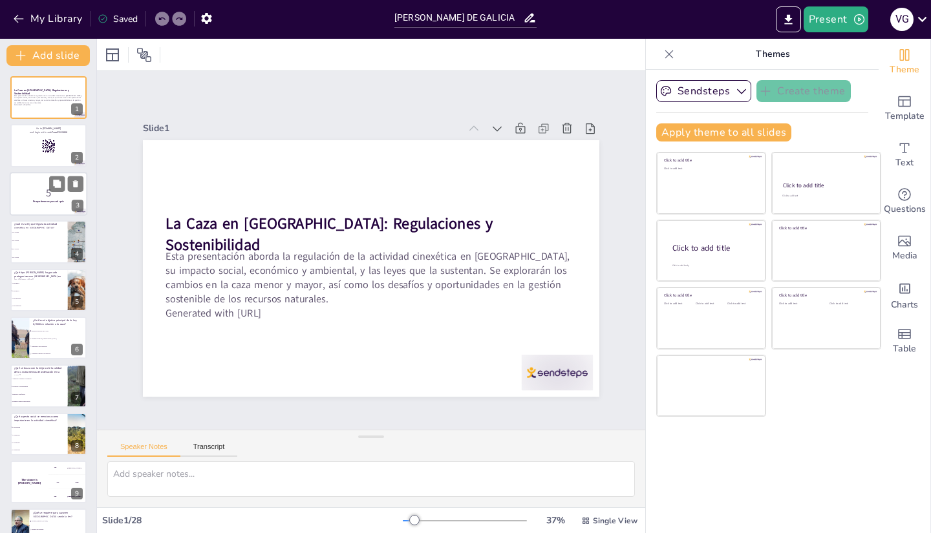
checkbox input "true"
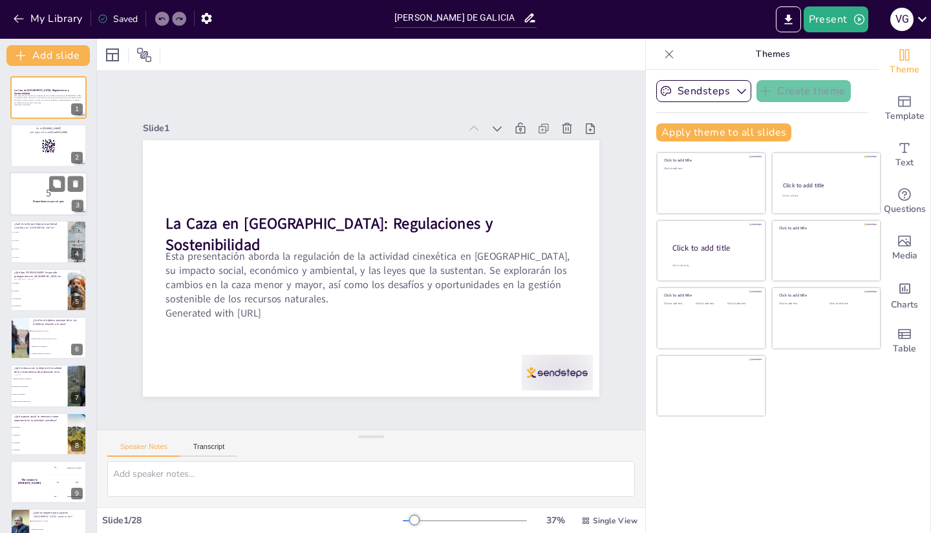
checkbox input "true"
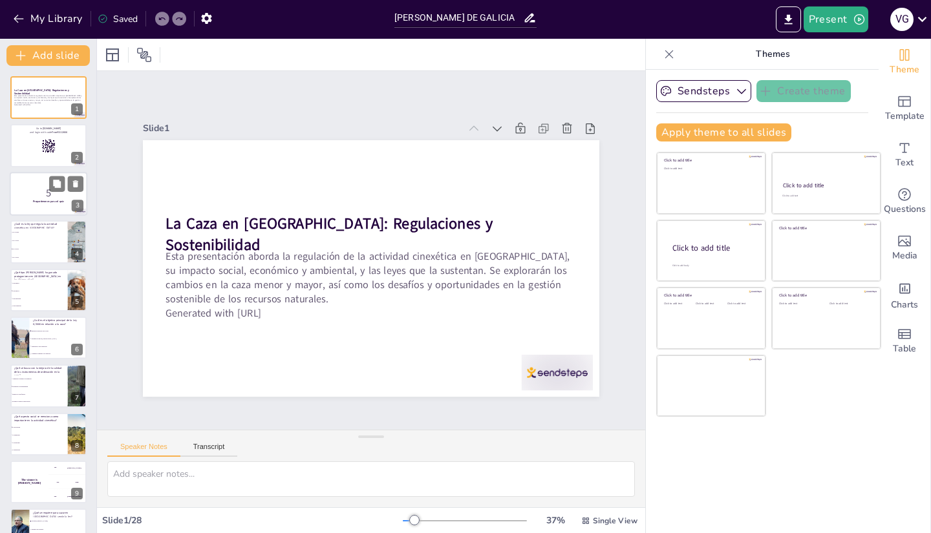
checkbox input "true"
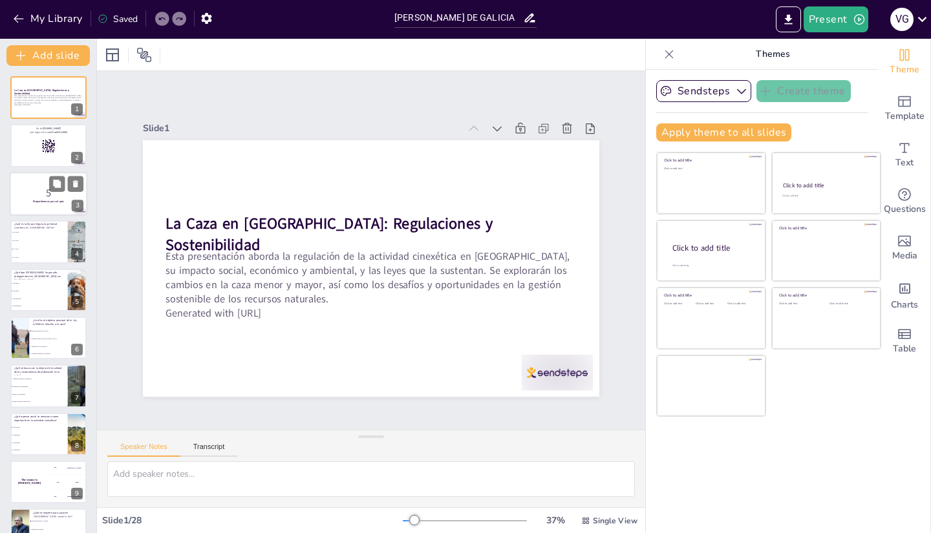
checkbox input "true"
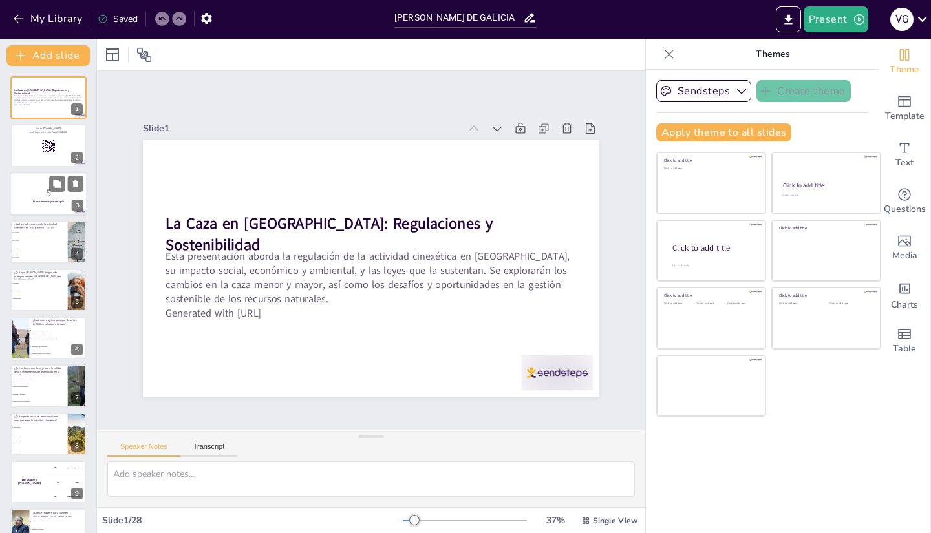
checkbox input "true"
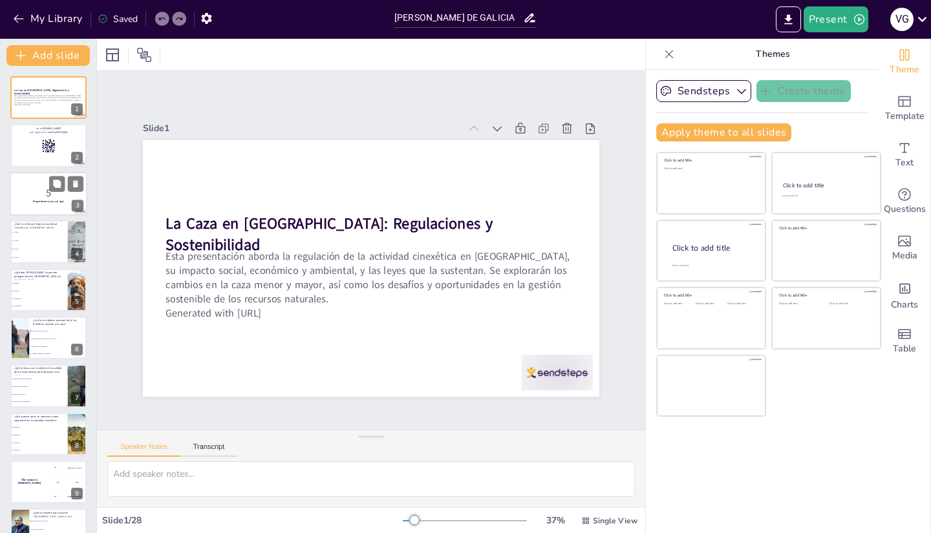
checkbox input "true"
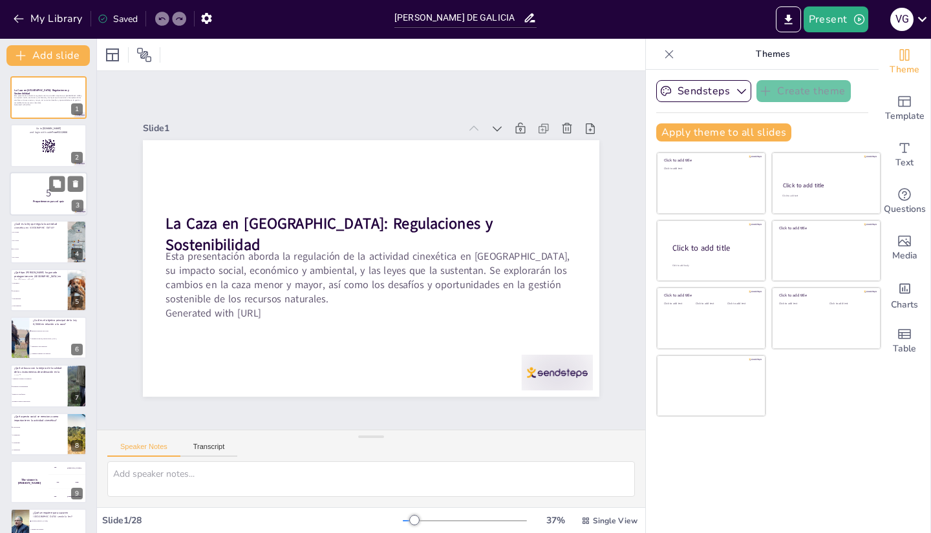
checkbox input "true"
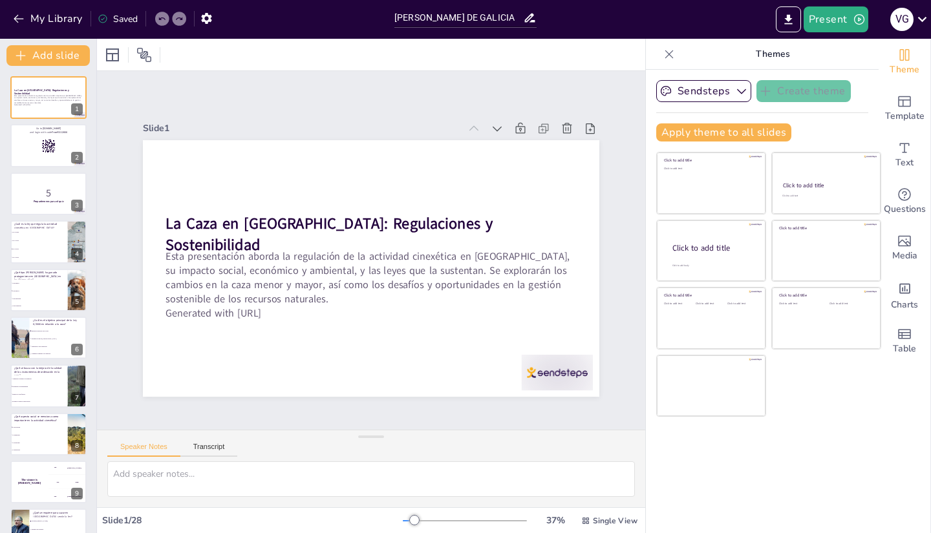
checkbox input "true"
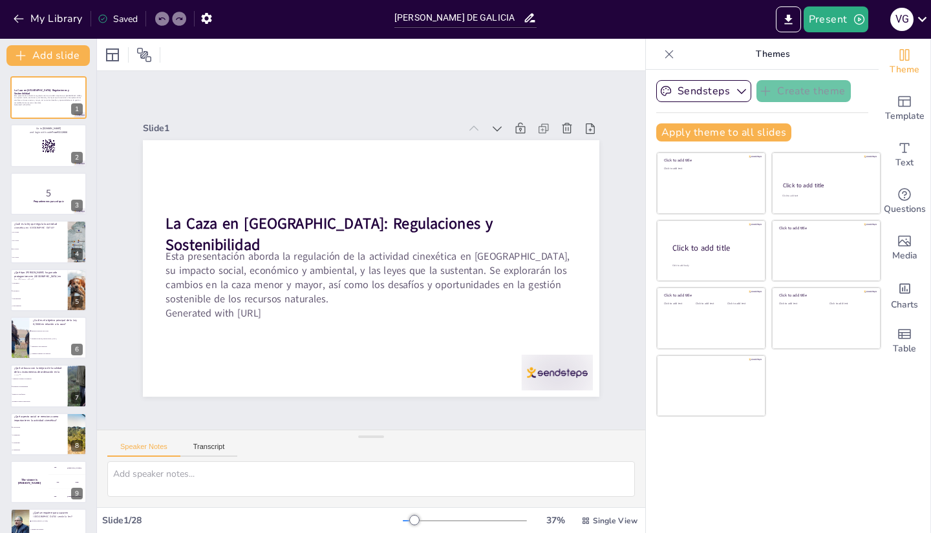
checkbox input "true"
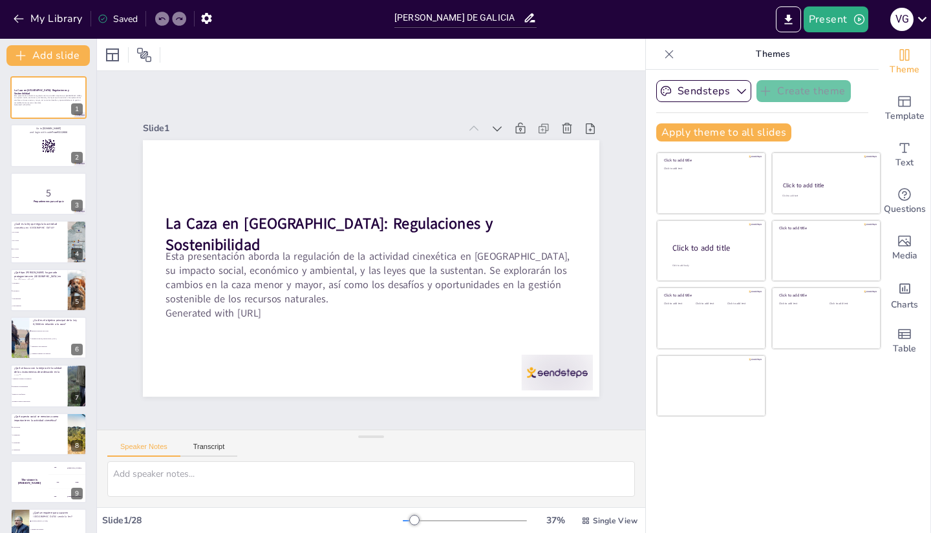
checkbox input "true"
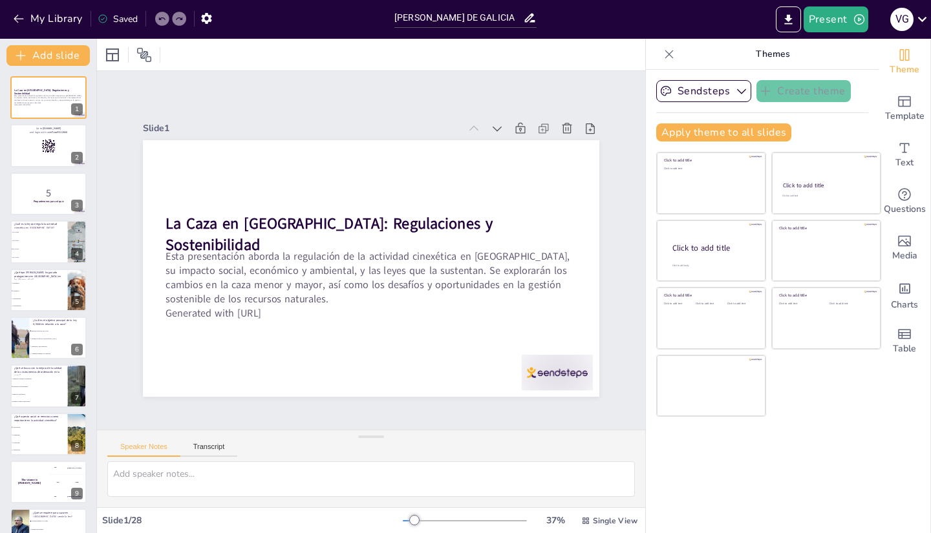
checkbox input "true"
click at [43, 198] on p "5" at bounding box center [49, 193] width 70 height 14
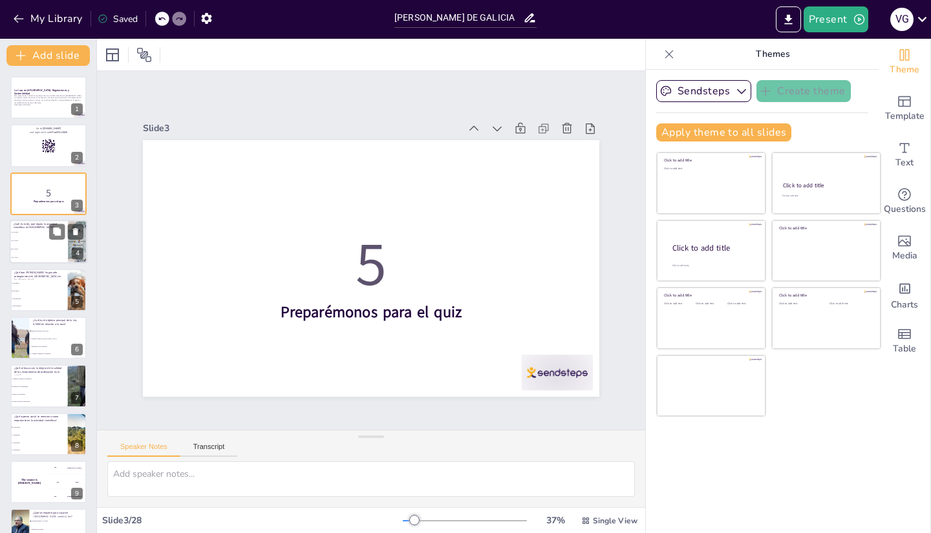
click at [37, 239] on li "Ley 2/2010" at bounding box center [39, 241] width 58 height 8
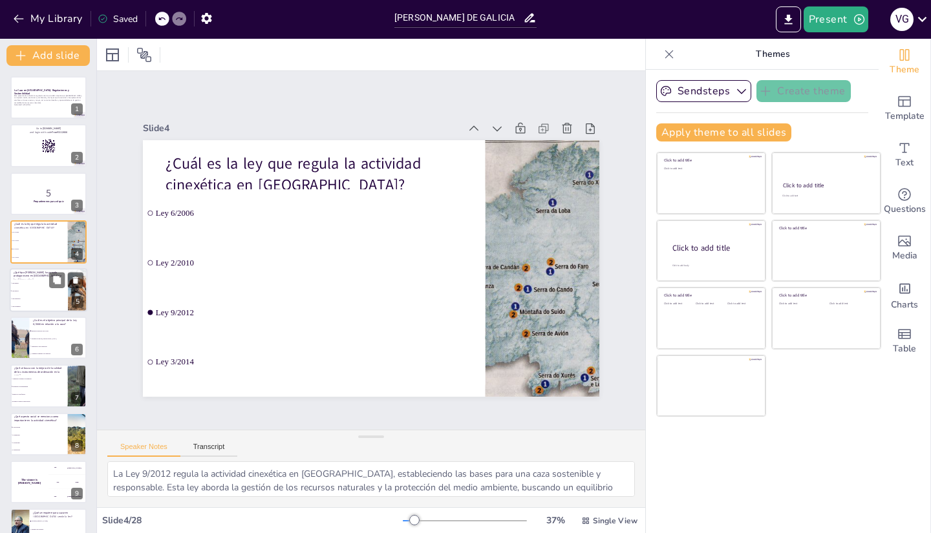
click at [42, 288] on li "Caza mayor" at bounding box center [39, 291] width 58 height 8
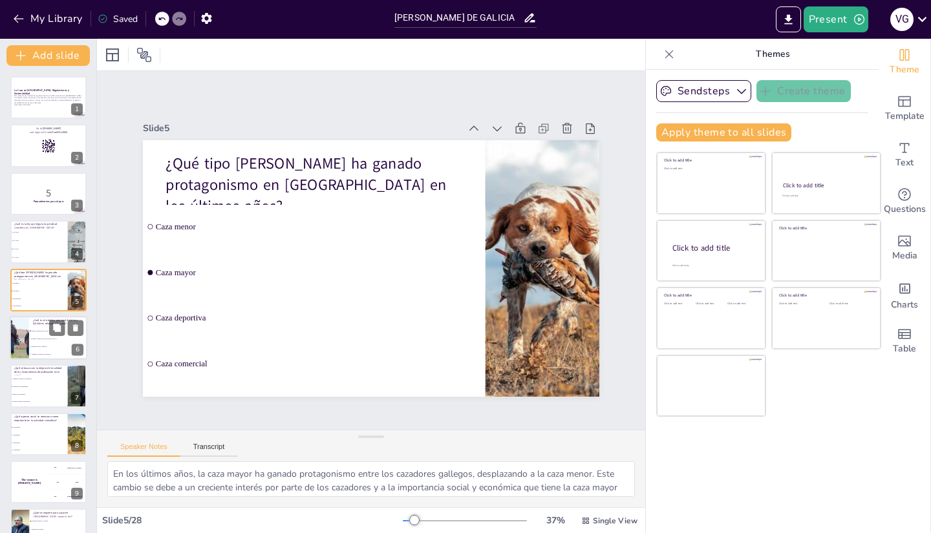
click at [31, 333] on li "Regular el ejercicio de la caza" at bounding box center [58, 331] width 58 height 8
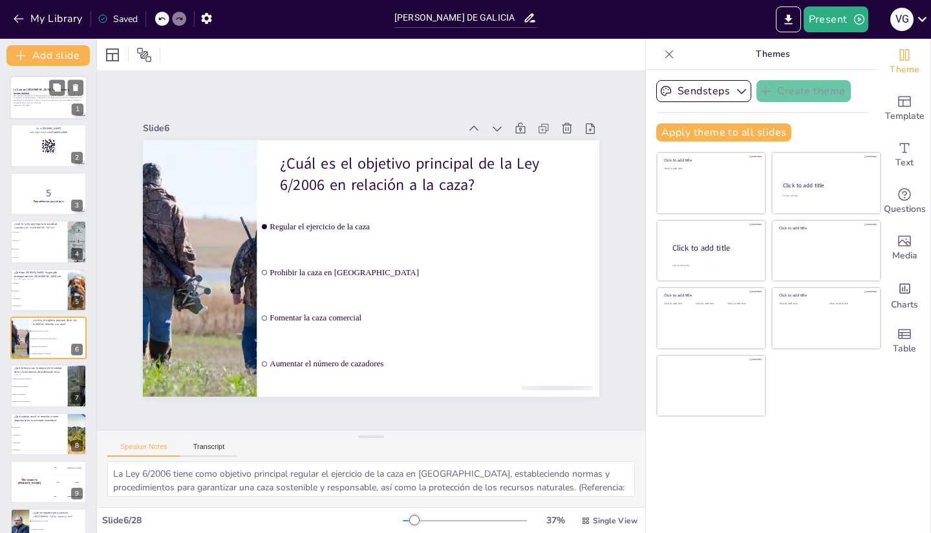
click at [34, 104] on p "Generated with [URL]" at bounding box center [49, 105] width 70 height 3
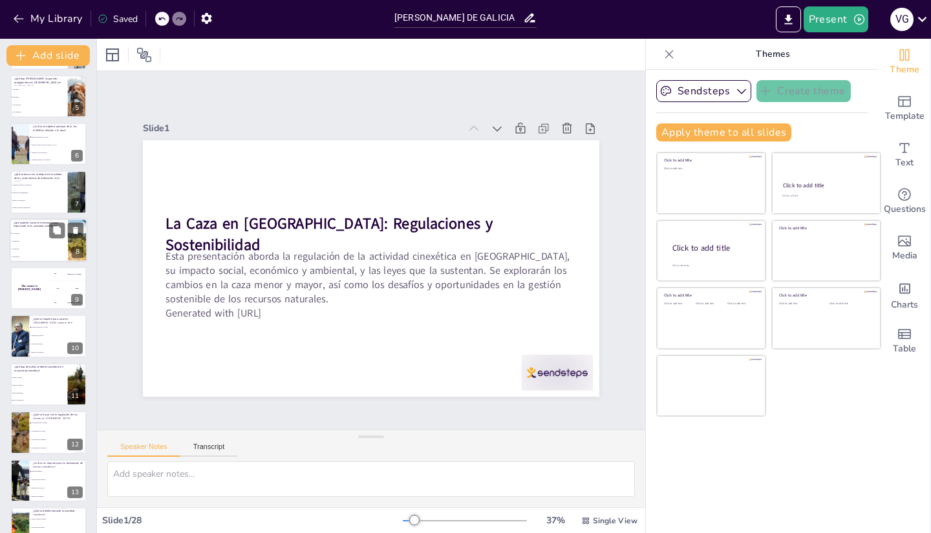
click at [27, 239] on li "La seguridad" at bounding box center [39, 241] width 58 height 8
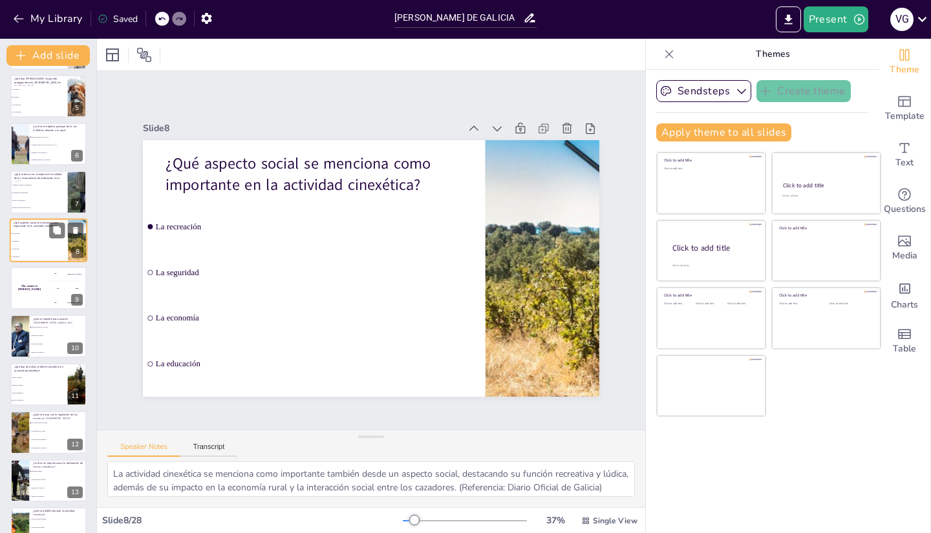
scroll to position [134, 0]
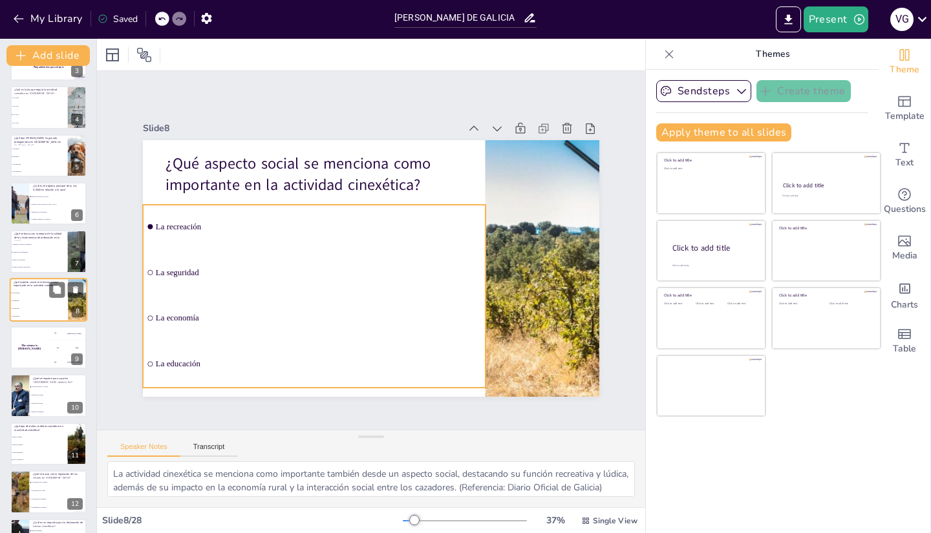
click at [26, 292] on li "La recreación" at bounding box center [39, 293] width 58 height 8
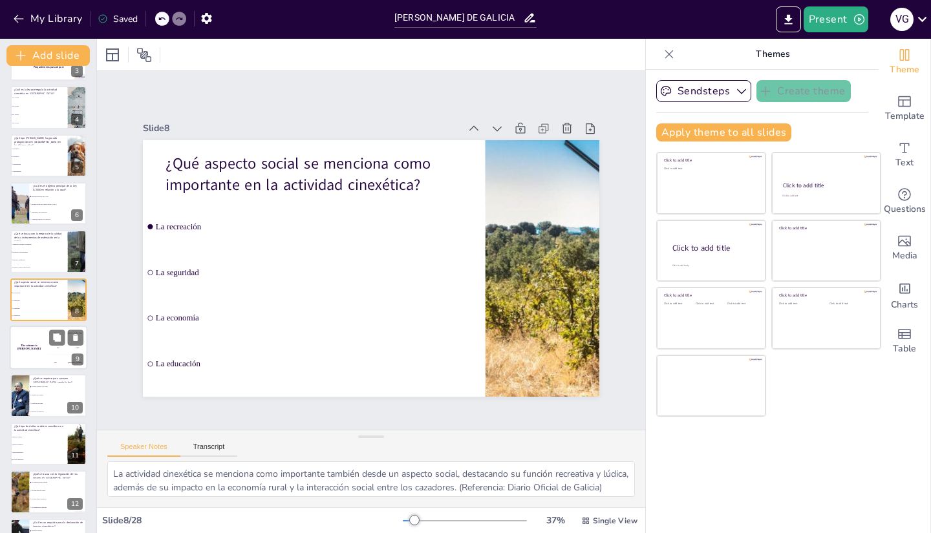
click at [27, 349] on h4 "The winner is [PERSON_NAME]" at bounding box center [29, 348] width 39 height 6
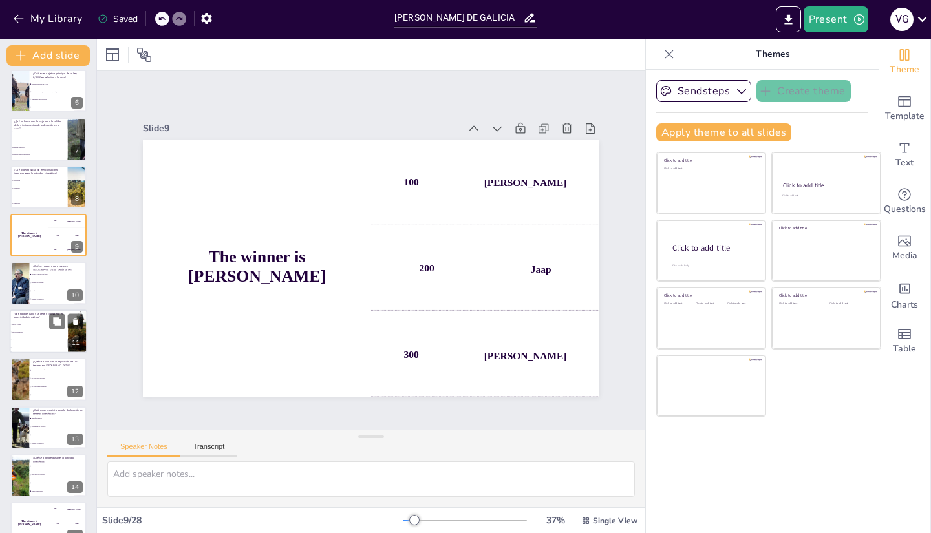
scroll to position [312, 0]
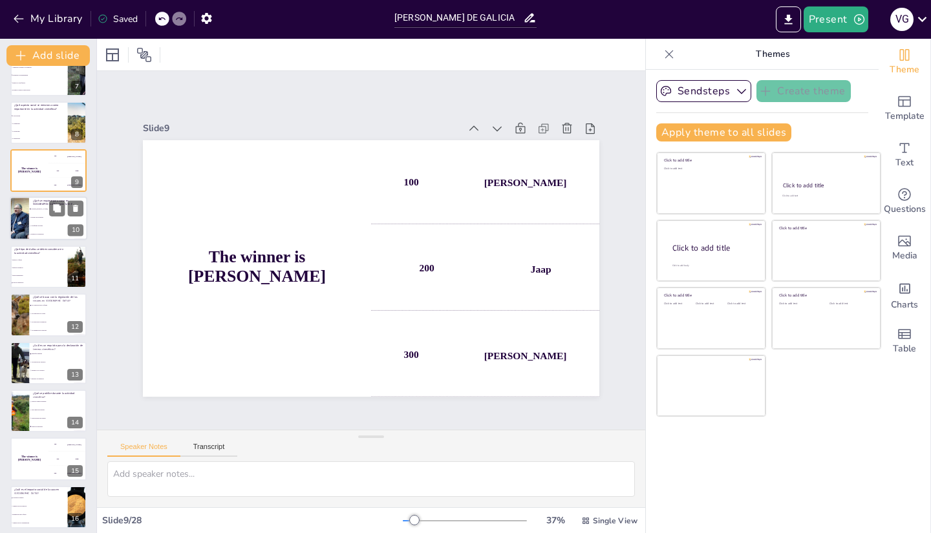
click at [49, 220] on li "Permiso del gobierno" at bounding box center [58, 218] width 58 height 8
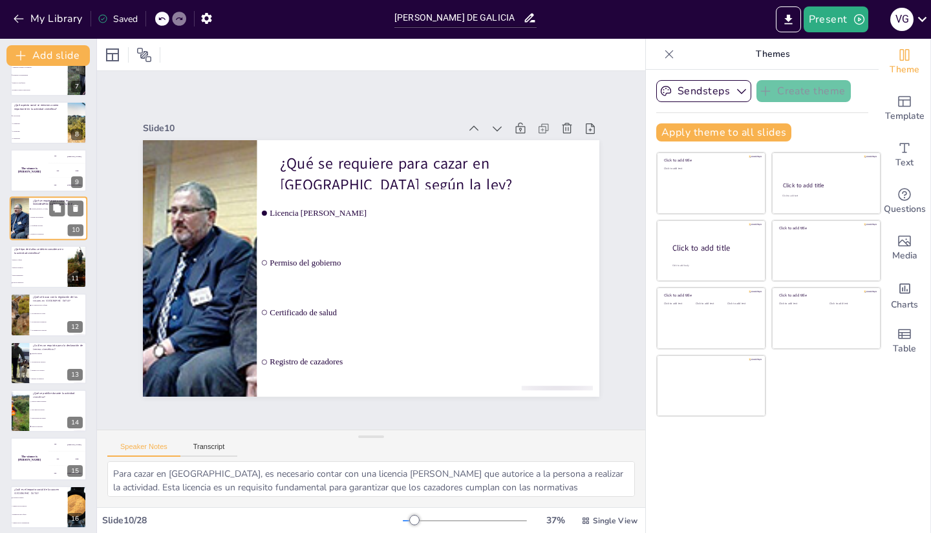
scroll to position [231, 0]
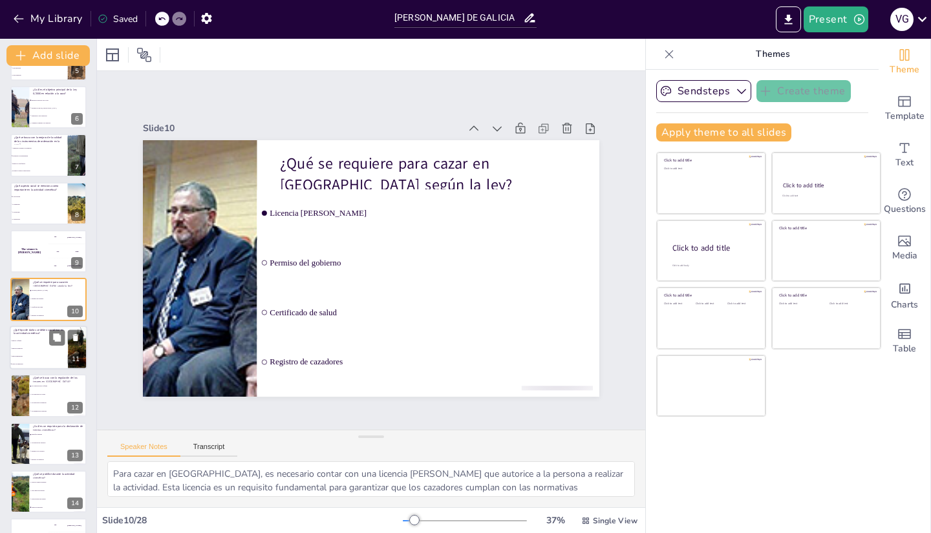
click at [41, 348] on span "Daños económicos" at bounding box center [40, 349] width 56 height 2
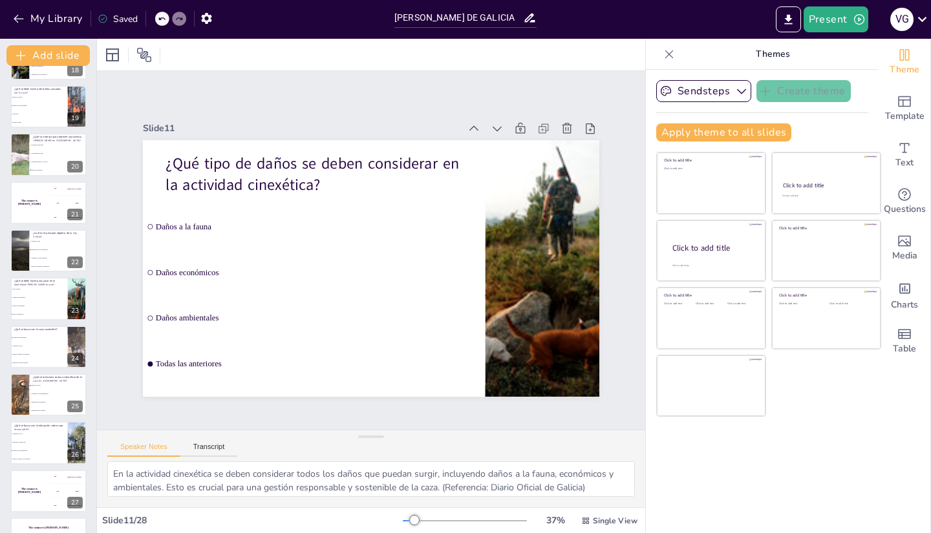
scroll to position [894, 0]
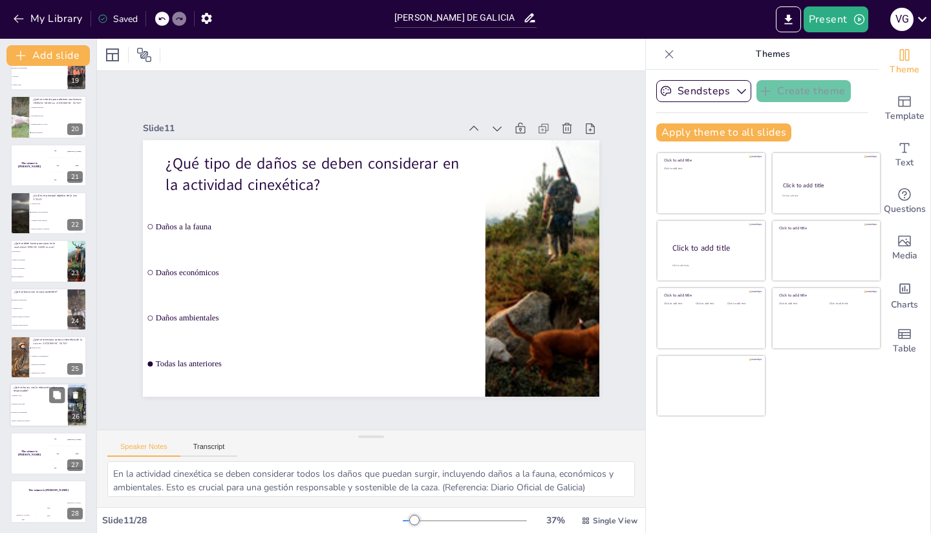
click at [40, 420] on li "Reducir el número de cazadores" at bounding box center [39, 422] width 58 height 8
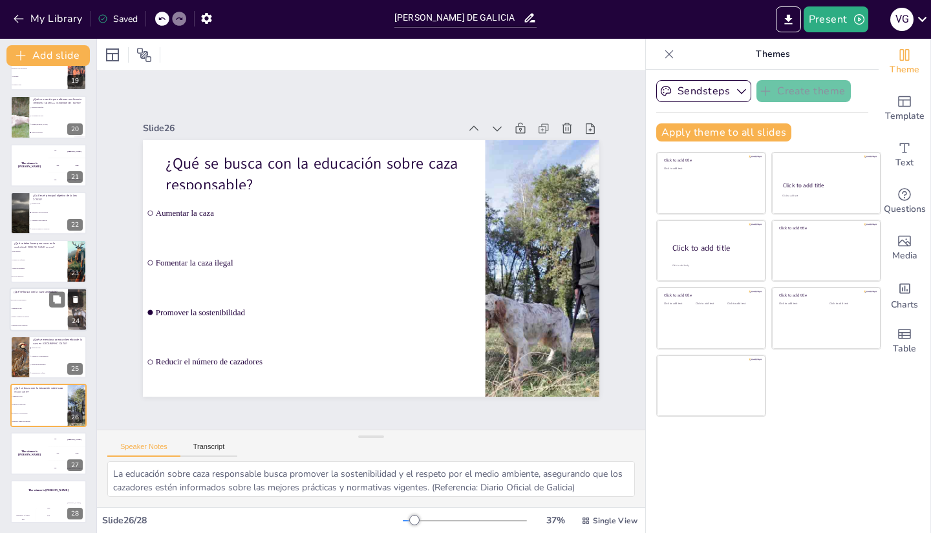
click at [37, 313] on li "Reducir el número de especies" at bounding box center [39, 317] width 58 height 8
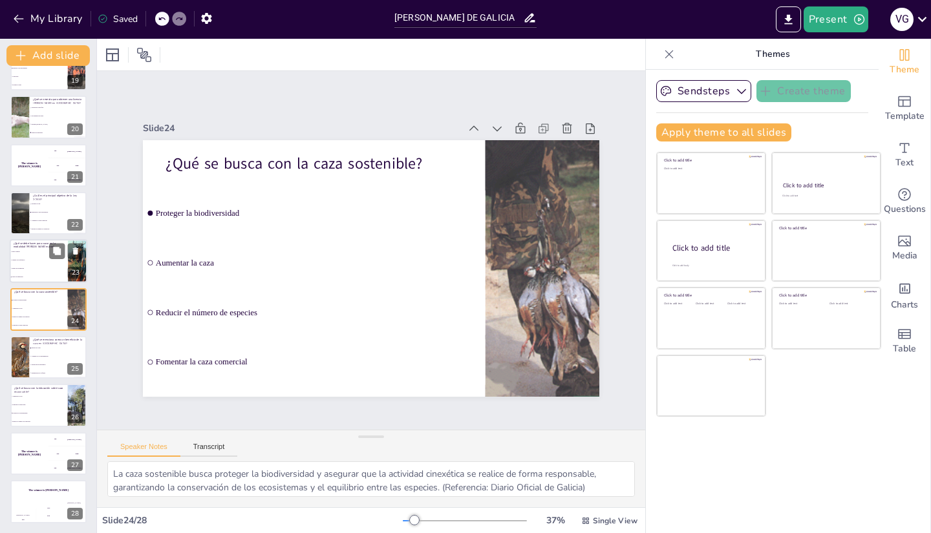
click at [39, 261] on span "Cumplir con requisitos" at bounding box center [40, 261] width 56 height 2
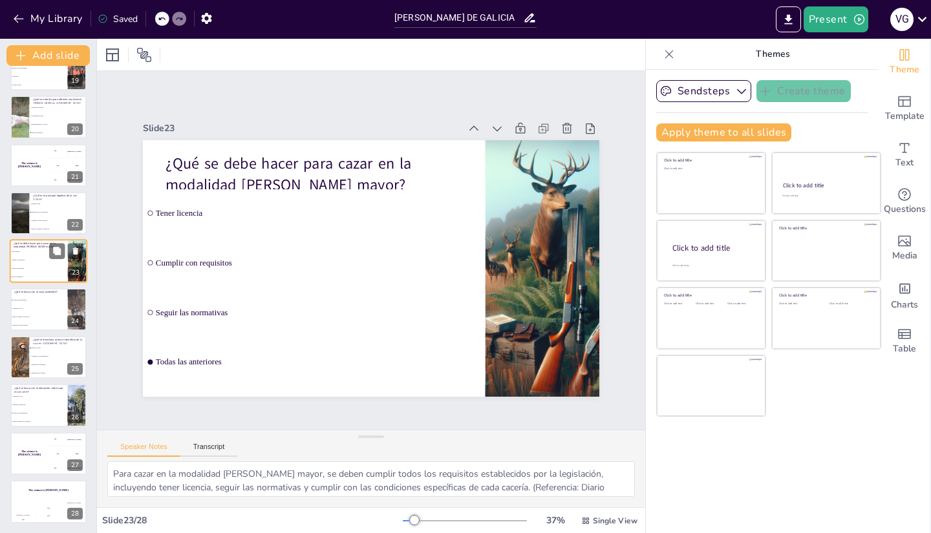
scroll to position [856, 0]
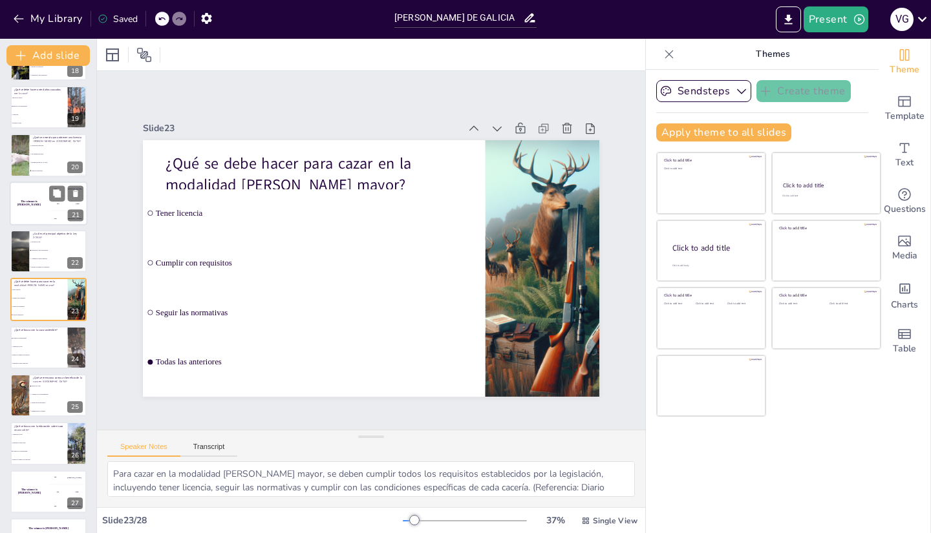
click at [39, 207] on div "The winner is [PERSON_NAME]" at bounding box center [29, 204] width 39 height 44
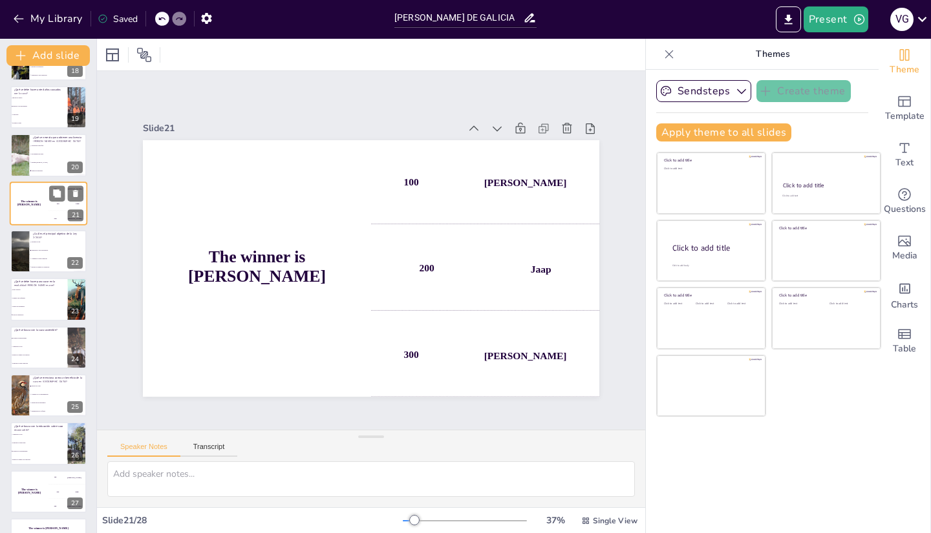
scroll to position [760, 0]
